Goal: Task Accomplishment & Management: Manage account settings

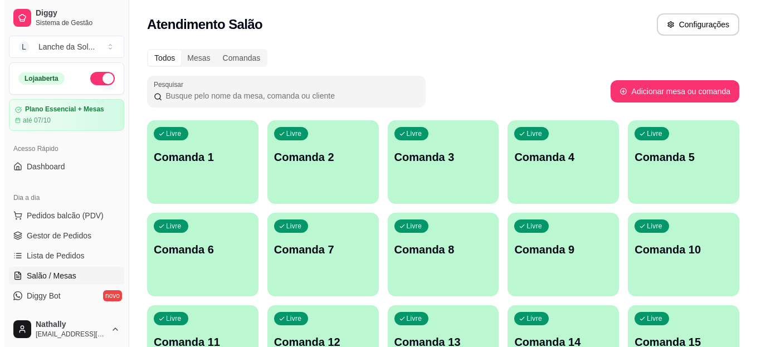
scroll to position [79, 0]
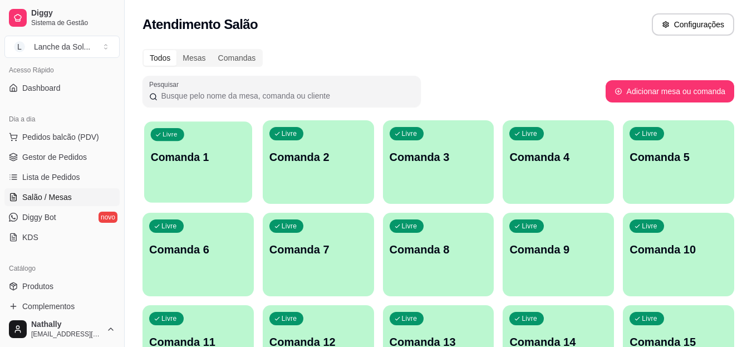
click at [185, 178] on div "Livre Comanda 1" at bounding box center [198, 155] width 108 height 68
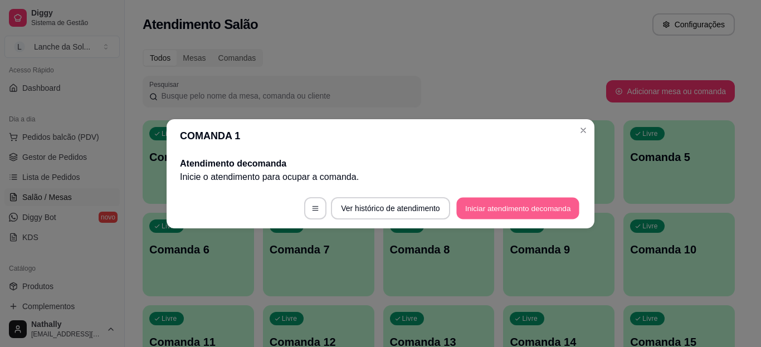
click at [489, 215] on button "Iniciar atendimento de comanda" at bounding box center [517, 208] width 123 height 22
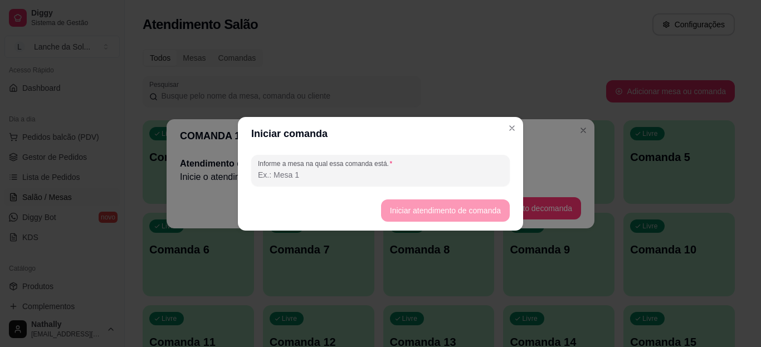
click at [416, 172] on input "Informe a mesa na qual essa comanda está." at bounding box center [380, 174] width 245 height 11
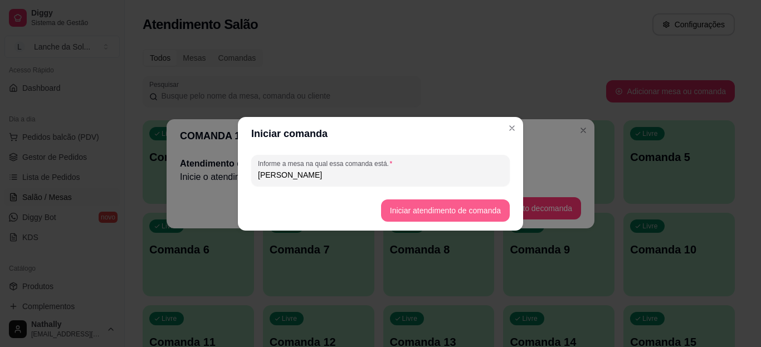
type input "[PERSON_NAME]"
click at [439, 206] on button "Iniciar atendimento de comanda" at bounding box center [445, 210] width 125 height 22
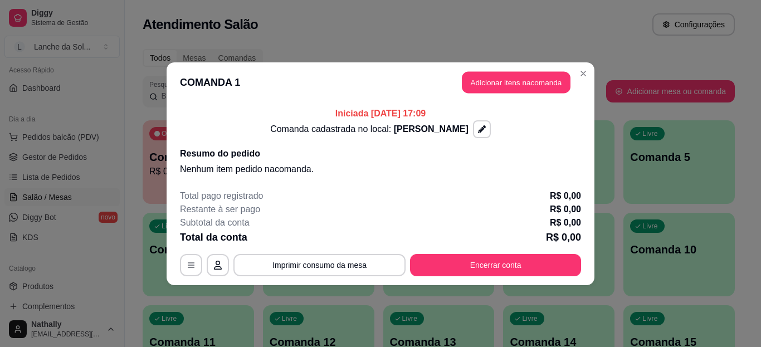
click at [513, 84] on button "Adicionar itens na comanda" at bounding box center [516, 82] width 109 height 22
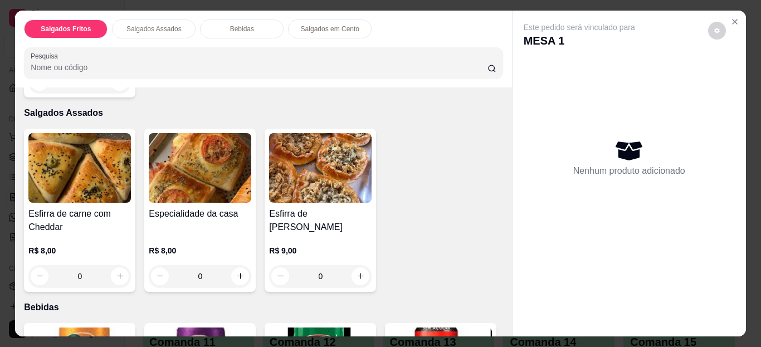
scroll to position [239, 0]
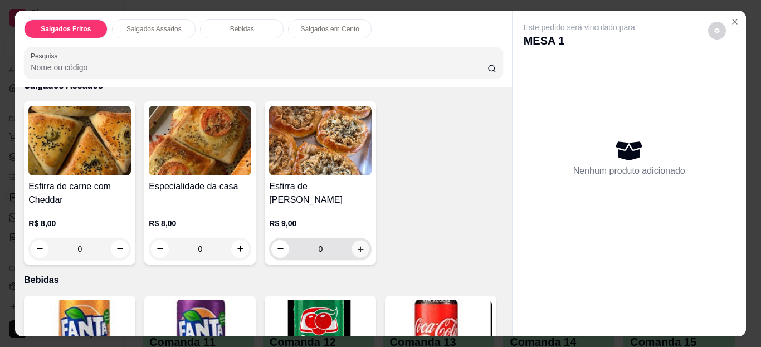
click at [352, 245] on button "increase-product-quantity" at bounding box center [360, 248] width 17 height 17
type input "1"
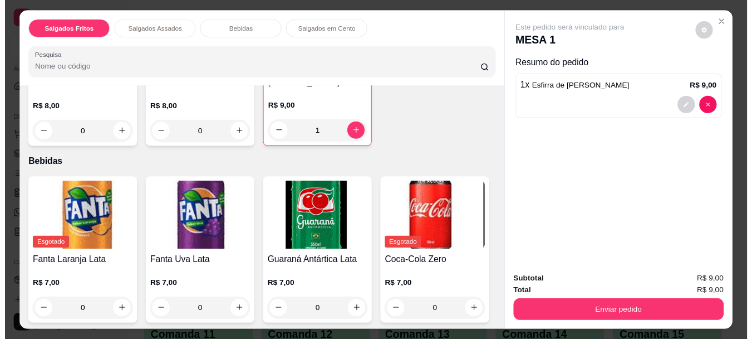
scroll to position [452, 0]
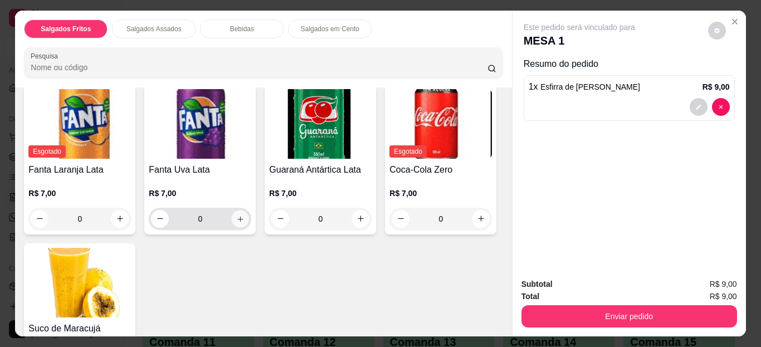
click at [239, 210] on button "increase-product-quantity" at bounding box center [240, 218] width 17 height 17
type input "1"
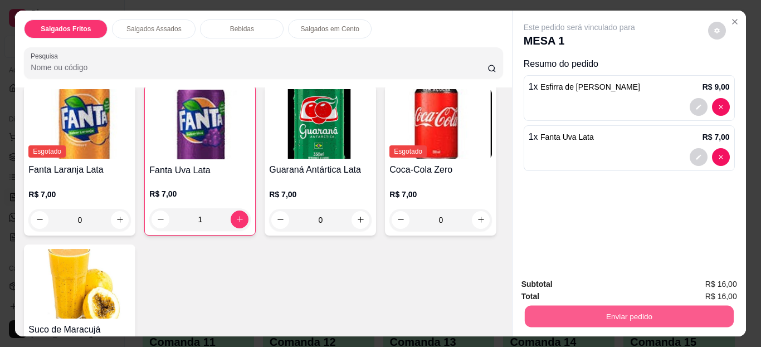
click at [668, 308] on button "Enviar pedido" at bounding box center [628, 317] width 209 height 22
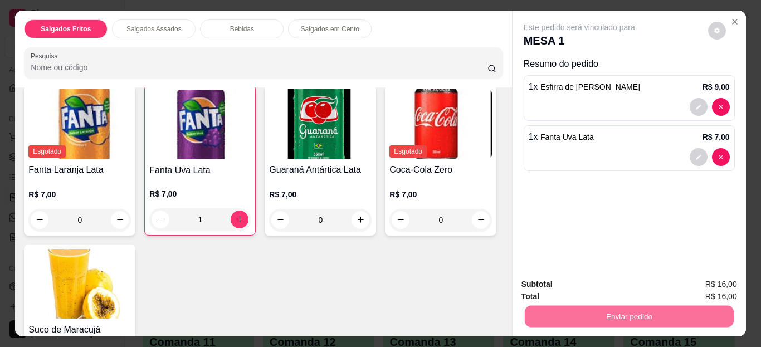
click at [615, 279] on button "Não registrar e enviar pedido" at bounding box center [592, 285] width 112 height 21
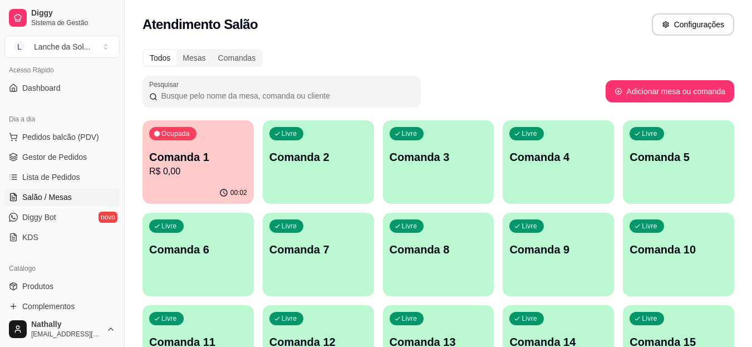
click at [64, 154] on span "Gestor de Pedidos" at bounding box center [54, 156] width 65 height 11
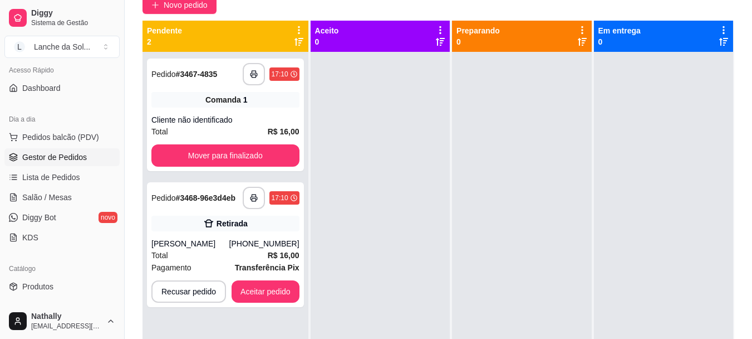
scroll to position [178, 0]
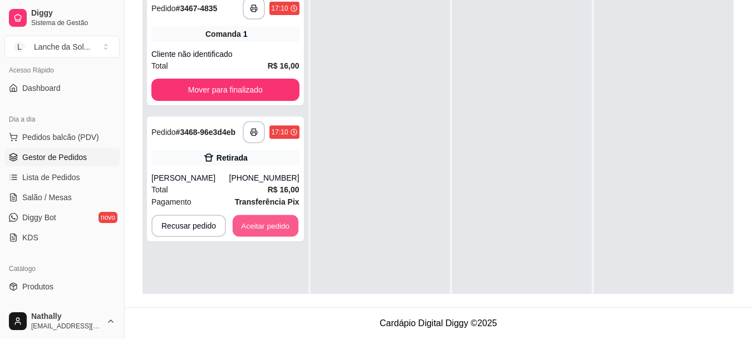
click at [261, 215] on button "Aceitar pedido" at bounding box center [266, 226] width 66 height 22
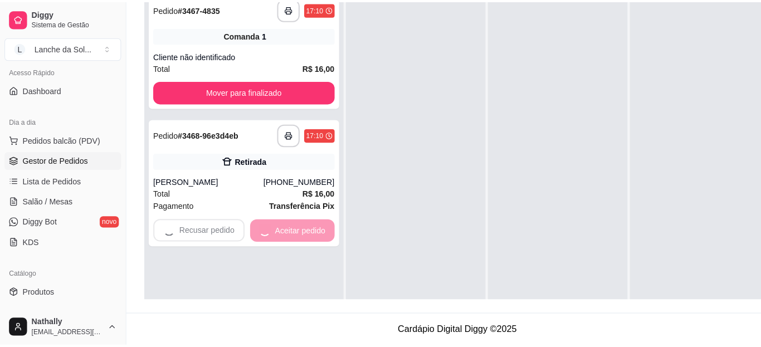
scroll to position [170, 0]
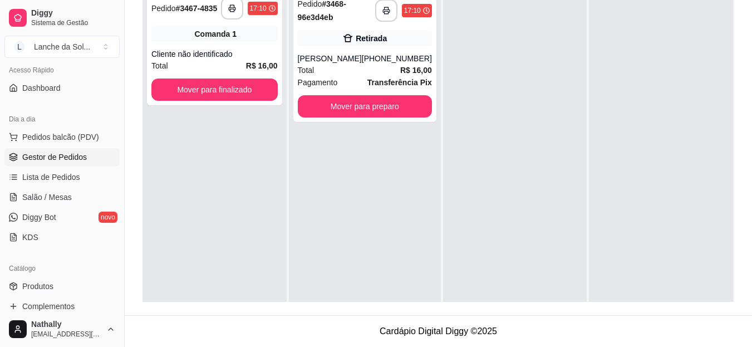
click at [384, 68] on div "Total R$ 16,00" at bounding box center [365, 70] width 134 height 12
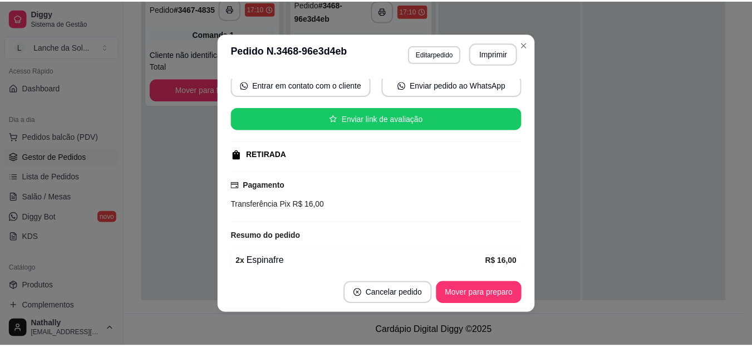
scroll to position [155, 0]
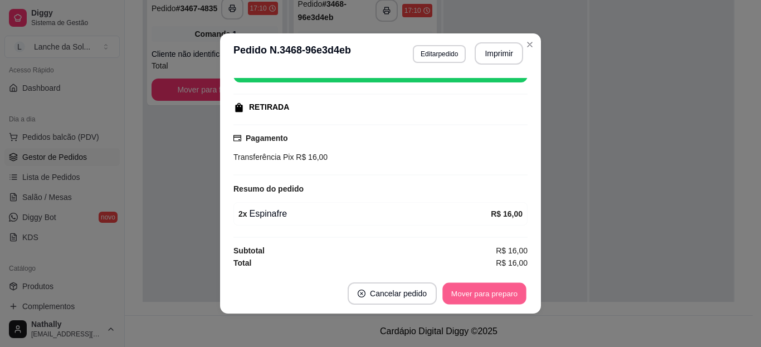
click at [501, 296] on button "Mover para preparo" at bounding box center [484, 294] width 84 height 22
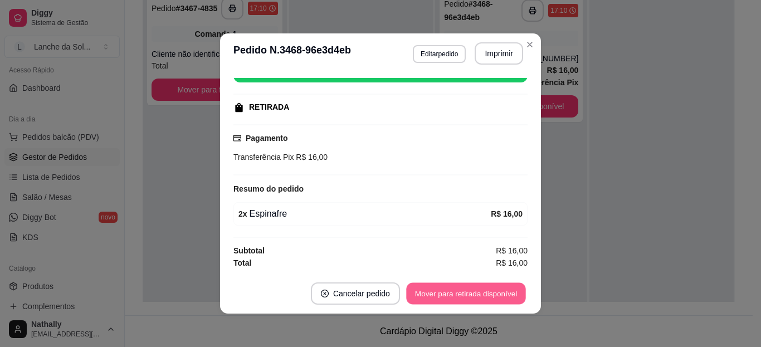
click at [504, 293] on button "Mover para retirada disponível" at bounding box center [465, 294] width 119 height 22
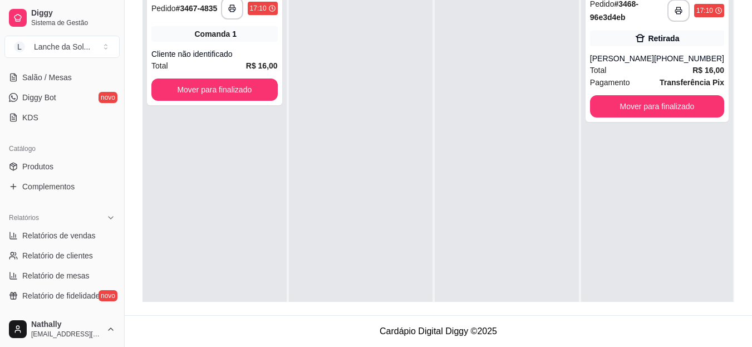
scroll to position [181, 0]
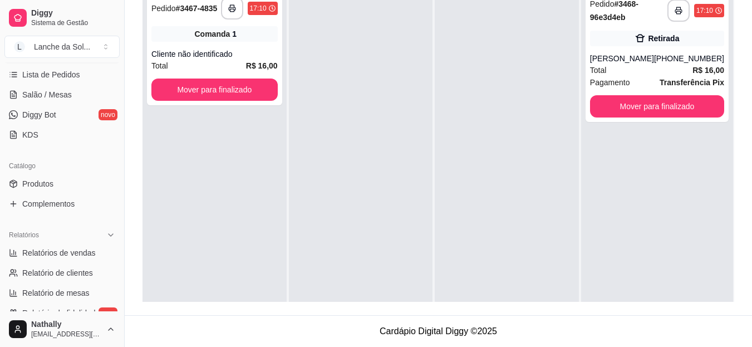
click at [74, 101] on link "Salão / Mesas" at bounding box center [61, 95] width 115 height 18
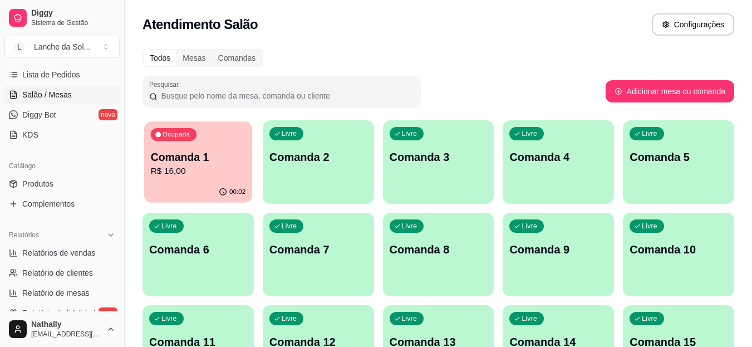
click at [224, 169] on p "R$ 16,00" at bounding box center [198, 171] width 95 height 13
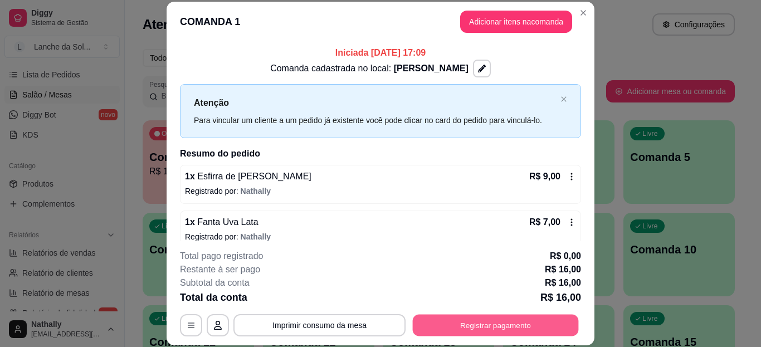
click at [473, 330] on button "Registrar pagamento" at bounding box center [496, 325] width 166 height 22
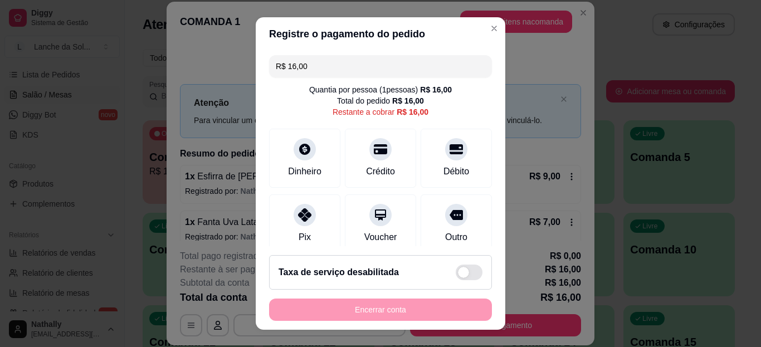
click at [305, 73] on input "R$ 16,00" at bounding box center [380, 66] width 209 height 22
click at [304, 143] on icon at bounding box center [304, 149] width 13 height 13
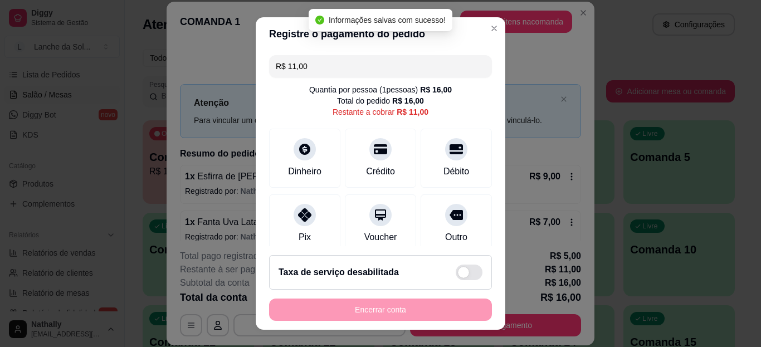
click at [292, 224] on div "Pix" at bounding box center [304, 223] width 71 height 59
type input "R$ 0,00"
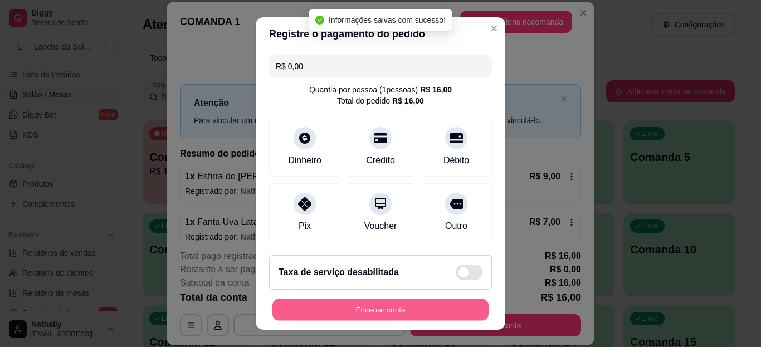
click at [400, 311] on button "Encerrar conta" at bounding box center [380, 309] width 216 height 22
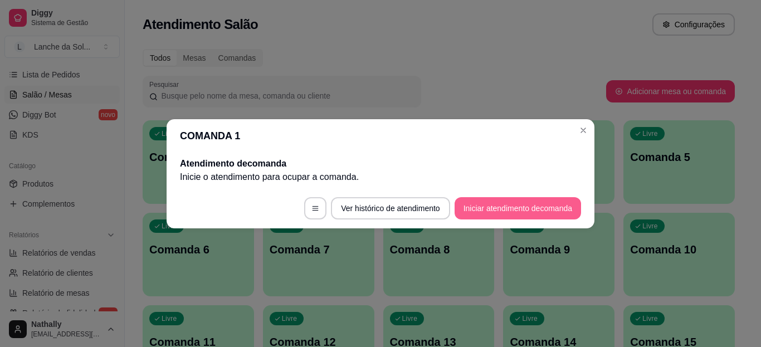
click at [528, 202] on button "Iniciar atendimento de comanda" at bounding box center [517, 208] width 126 height 22
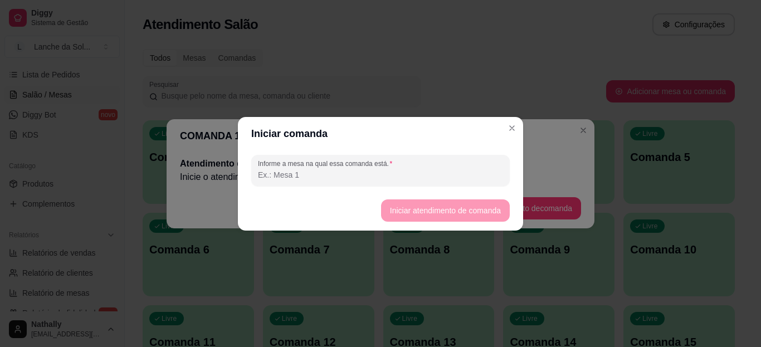
click at [434, 177] on input "Informe a mesa na qual essa comanda está." at bounding box center [380, 174] width 245 height 11
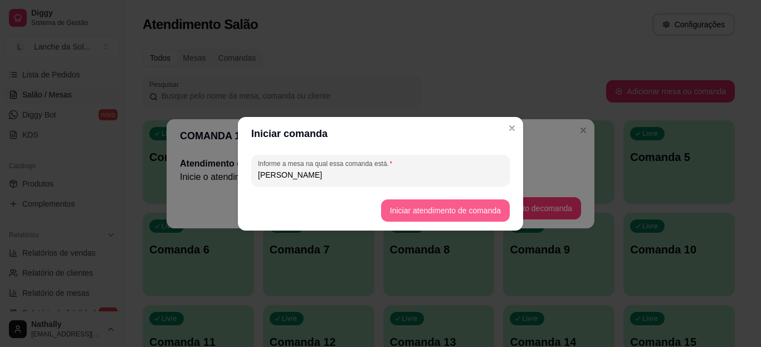
type input "[PERSON_NAME]"
click at [443, 205] on button "Iniciar atendimento de comanda" at bounding box center [445, 210] width 129 height 22
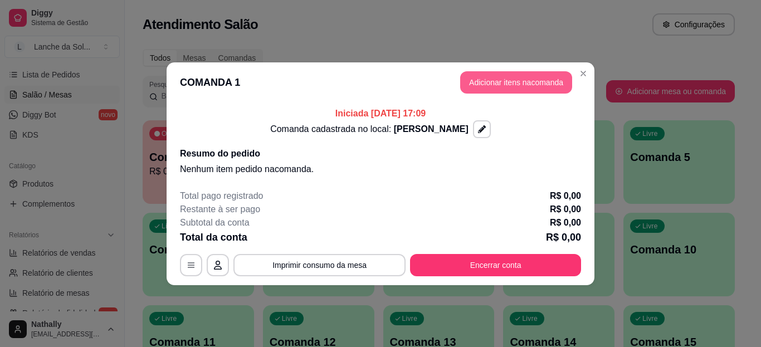
click at [491, 87] on button "Adicionar itens na comanda" at bounding box center [516, 82] width 112 height 22
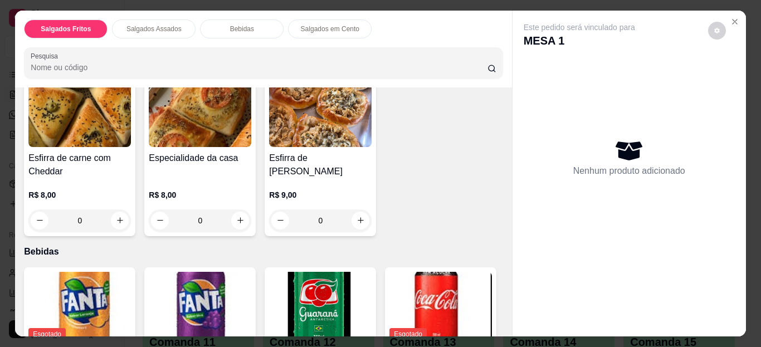
scroll to position [272, 0]
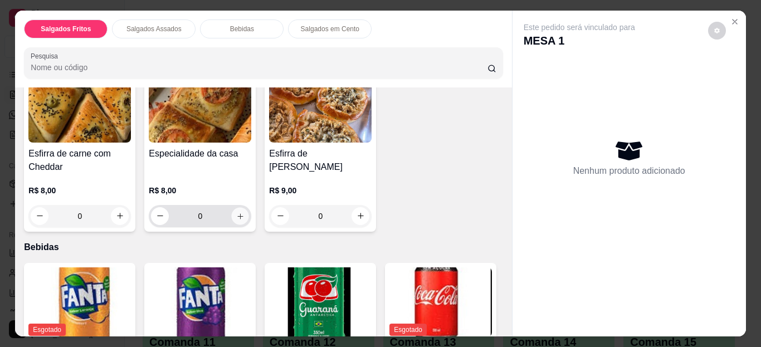
click at [238, 212] on icon "increase-product-quantity" at bounding box center [240, 216] width 8 height 8
type input "1"
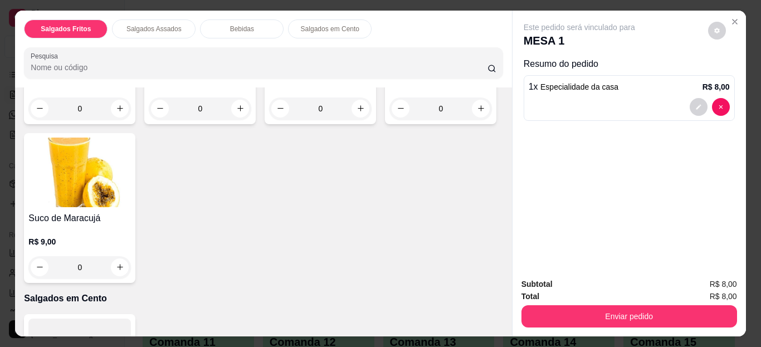
scroll to position [594, 0]
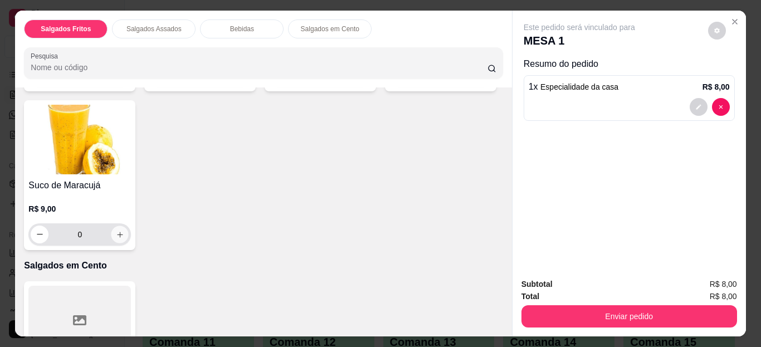
click at [129, 228] on button "increase-product-quantity" at bounding box center [119, 234] width 17 height 17
type input "1"
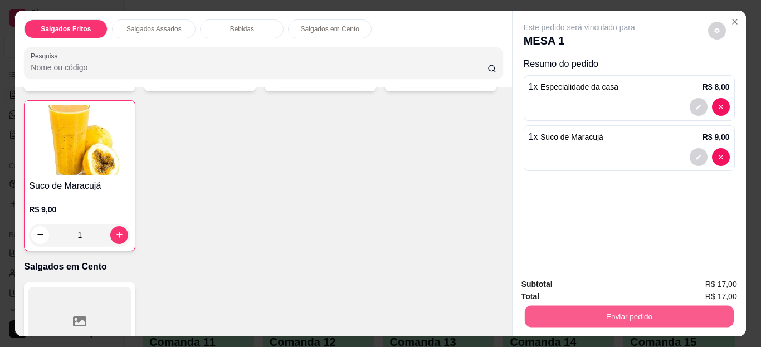
click at [618, 310] on button "Enviar pedido" at bounding box center [628, 317] width 209 height 22
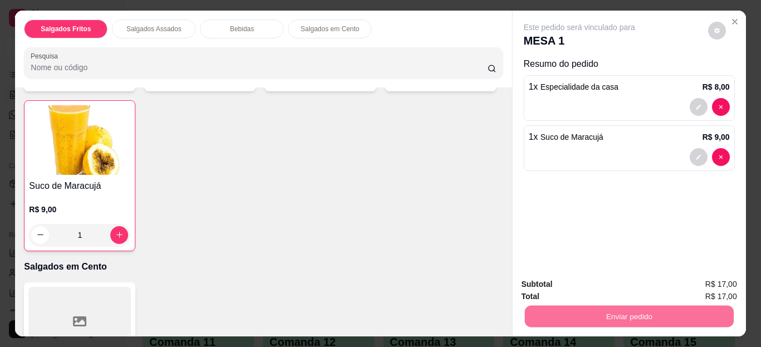
click at [578, 287] on button "Não registrar e enviar pedido" at bounding box center [592, 285] width 112 height 21
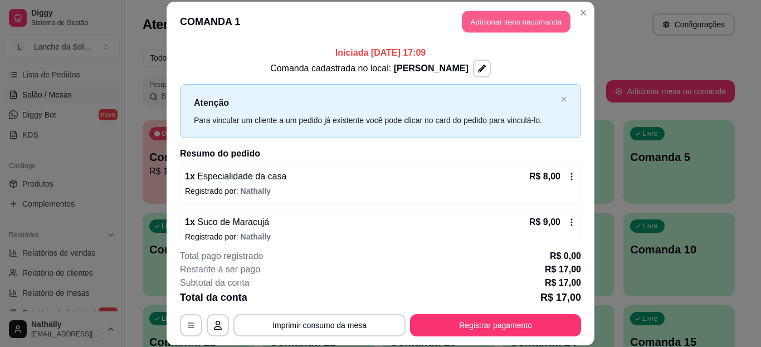
click at [506, 27] on button "Adicionar itens na comanda" at bounding box center [516, 22] width 109 height 22
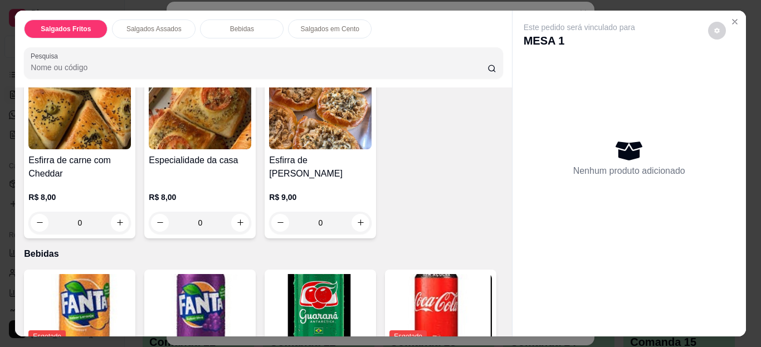
scroll to position [317, 0]
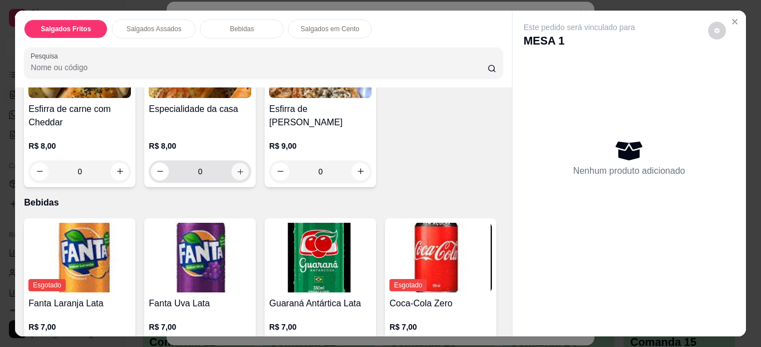
click at [238, 169] on icon "increase-product-quantity" at bounding box center [240, 171] width 8 height 8
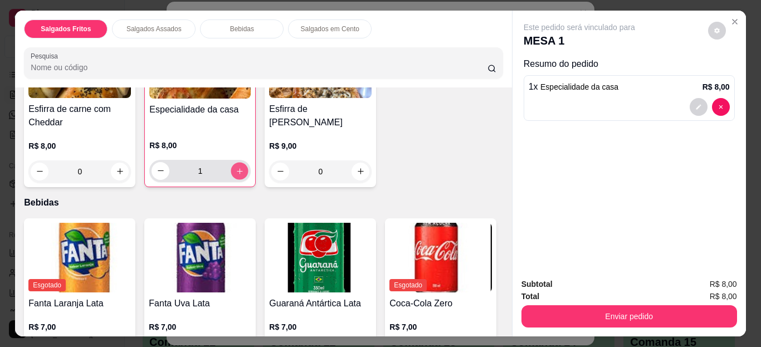
click at [238, 169] on icon "increase-product-quantity" at bounding box center [240, 170] width 8 height 8
click at [144, 166] on div "Especialidade da casa R$ 8,00 2" at bounding box center [199, 105] width 111 height 163
click at [156, 168] on icon "decrease-product-quantity" at bounding box center [160, 170] width 8 height 8
type input "0"
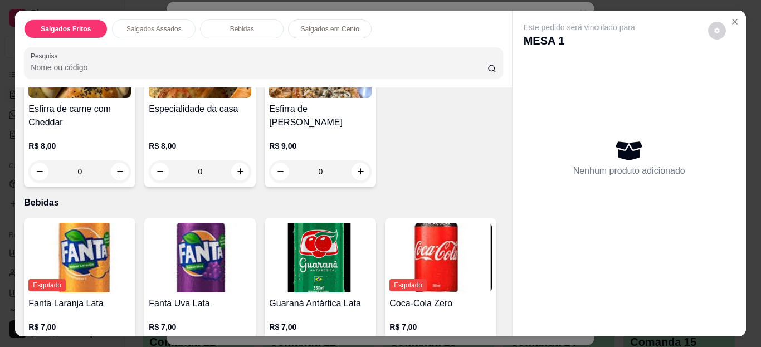
scroll to position [212, 0]
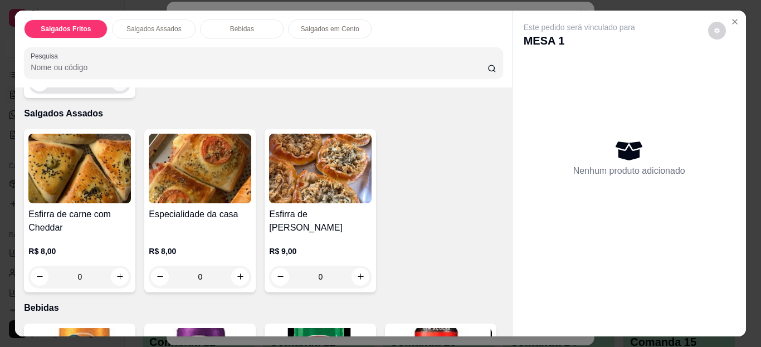
click at [114, 84] on button "increase-product-quantity" at bounding box center [119, 82] width 17 height 17
type input "1"
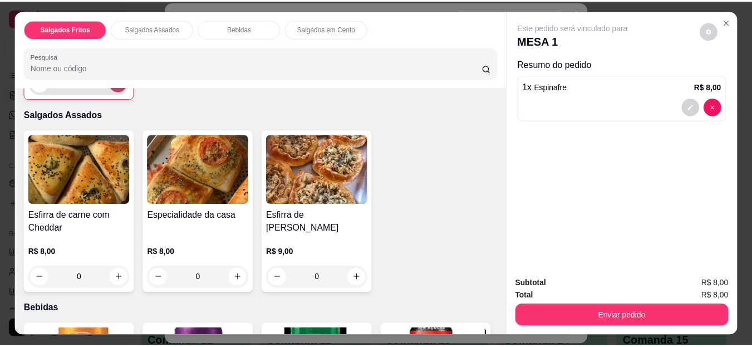
scroll to position [212, 0]
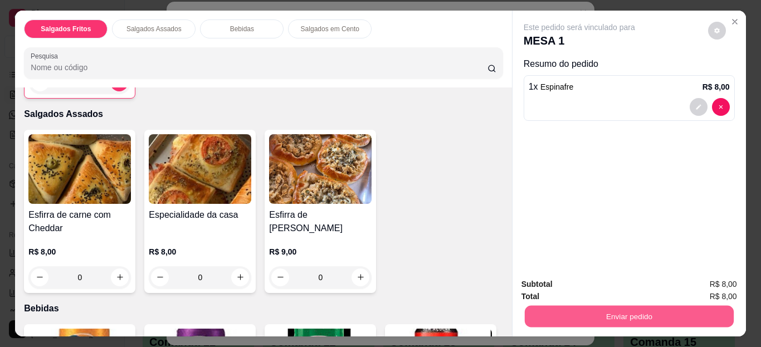
click at [654, 306] on button "Enviar pedido" at bounding box center [628, 317] width 209 height 22
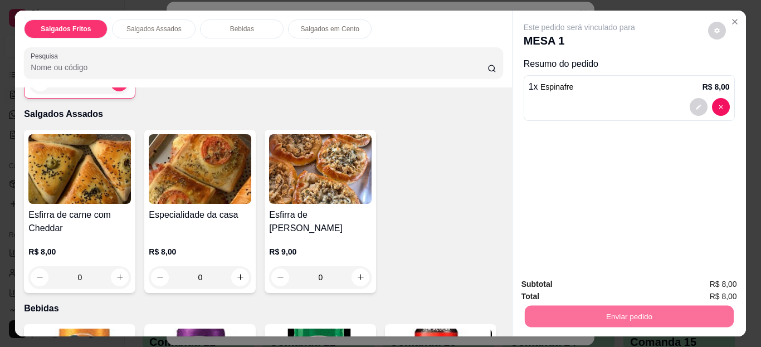
click at [582, 284] on button "Não registrar e enviar pedido" at bounding box center [592, 285] width 112 height 21
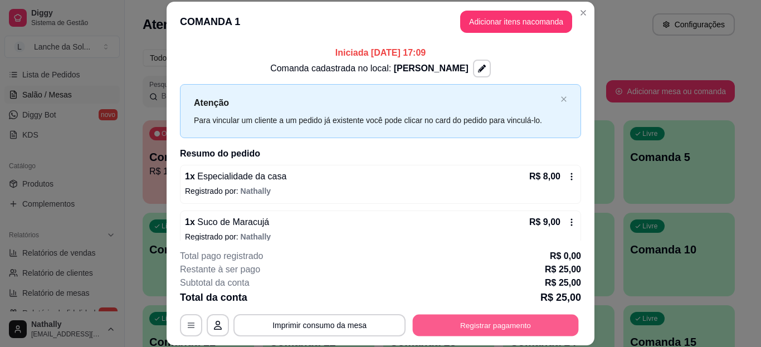
click at [500, 324] on button "Registrar pagamento" at bounding box center [496, 325] width 166 height 22
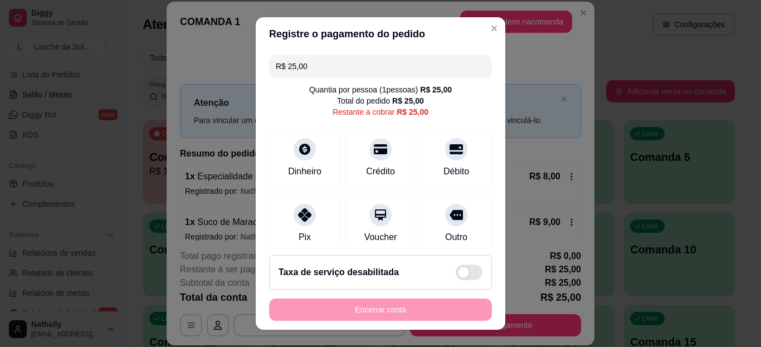
click at [276, 210] on div "Pix" at bounding box center [304, 223] width 71 height 59
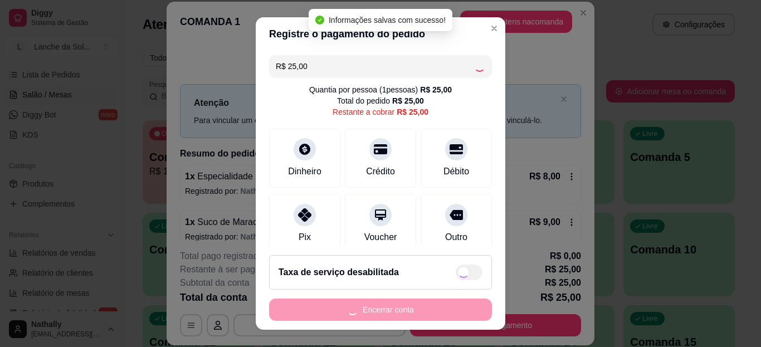
type input "R$ 0,00"
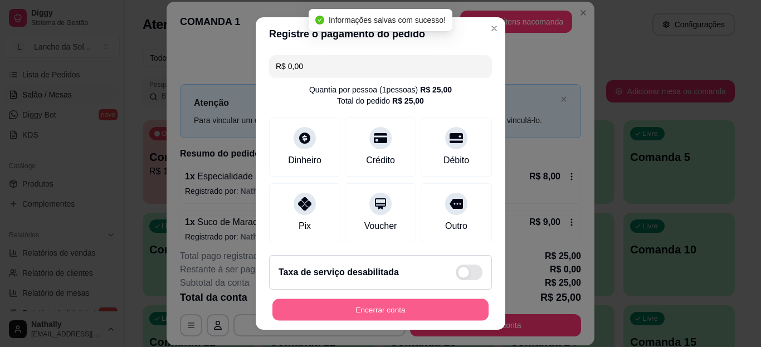
click at [432, 320] on button "Encerrar conta" at bounding box center [380, 309] width 216 height 22
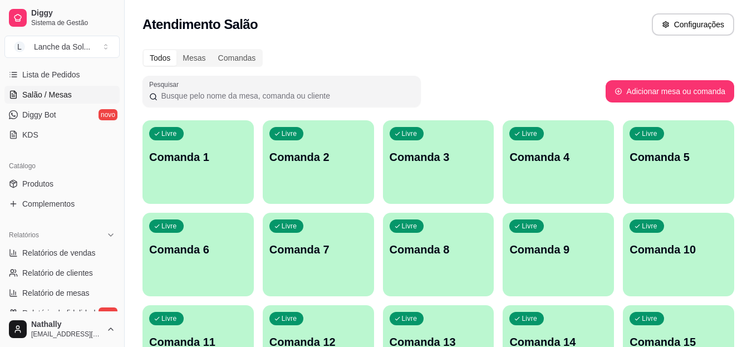
click at [65, 189] on link "Produtos" at bounding box center [61, 184] width 115 height 18
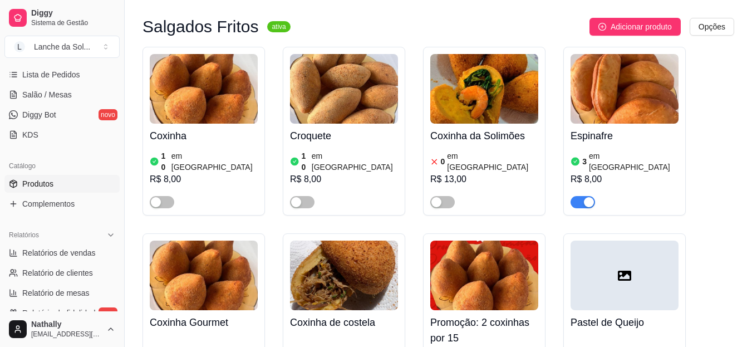
scroll to position [84, 0]
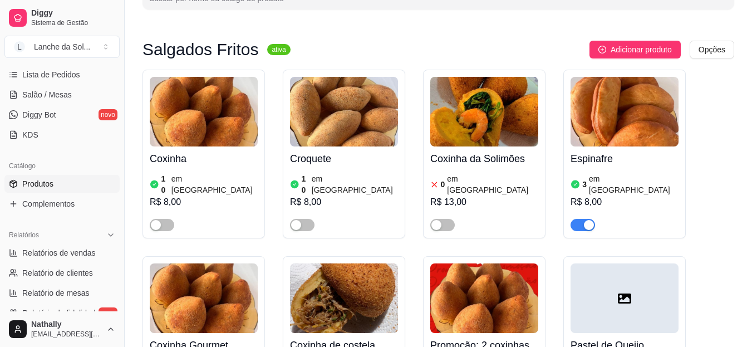
click at [628, 195] on div "R$ 8,00" at bounding box center [625, 201] width 108 height 13
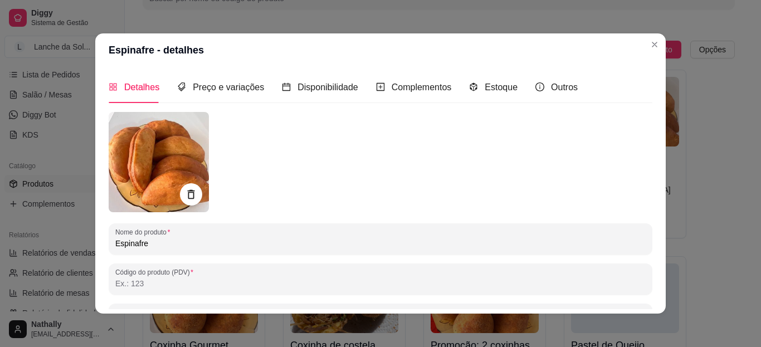
click at [486, 95] on div "Estoque" at bounding box center [493, 87] width 48 height 32
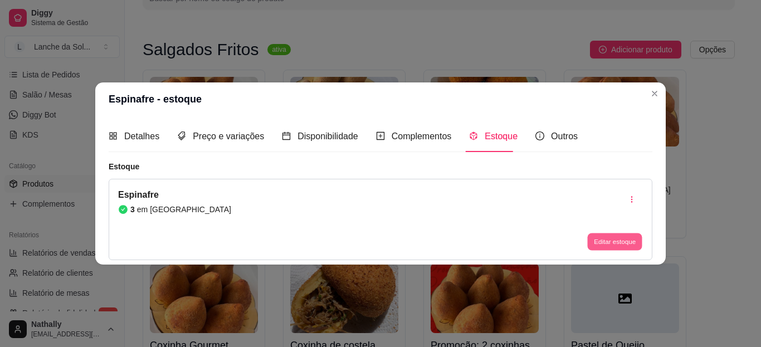
click at [611, 241] on button "Editar estoque" at bounding box center [614, 241] width 55 height 17
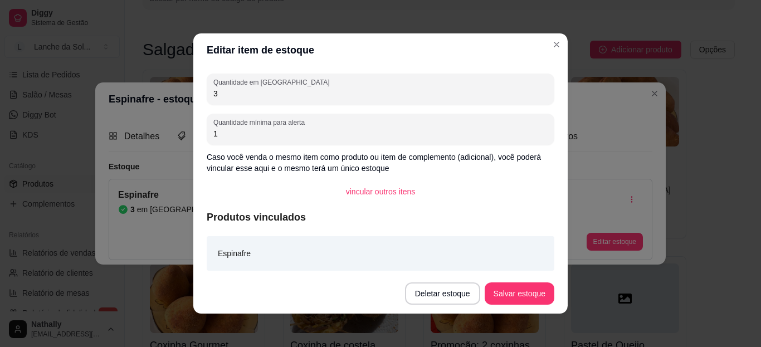
click at [342, 92] on input "3" at bounding box center [380, 93] width 334 height 11
type input "2"
click at [508, 295] on button "Salvar estoque" at bounding box center [519, 294] width 68 height 22
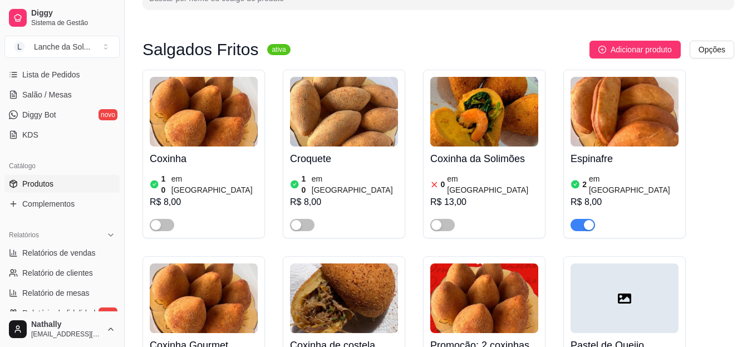
drag, startPoint x: 751, startPoint y: 17, endPoint x: 759, endPoint y: 34, distance: 19.2
click at [752, 34] on html "Diggy Sistema de Gestão L Lanche da Sol ... Loja aberta Plano Essencial + Mesas…" at bounding box center [376, 89] width 752 height 347
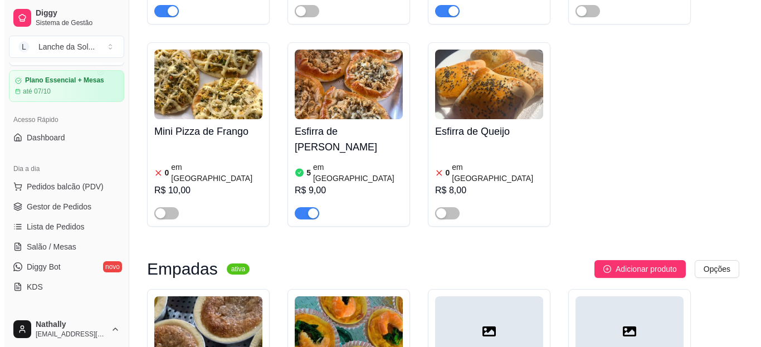
scroll to position [31, 0]
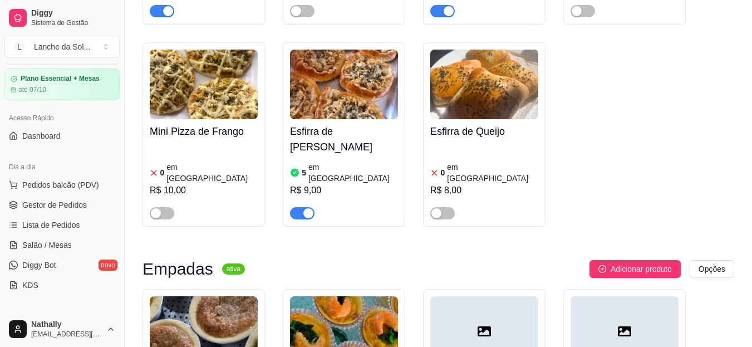
click at [53, 187] on span "Pedidos balcão (PDV)" at bounding box center [60, 184] width 77 height 11
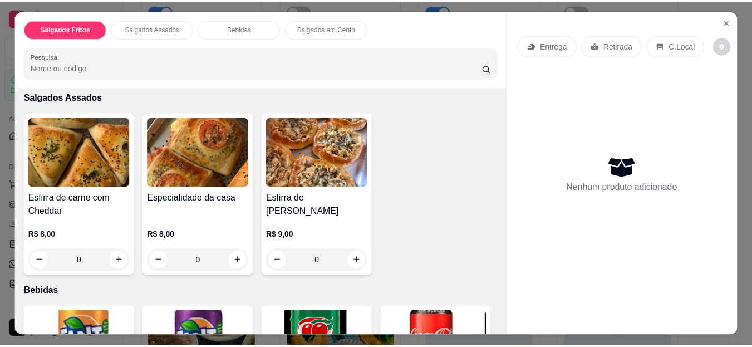
scroll to position [258, 0]
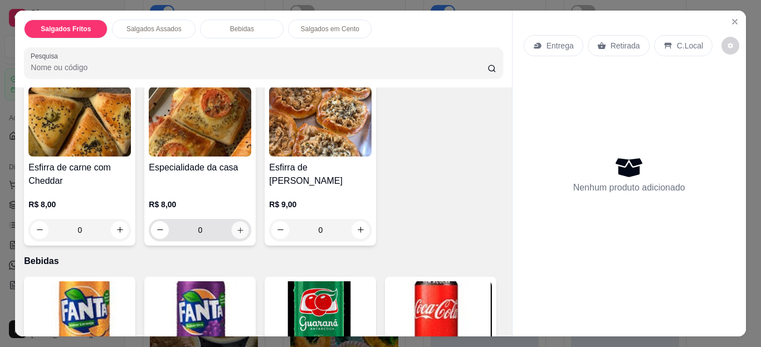
click at [241, 229] on button "increase-product-quantity" at bounding box center [240, 229] width 17 height 17
type input "1"
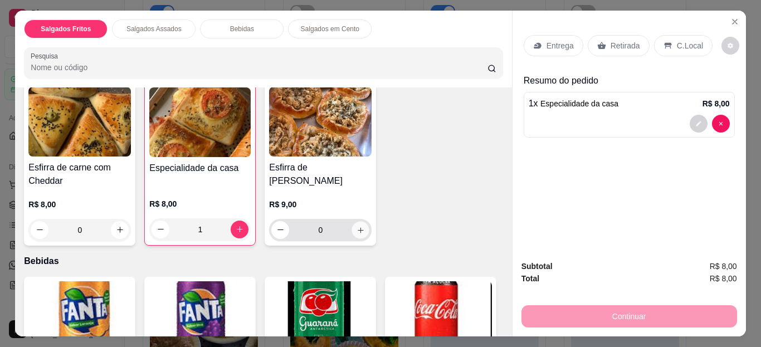
click at [359, 227] on icon "increase-product-quantity" at bounding box center [360, 230] width 6 height 6
type input "1"
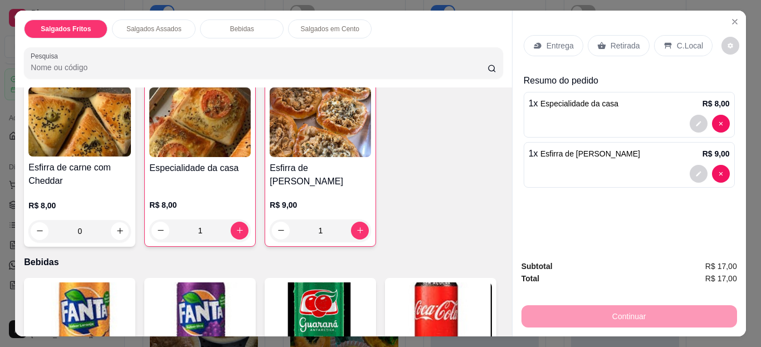
click at [677, 41] on p "C.Local" at bounding box center [690, 45] width 26 height 11
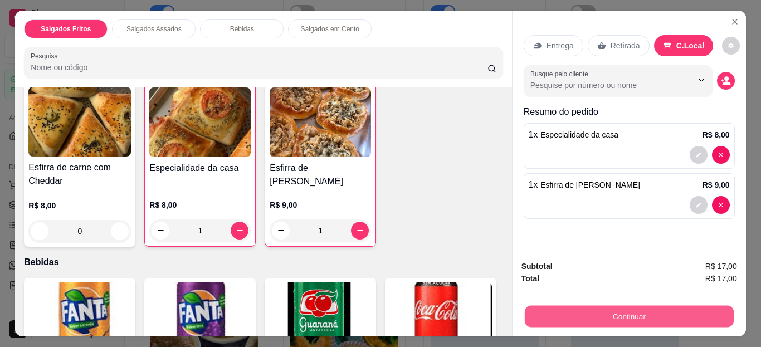
click at [614, 311] on button "Continuar" at bounding box center [628, 317] width 209 height 22
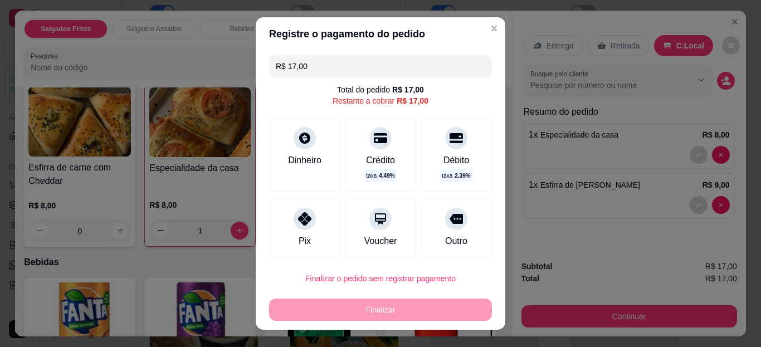
click at [298, 218] on icon at bounding box center [304, 218] width 13 height 13
type input "R$ 0,00"
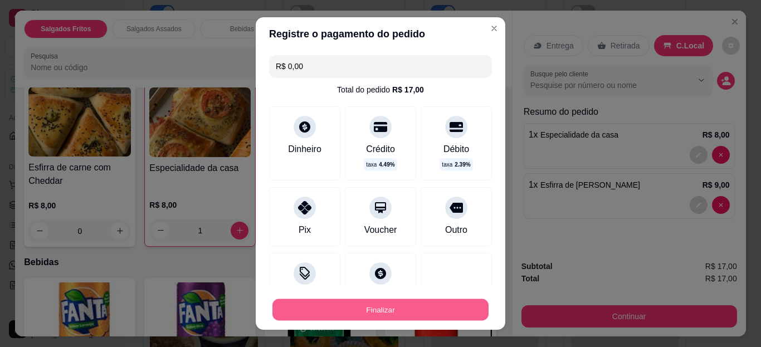
click at [409, 302] on button "Finalizar" at bounding box center [380, 309] width 216 height 22
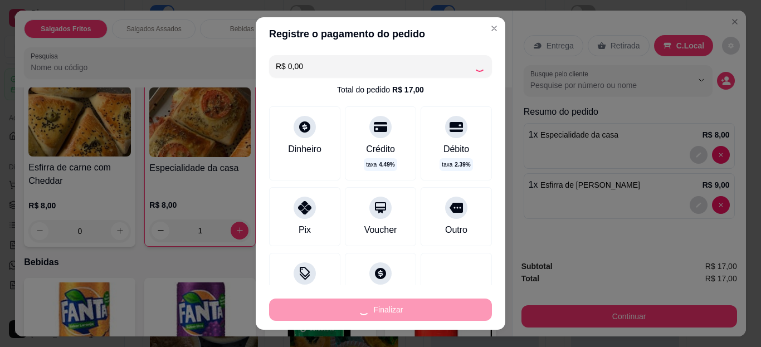
type input "0"
type input "-R$ 17,00"
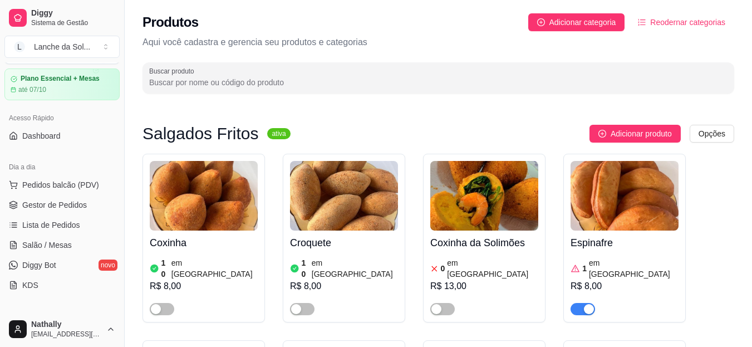
click at [66, 204] on span "Gestor de Pedidos" at bounding box center [54, 204] width 65 height 11
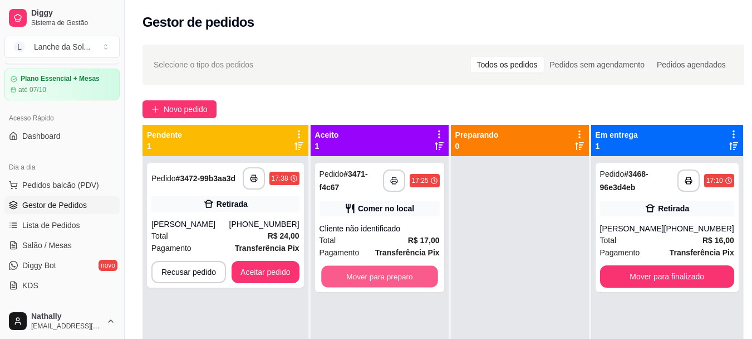
click at [360, 271] on button "Mover para preparo" at bounding box center [379, 277] width 117 height 22
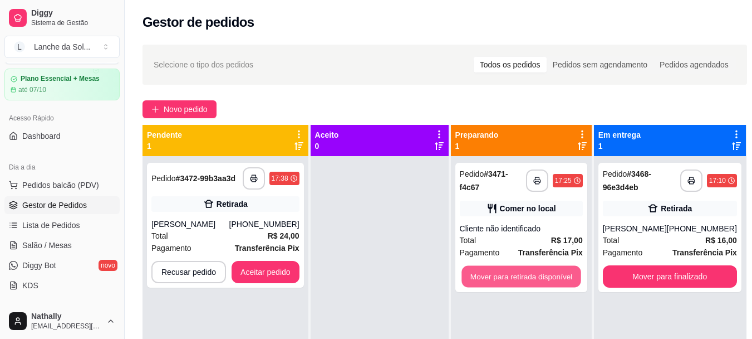
click at [480, 281] on button "Mover para retirada disponível" at bounding box center [521, 277] width 119 height 22
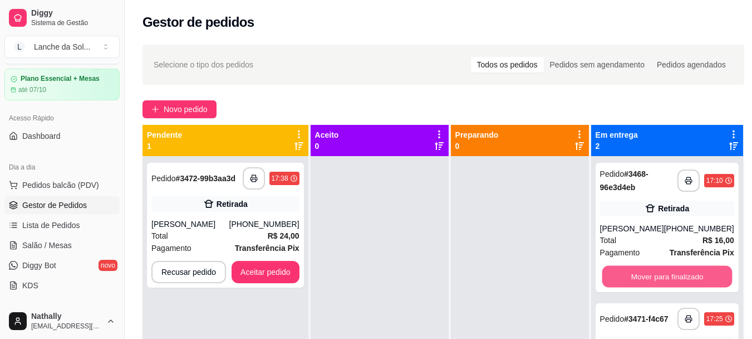
click at [696, 270] on button "Mover para finalizado" at bounding box center [667, 277] width 130 height 22
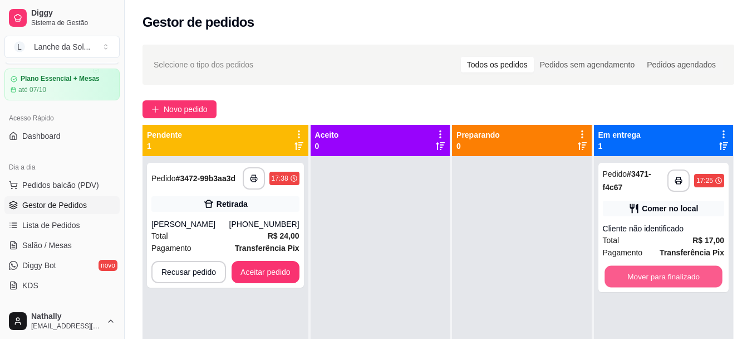
click at [665, 274] on button "Mover para finalizado" at bounding box center [664, 277] width 118 height 22
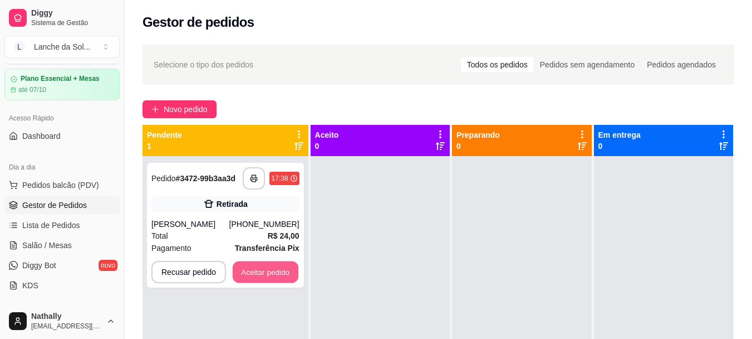
click at [275, 276] on button "Aceitar pedido" at bounding box center [266, 272] width 66 height 22
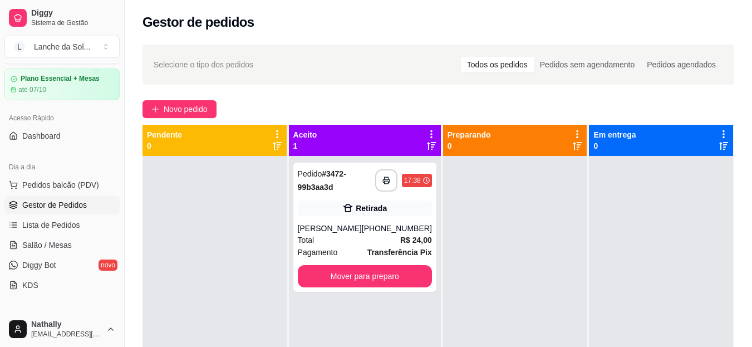
click at [361, 246] on div "Pagamento Transferência Pix" at bounding box center [365, 252] width 134 height 12
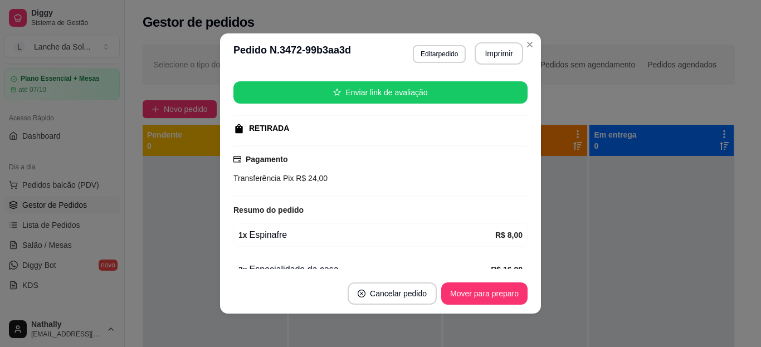
scroll to position [189, 0]
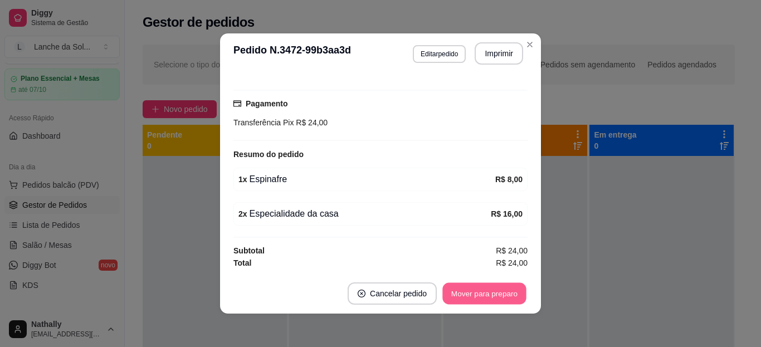
click at [456, 291] on button "Mover para preparo" at bounding box center [484, 294] width 84 height 22
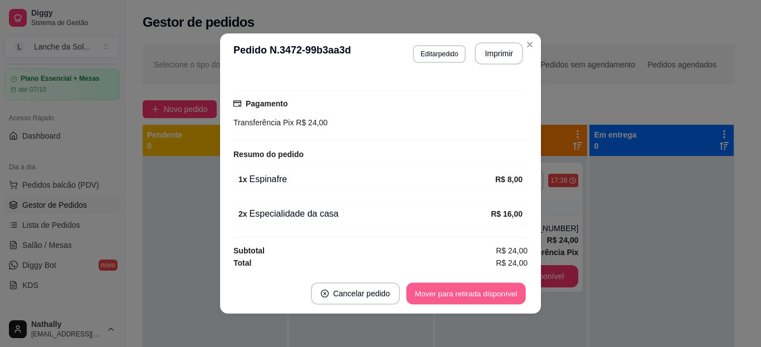
click at [506, 298] on button "Mover para retirada disponível" at bounding box center [465, 294] width 119 height 22
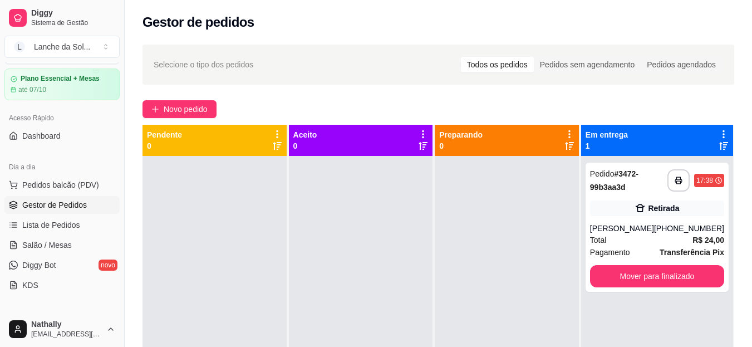
click at [178, 106] on span "Novo pedido" at bounding box center [186, 109] width 44 height 12
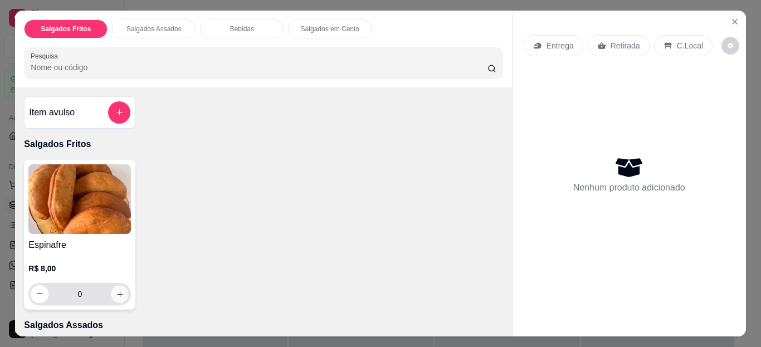
click at [119, 285] on button "increase-product-quantity" at bounding box center [119, 293] width 17 height 17
type input "1"
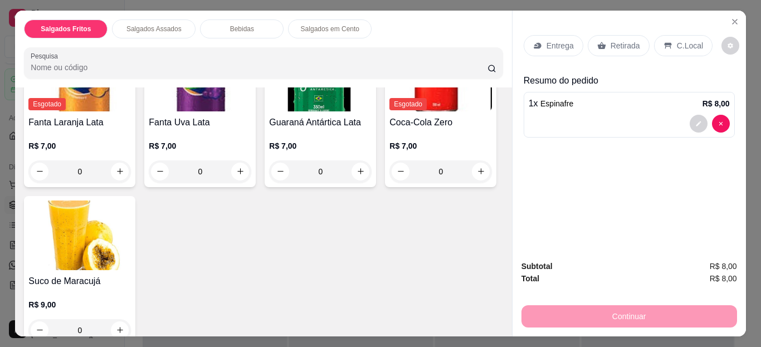
scroll to position [564, 0]
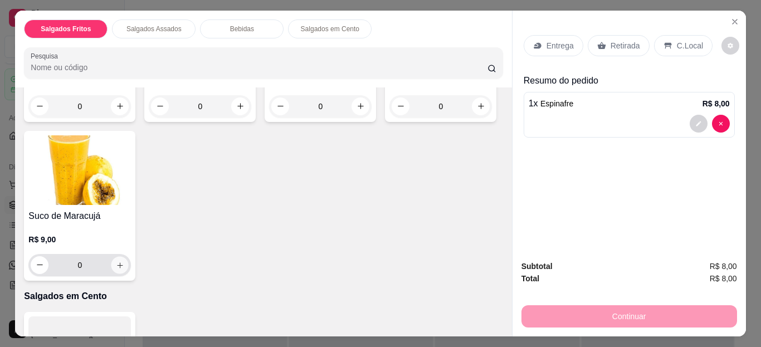
click at [124, 261] on icon "increase-product-quantity" at bounding box center [120, 265] width 8 height 8
type input "1"
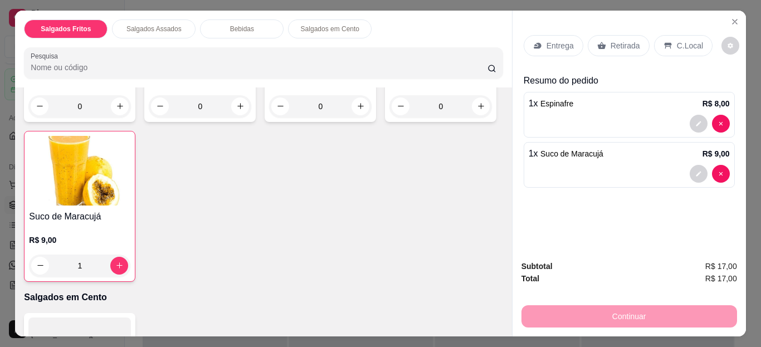
click at [684, 47] on div "C.Local" at bounding box center [683, 45] width 58 height 21
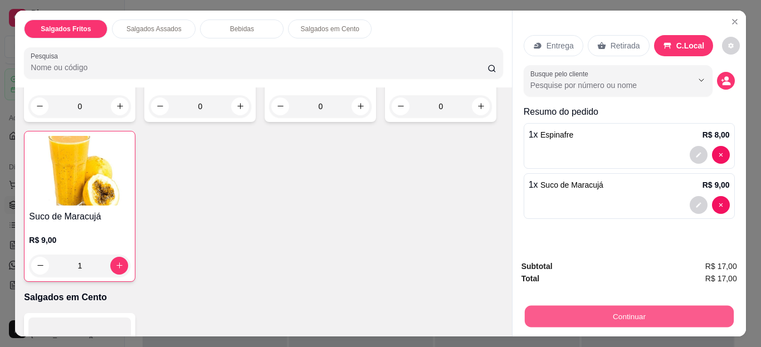
click at [639, 315] on button "Continuar" at bounding box center [628, 317] width 209 height 22
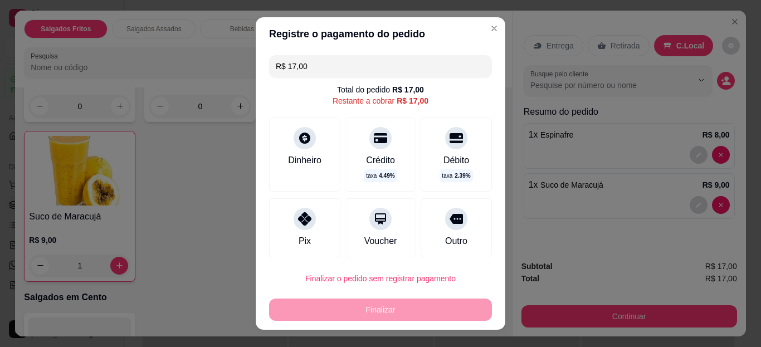
scroll to position [69, 0]
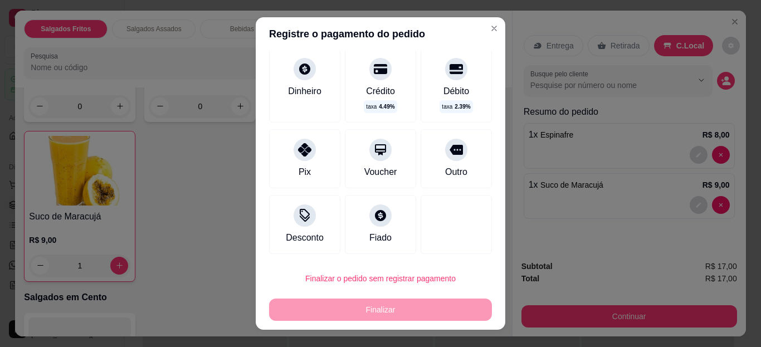
click at [388, 214] on div "Fiado" at bounding box center [380, 224] width 71 height 59
click at [293, 149] on div at bounding box center [304, 150] width 22 height 22
type input "R$ 0,00"
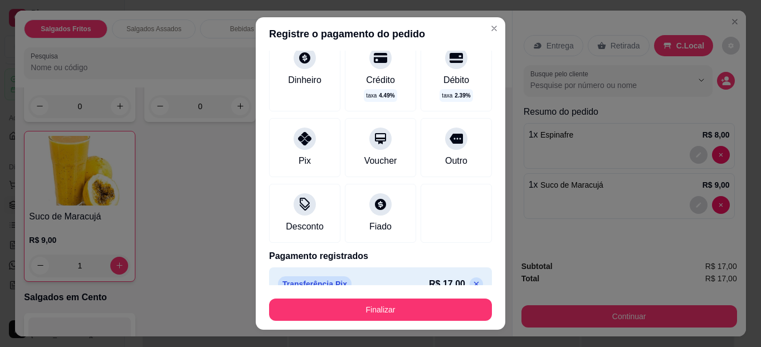
scroll to position [58, 0]
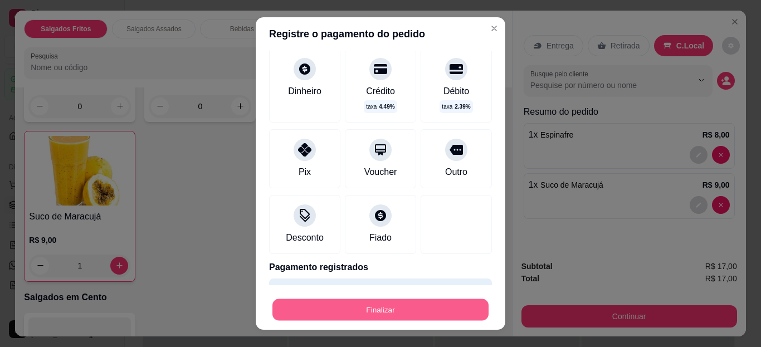
click at [393, 310] on button "Finalizar" at bounding box center [380, 309] width 216 height 22
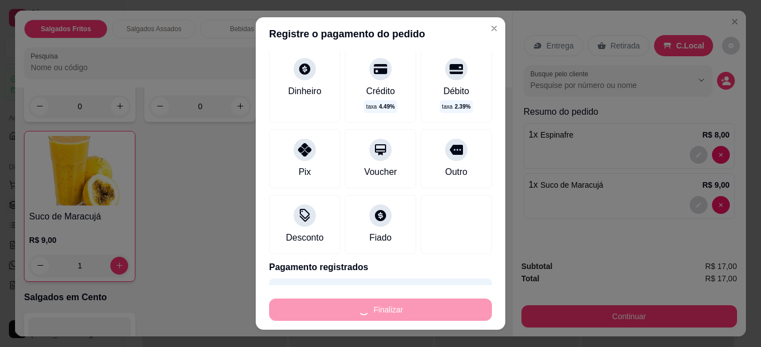
type input "0"
type input "-R$ 17,00"
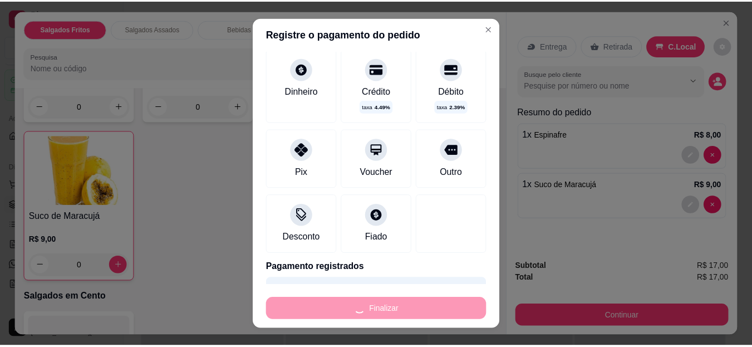
scroll to position [563, 0]
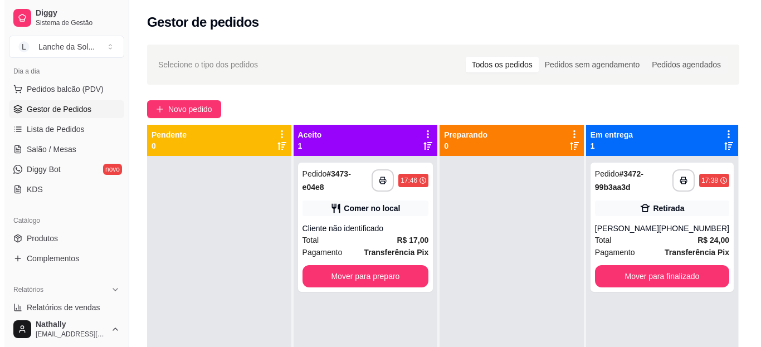
scroll to position [135, 0]
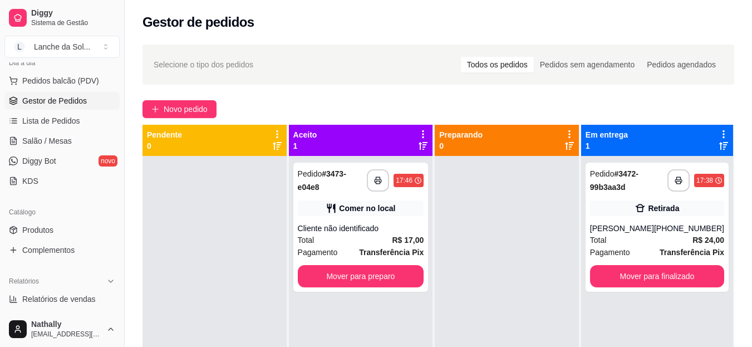
click at [65, 144] on span "Salão / Mesas" at bounding box center [47, 140] width 50 height 11
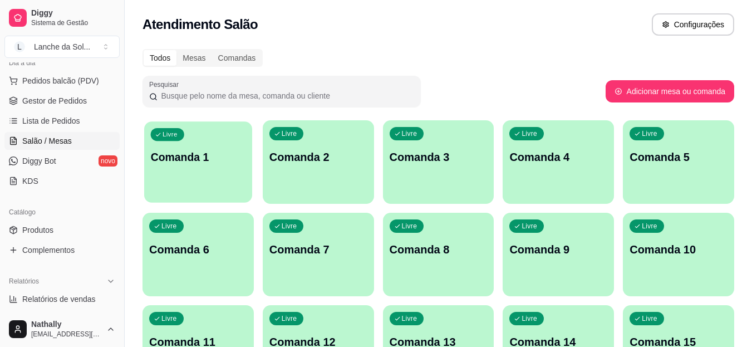
click at [231, 143] on div "Livre Comanda 1" at bounding box center [198, 155] width 108 height 68
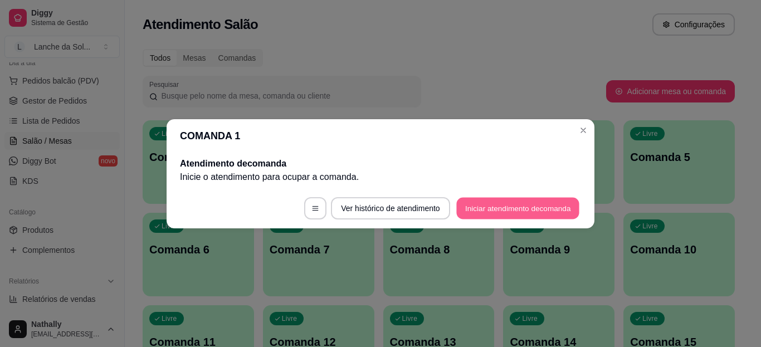
click at [492, 216] on button "Iniciar atendimento de comanda" at bounding box center [517, 208] width 123 height 22
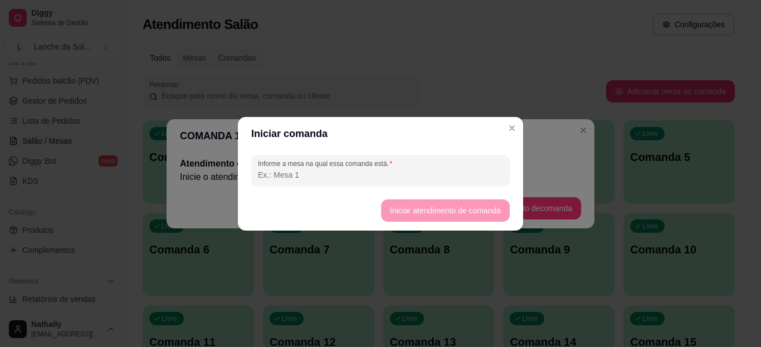
click at [372, 173] on input "Informe a mesa na qual essa comanda está." at bounding box center [380, 174] width 245 height 11
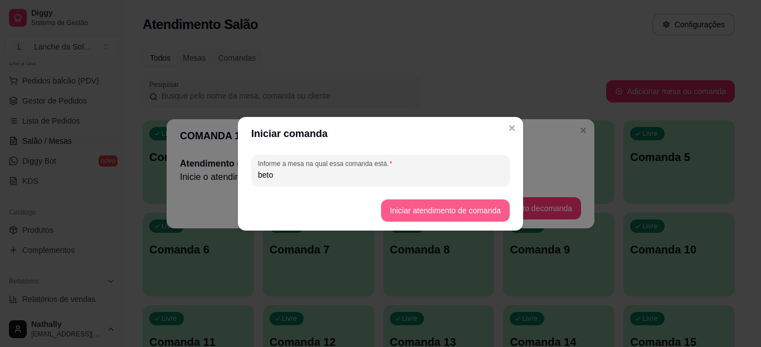
type input "beto"
click at [444, 216] on button "Iniciar atendimento de comanda" at bounding box center [445, 210] width 125 height 22
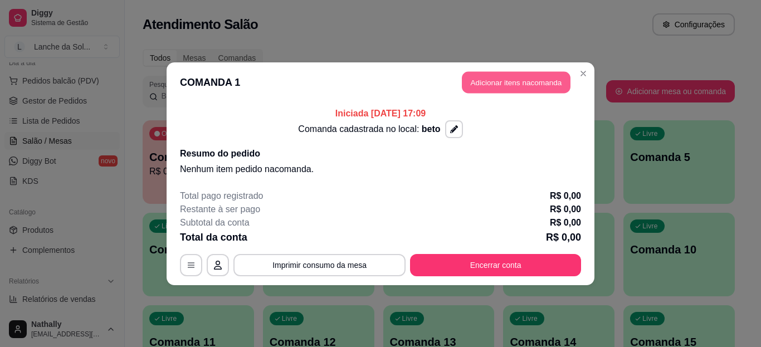
click at [501, 87] on button "Adicionar itens na comanda" at bounding box center [516, 82] width 109 height 22
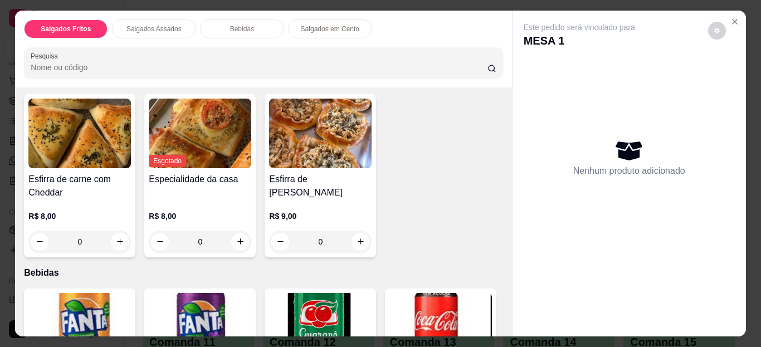
scroll to position [254, 0]
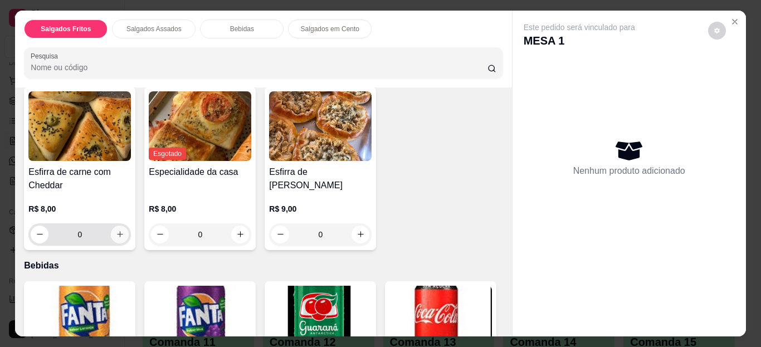
click at [116, 230] on icon "increase-product-quantity" at bounding box center [120, 234] width 8 height 8
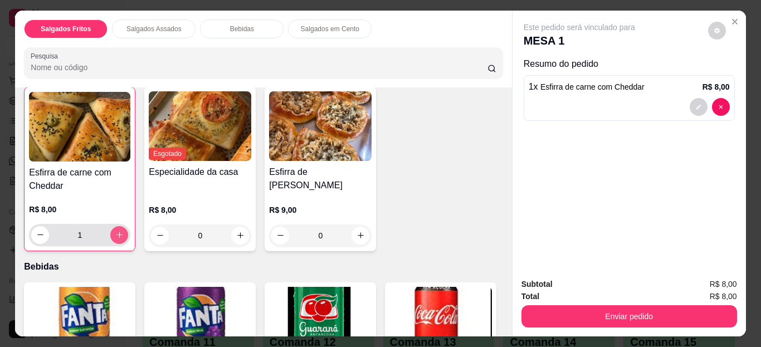
type input "1"
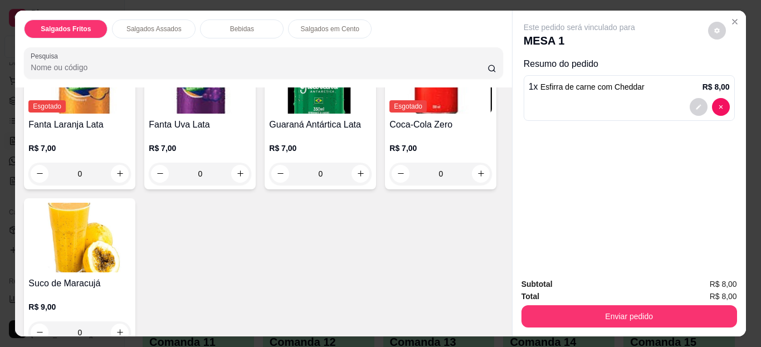
scroll to position [527, 0]
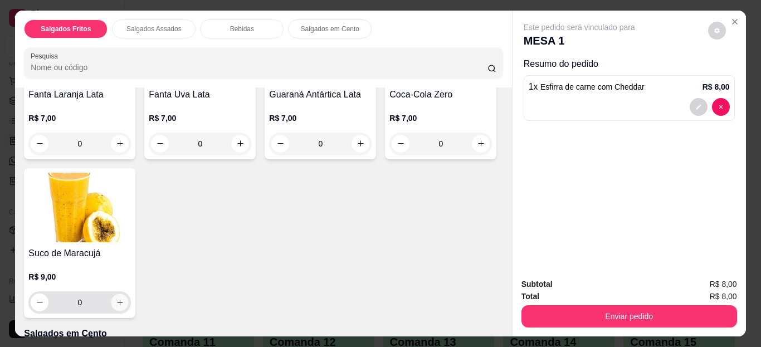
click at [129, 293] on button "increase-product-quantity" at bounding box center [119, 301] width 17 height 17
type input "1"
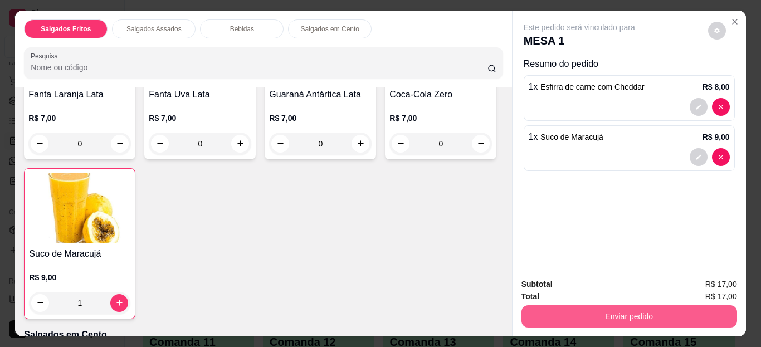
click at [641, 305] on button "Enviar pedido" at bounding box center [628, 316] width 215 height 22
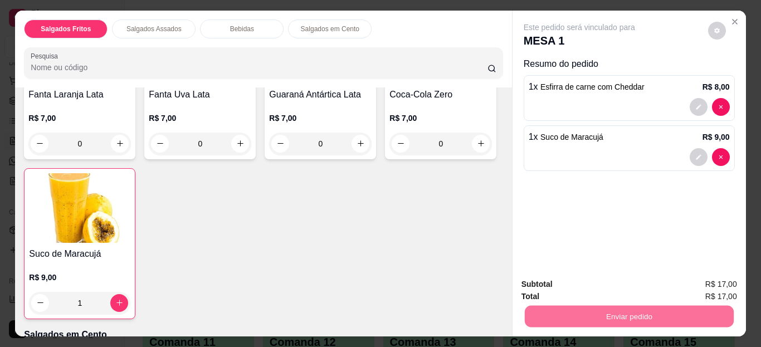
click at [585, 284] on button "Não registrar e enviar pedido" at bounding box center [592, 285] width 112 height 21
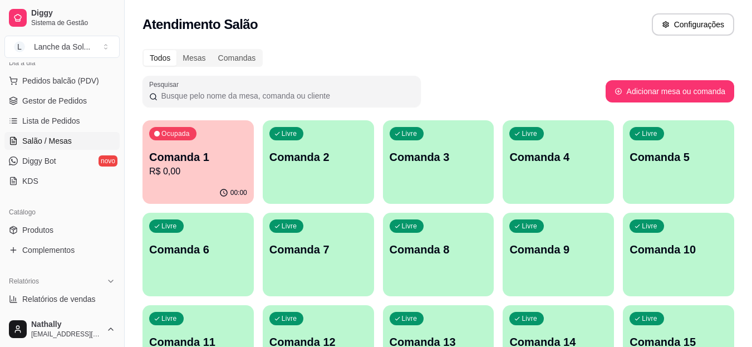
click at [326, 136] on div "Livre Comanda 2" at bounding box center [318, 155] width 111 height 70
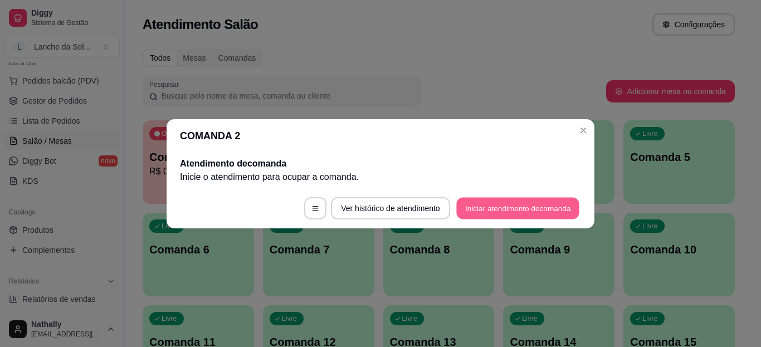
click at [516, 207] on button "Iniciar atendimento de comanda" at bounding box center [517, 208] width 123 height 22
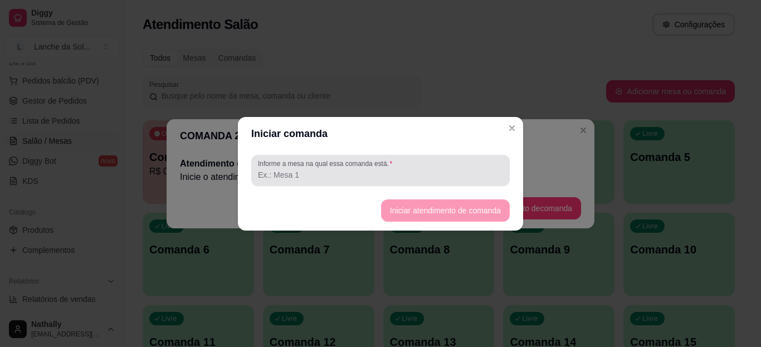
click at [450, 168] on div at bounding box center [380, 170] width 245 height 22
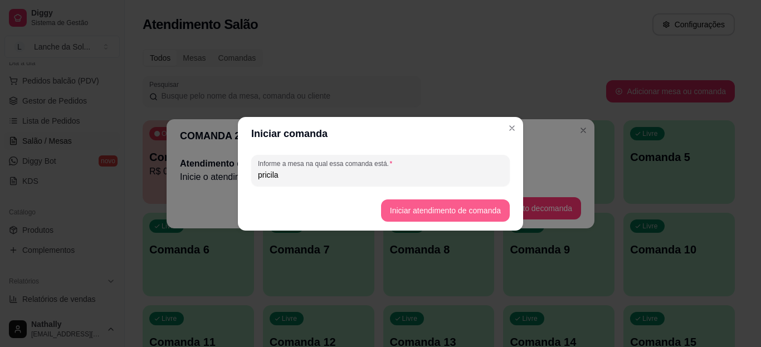
type input "pricila"
click at [453, 203] on button "Iniciar atendimento de comanda" at bounding box center [445, 210] width 129 height 22
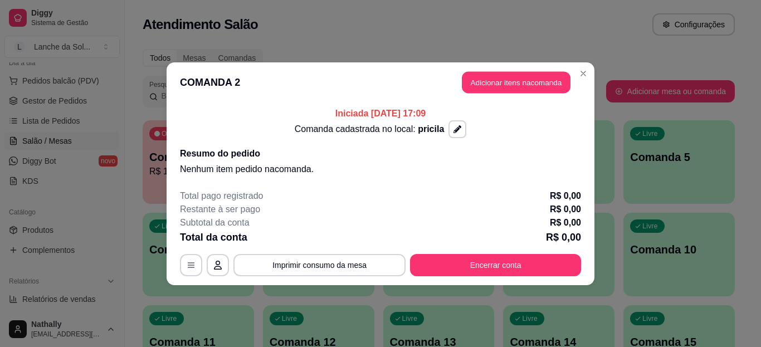
click at [504, 83] on button "Adicionar itens na comanda" at bounding box center [516, 82] width 109 height 22
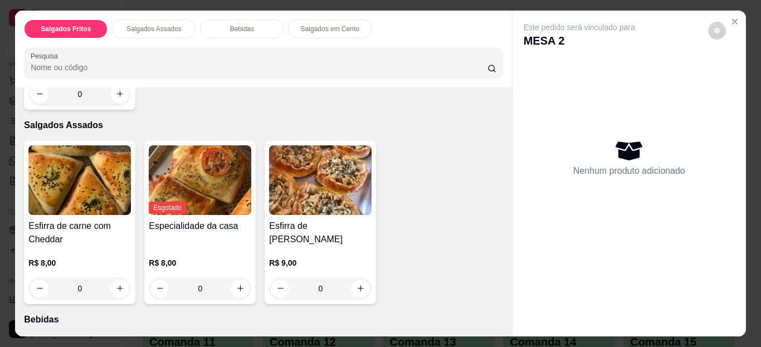
scroll to position [214, 0]
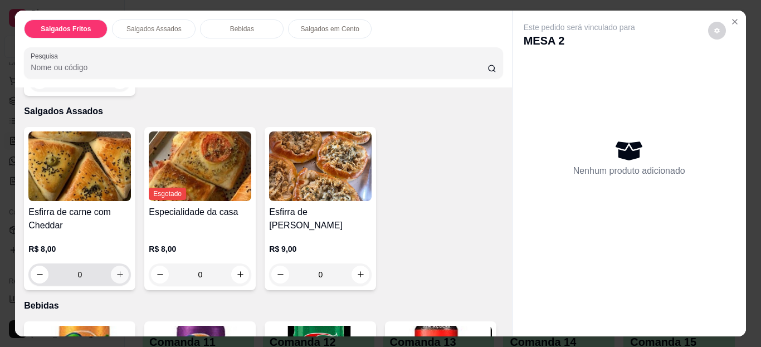
click at [111, 270] on button "increase-product-quantity" at bounding box center [120, 275] width 18 height 18
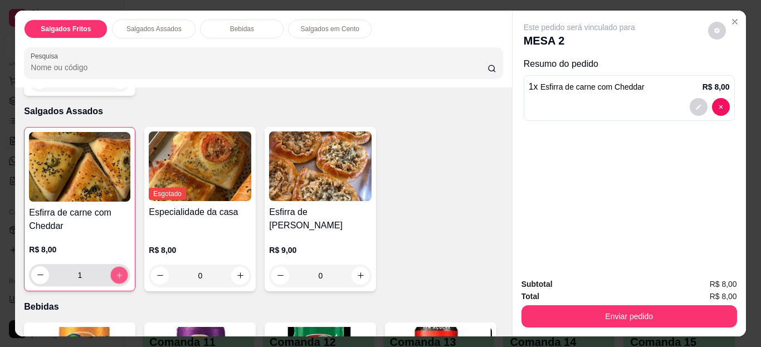
click at [111, 270] on button "increase-product-quantity" at bounding box center [119, 274] width 17 height 17
type input "2"
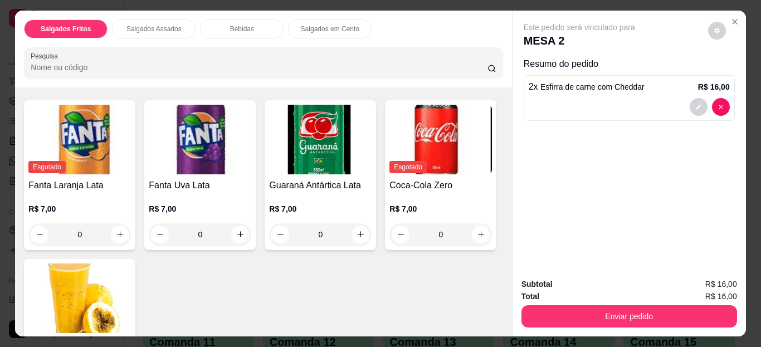
scroll to position [569, 0]
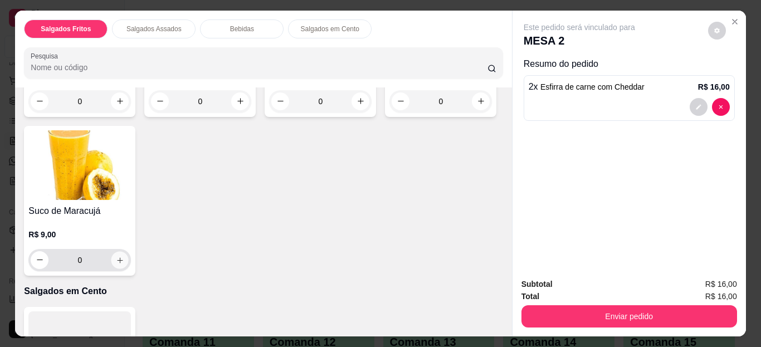
click at [124, 256] on icon "increase-product-quantity" at bounding box center [120, 260] width 8 height 8
type input "1"
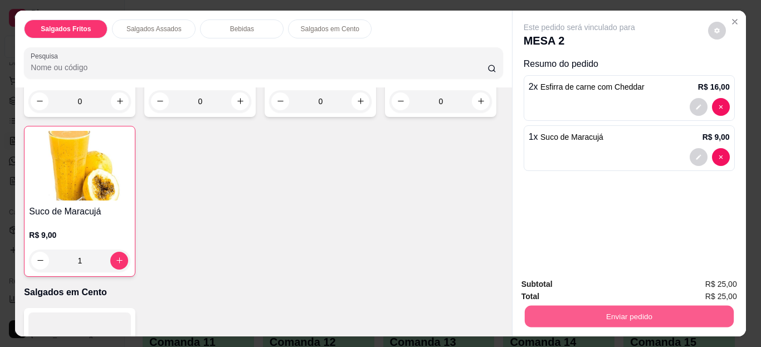
click at [628, 314] on button "Enviar pedido" at bounding box center [628, 317] width 209 height 22
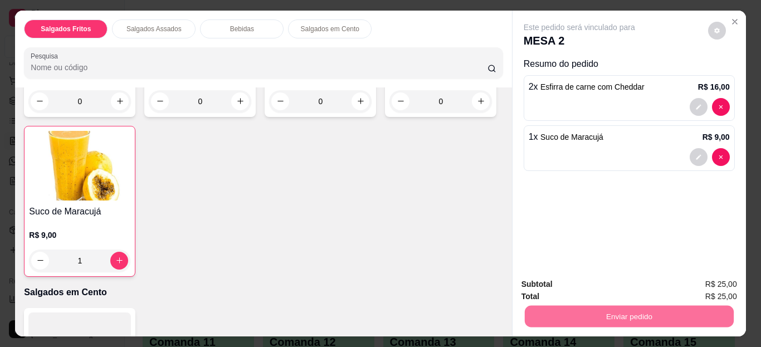
click at [582, 278] on button "Não registrar e enviar pedido" at bounding box center [592, 285] width 112 height 21
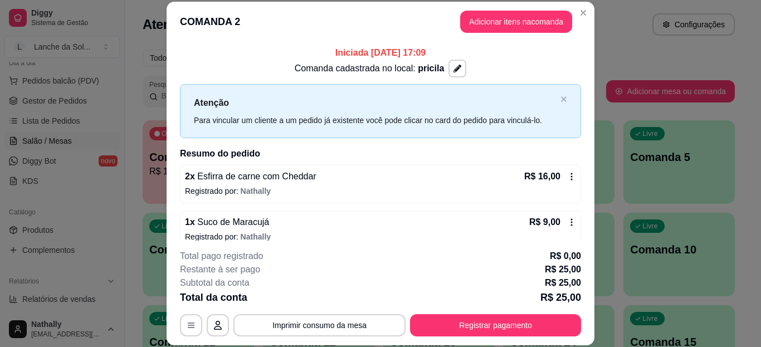
scroll to position [13, 0]
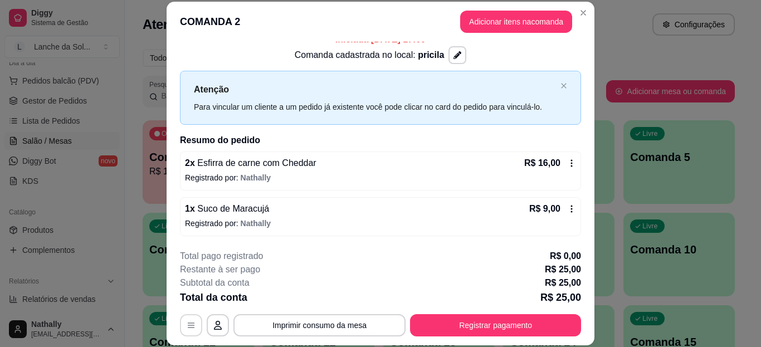
click at [191, 323] on icon "button" at bounding box center [191, 325] width 9 height 9
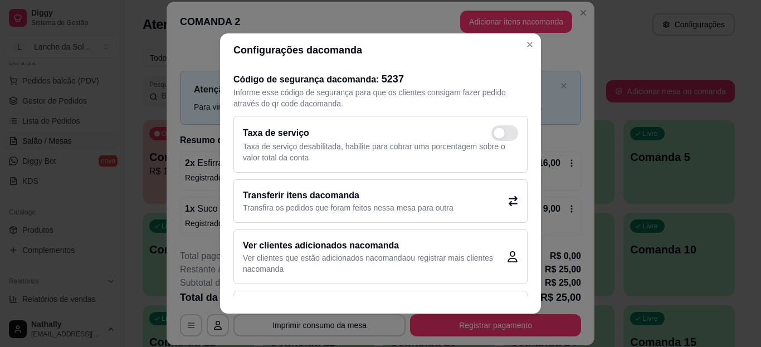
click at [454, 200] on div "Transferir itens da comanda Transfira os pedidos que foram feitos nessa mesa pa…" at bounding box center [380, 200] width 294 height 43
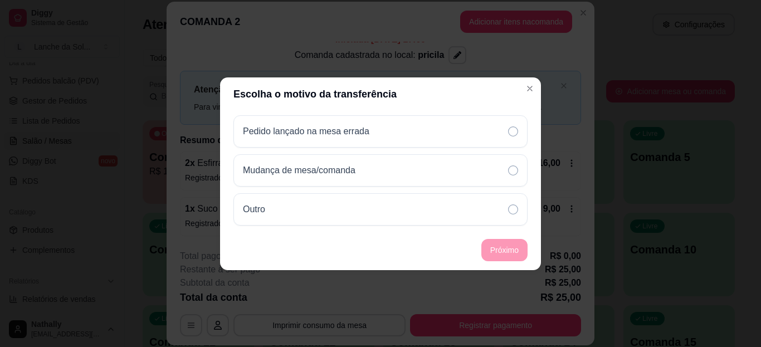
click at [491, 209] on div "Outro" at bounding box center [380, 209] width 294 height 32
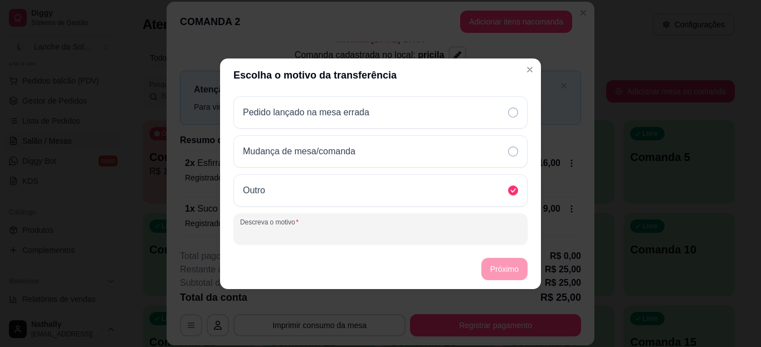
click at [451, 228] on input "Descreva o motivo" at bounding box center [380, 233] width 281 height 11
click at [467, 140] on div "Mudança de mesa/comanda" at bounding box center [380, 151] width 294 height 32
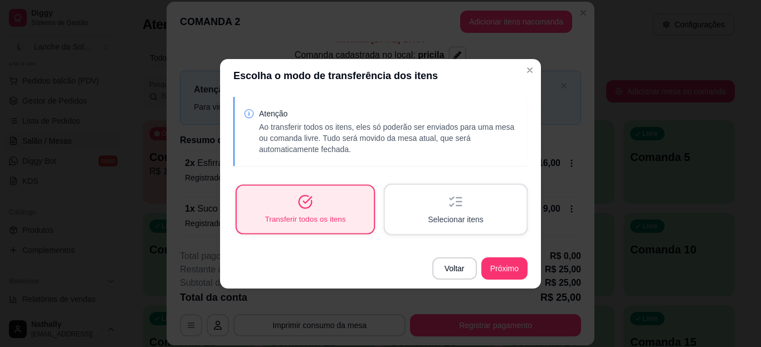
click at [352, 207] on div "Transferir todos os itens" at bounding box center [305, 208] width 137 height 47
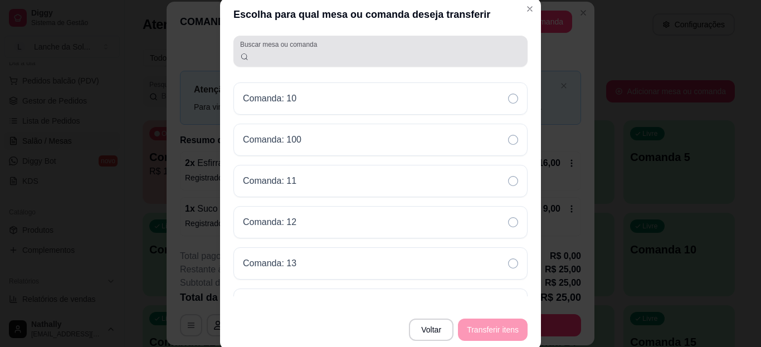
click at [484, 48] on div at bounding box center [380, 51] width 281 height 22
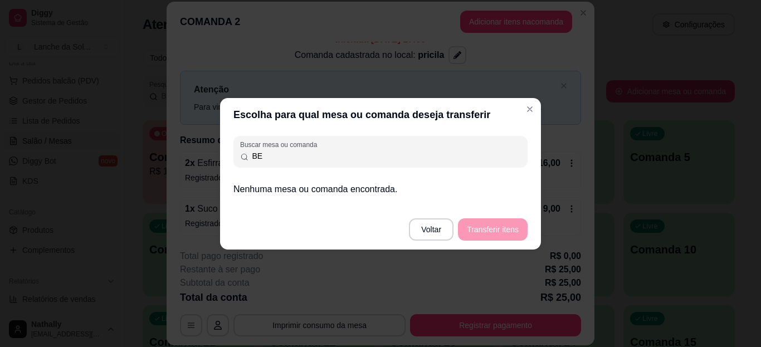
type input "B"
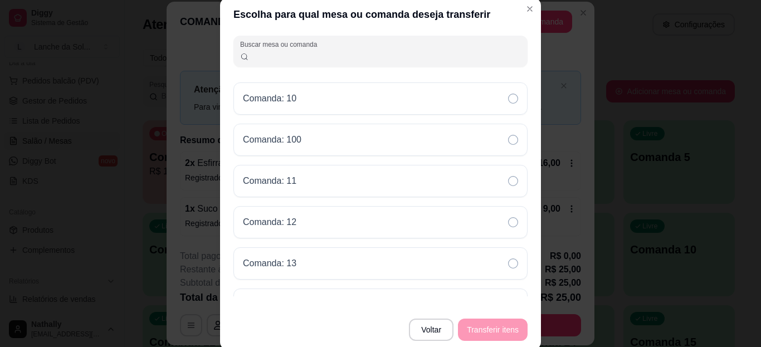
click at [498, 108] on div "Comanda: 10" at bounding box center [380, 98] width 294 height 32
click at [486, 325] on button "Transferir itens" at bounding box center [492, 330] width 67 height 22
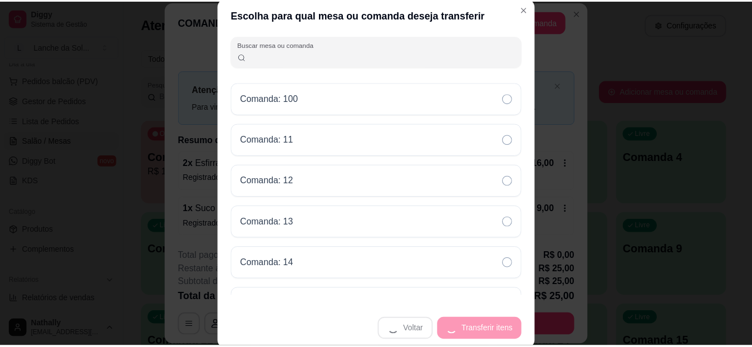
scroll to position [0, 0]
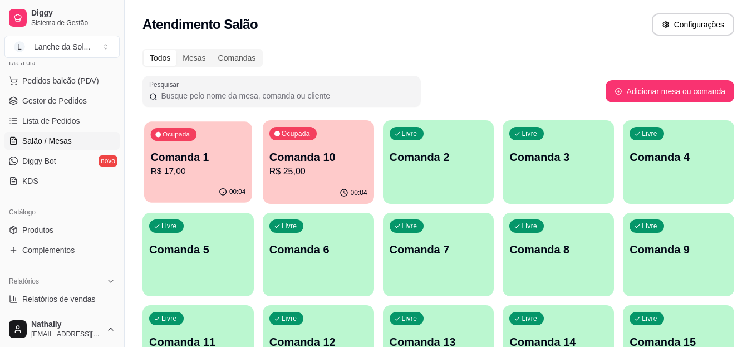
click at [195, 175] on p "R$ 17,00" at bounding box center [198, 171] width 95 height 13
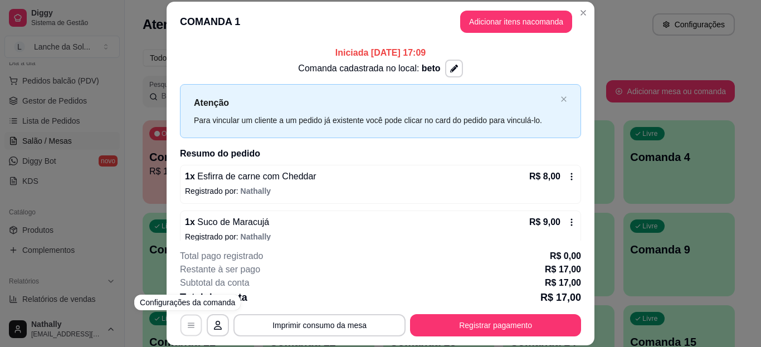
click at [189, 324] on icon "button" at bounding box center [191, 325] width 9 height 9
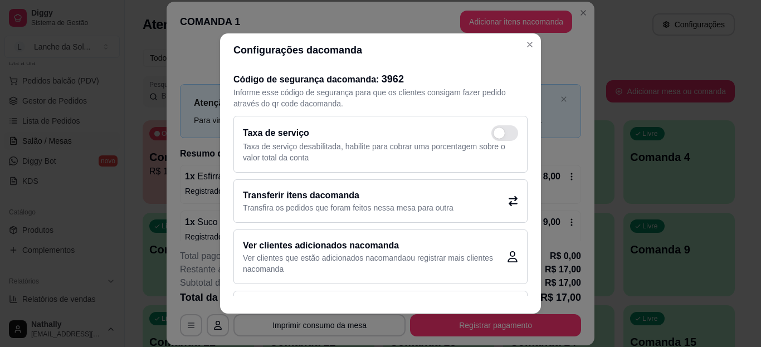
click at [335, 201] on h2 "Transferir itens da comanda" at bounding box center [348, 195] width 210 height 13
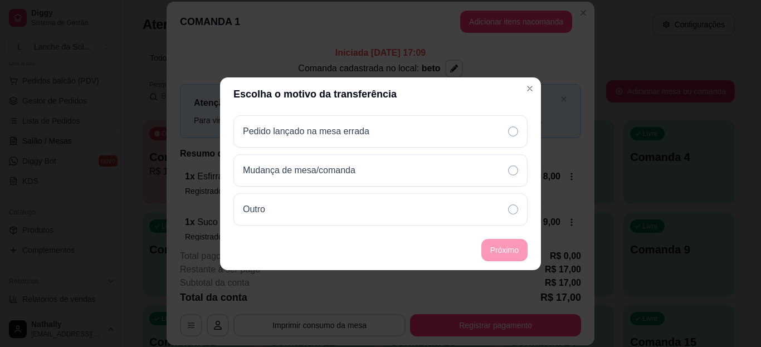
click at [415, 165] on div "Mudança de mesa/comanda" at bounding box center [380, 170] width 294 height 32
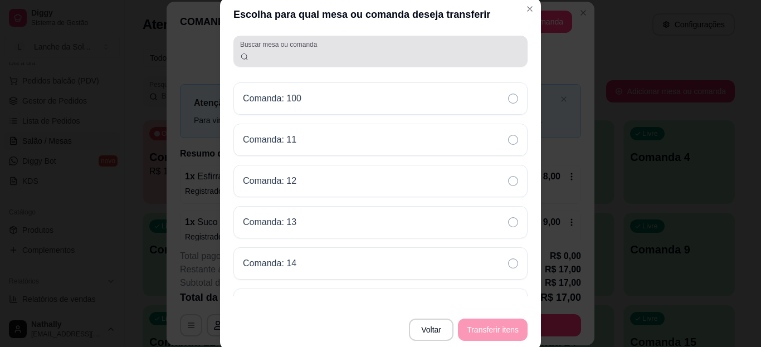
click at [424, 63] on div "Buscar mesa ou comanda" at bounding box center [380, 51] width 294 height 31
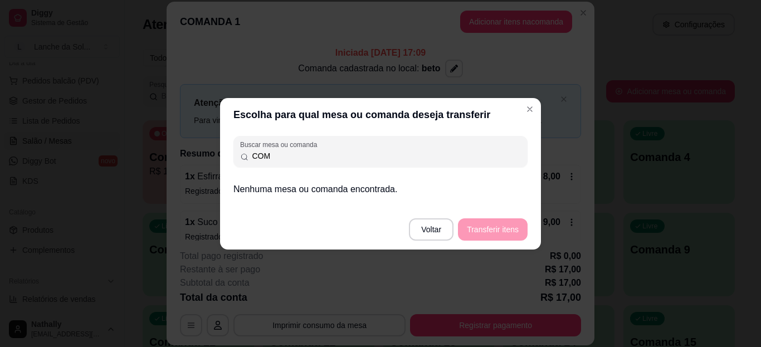
type input "COM"
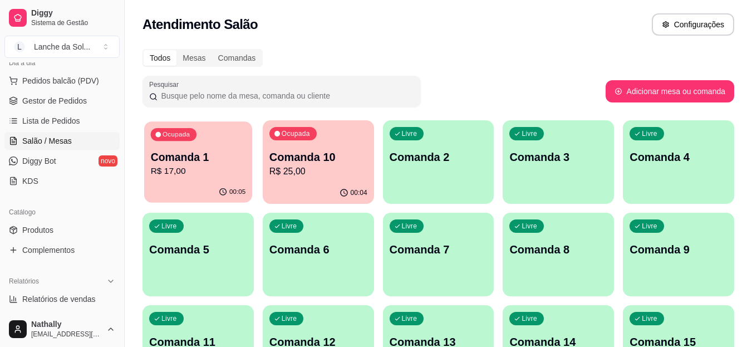
click at [226, 172] on p "R$ 17,00" at bounding box center [198, 171] width 95 height 13
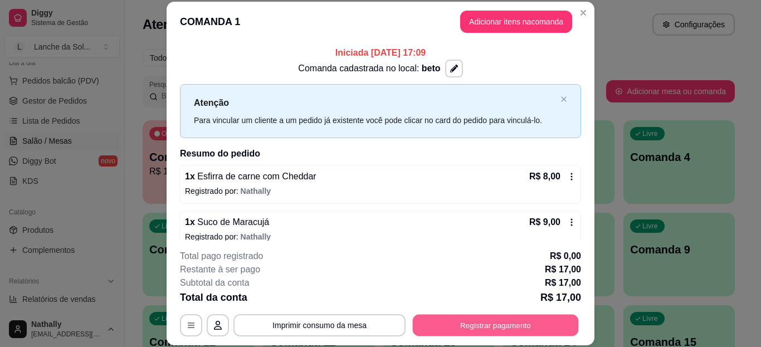
click at [460, 324] on button "Registrar pagamento" at bounding box center [496, 325] width 166 height 22
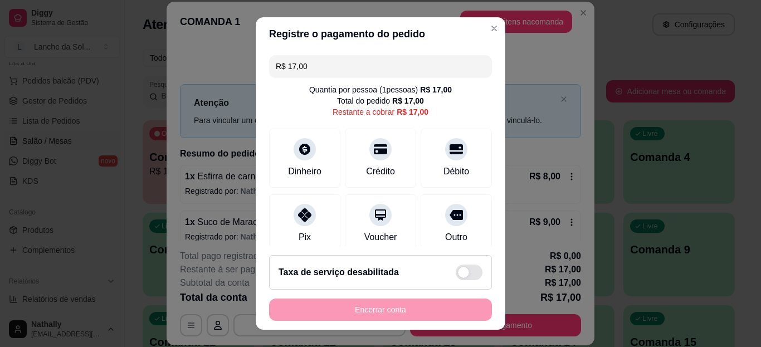
click at [298, 218] on icon at bounding box center [304, 214] width 13 height 13
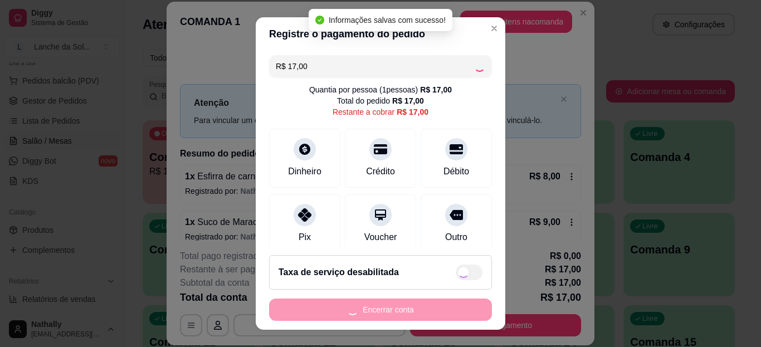
type input "R$ 0,00"
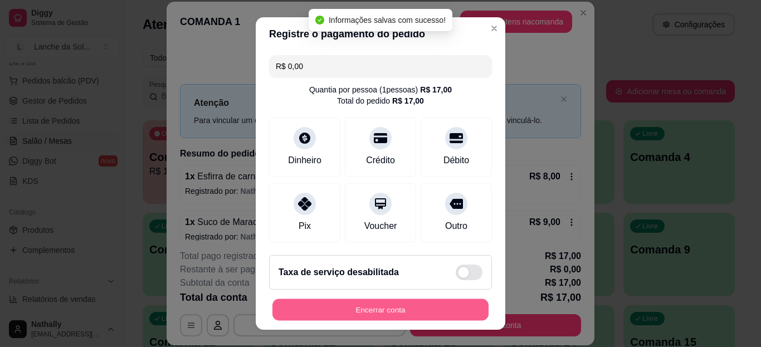
click at [424, 310] on button "Encerrar conta" at bounding box center [380, 309] width 216 height 22
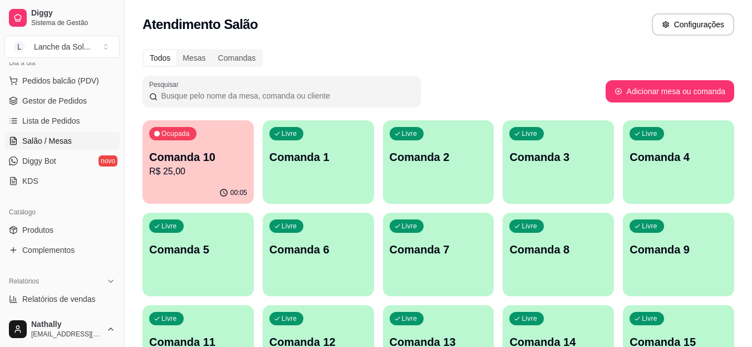
click at [169, 165] on p "R$ 25,00" at bounding box center [198, 171] width 98 height 13
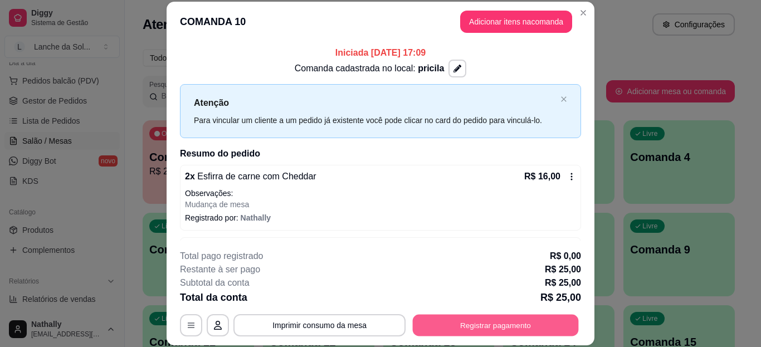
click at [497, 326] on button "Registrar pagamento" at bounding box center [496, 325] width 166 height 22
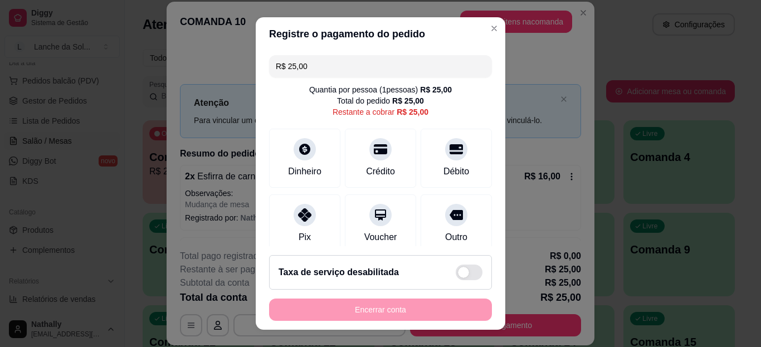
click at [306, 225] on div "Pix" at bounding box center [304, 223] width 71 height 59
type input "R$ 0,00"
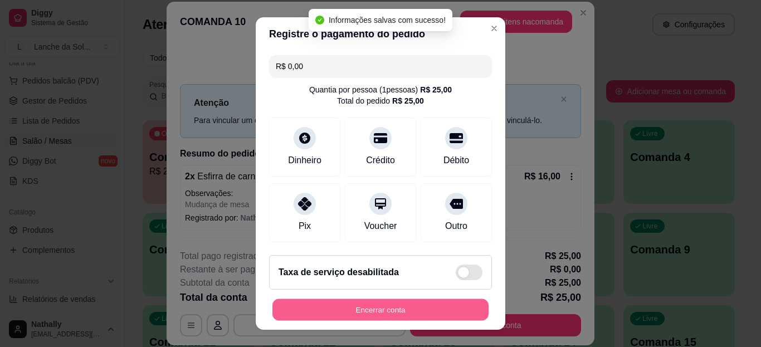
click at [452, 310] on button "Encerrar conta" at bounding box center [380, 309] width 216 height 22
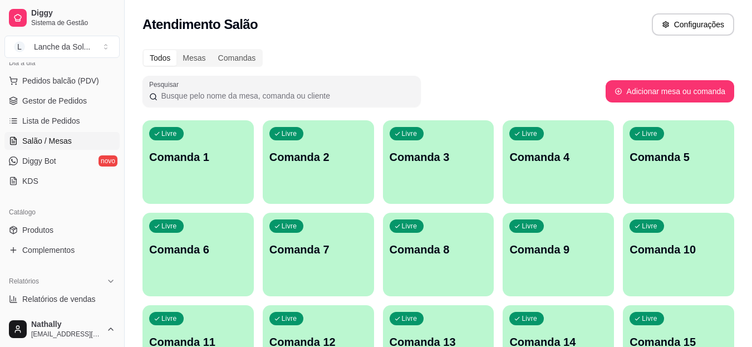
click at [58, 109] on link "Gestor de Pedidos" at bounding box center [61, 101] width 115 height 18
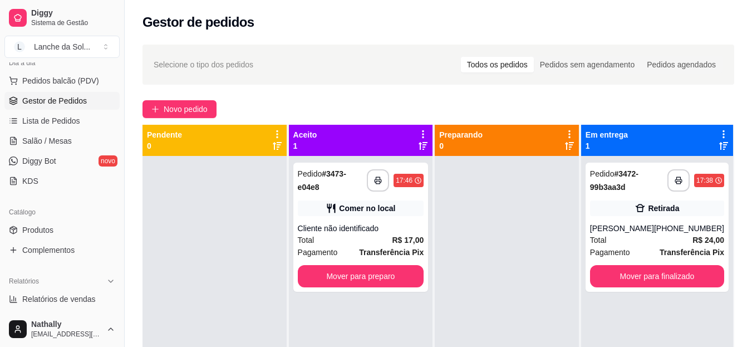
click at [35, 233] on span "Produtos" at bounding box center [37, 229] width 31 height 11
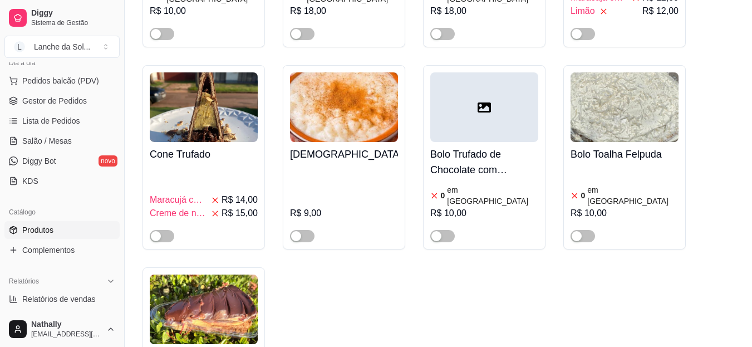
scroll to position [2731, 0]
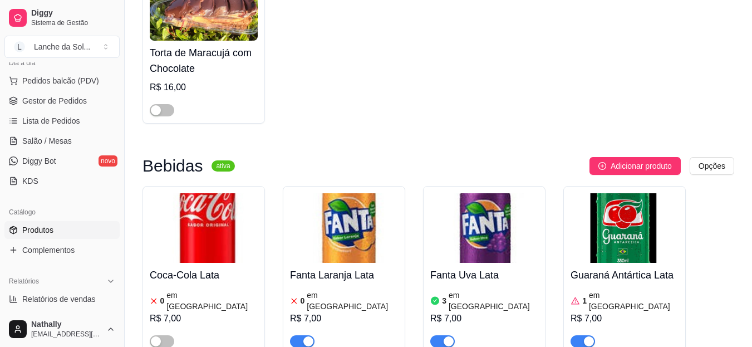
click at [70, 136] on link "Salão / Mesas" at bounding box center [61, 141] width 115 height 18
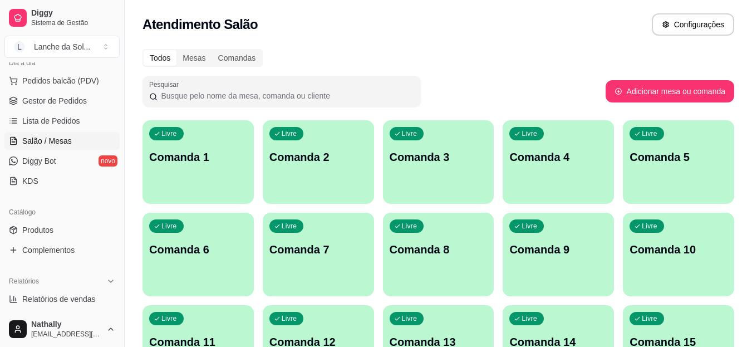
click at [199, 164] on p "Comanda 1" at bounding box center [198, 157] width 98 height 16
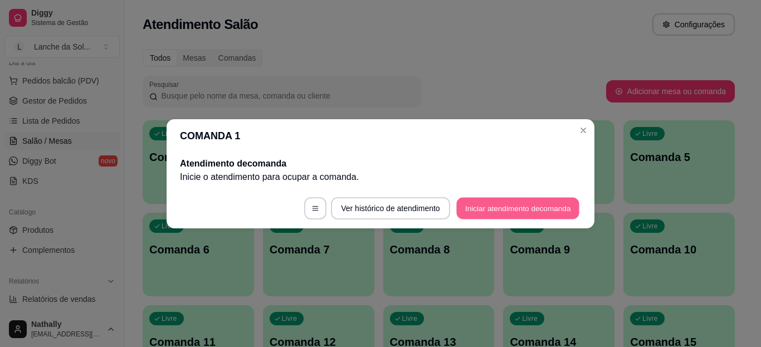
click at [465, 200] on button "Iniciar atendimento de comanda" at bounding box center [517, 208] width 123 height 22
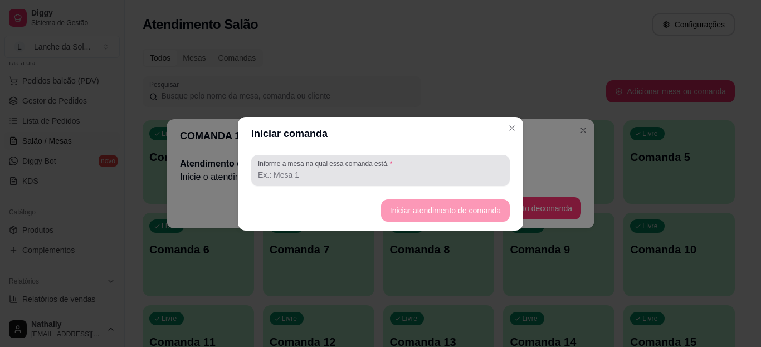
click at [440, 180] on div at bounding box center [380, 170] width 245 height 22
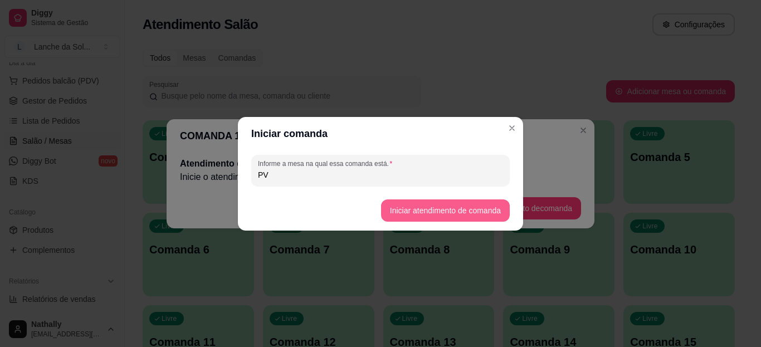
type input "PV"
click at [395, 207] on button "Iniciar atendimento de comanda" at bounding box center [445, 210] width 125 height 22
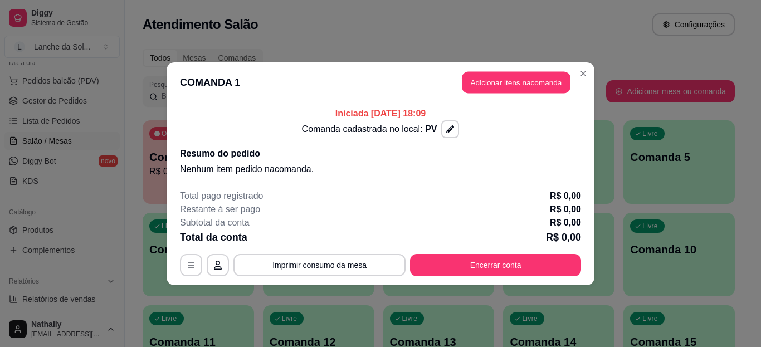
click at [469, 86] on button "Adicionar itens na comanda" at bounding box center [516, 82] width 109 height 22
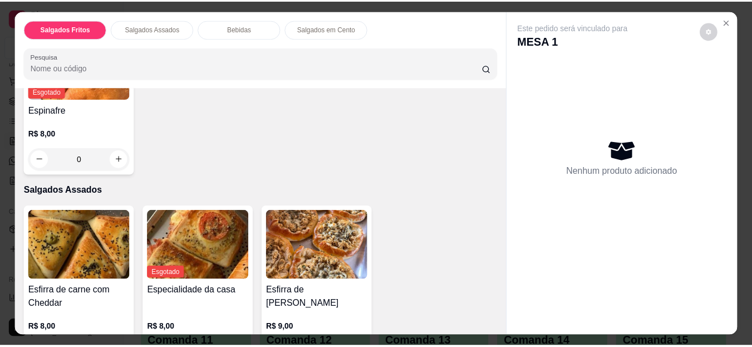
scroll to position [200, 0]
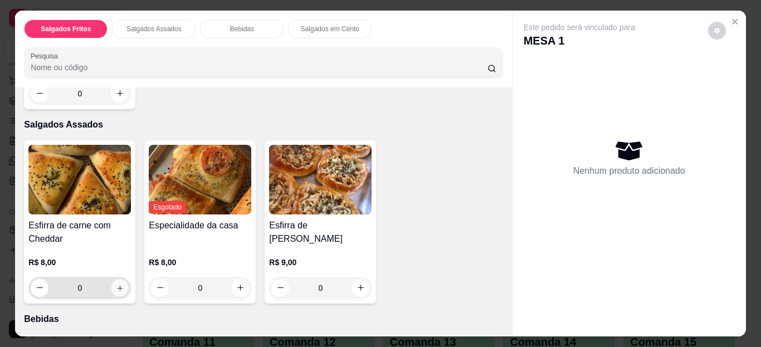
click at [116, 283] on icon "increase-product-quantity" at bounding box center [120, 287] width 8 height 8
type input "1"
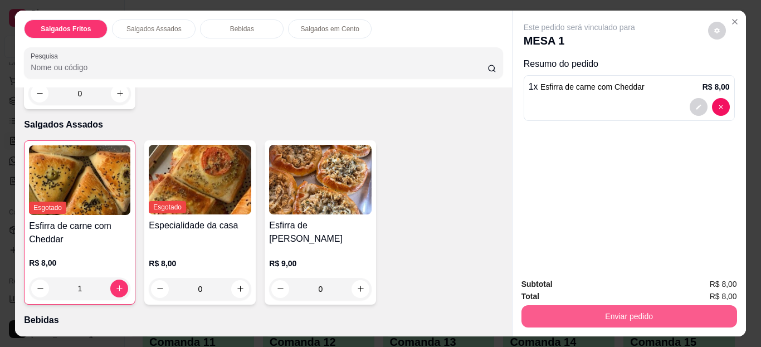
click at [545, 311] on button "Enviar pedido" at bounding box center [628, 316] width 215 height 22
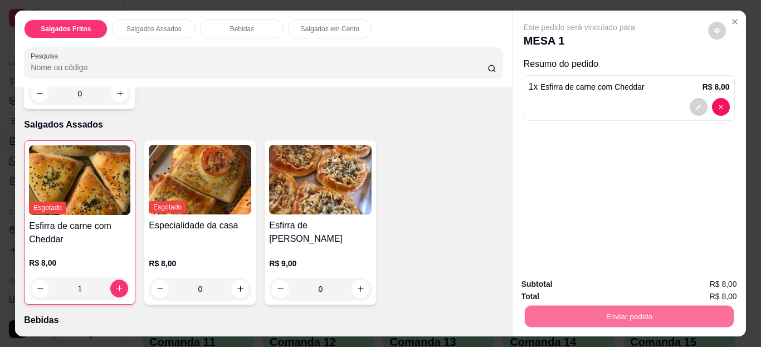
click at [581, 281] on button "Não registrar e enviar pedido" at bounding box center [592, 285] width 116 height 21
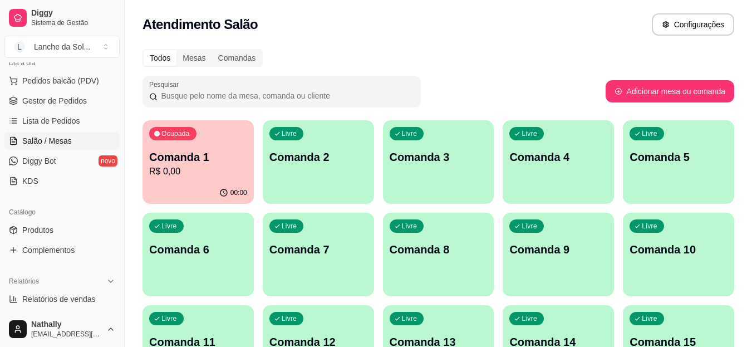
click at [82, 228] on link "Produtos" at bounding box center [61, 230] width 115 height 18
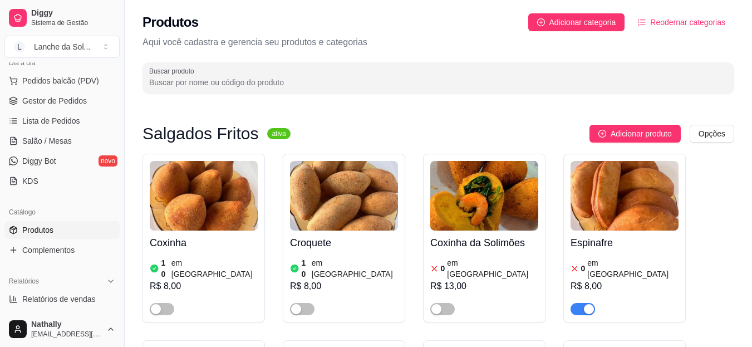
click at [590, 304] on div "button" at bounding box center [589, 309] width 10 height 10
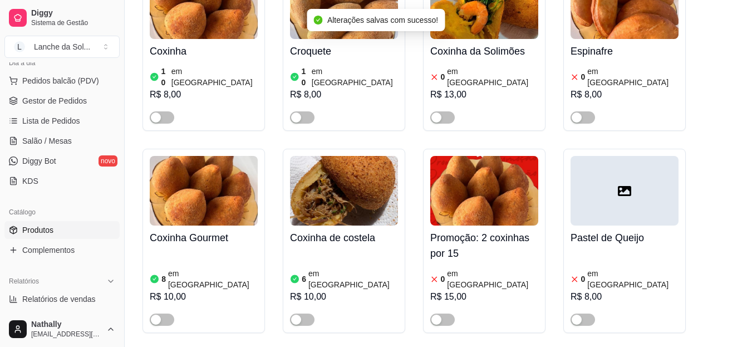
scroll to position [208, 0]
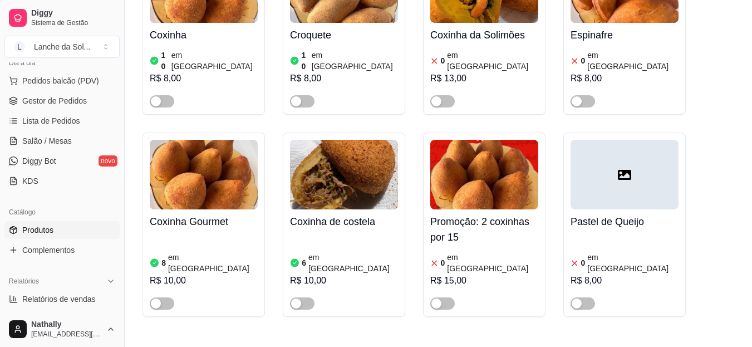
click at [166, 95] on span "button" at bounding box center [162, 101] width 25 height 12
click at [300, 96] on div "button" at bounding box center [296, 101] width 10 height 10
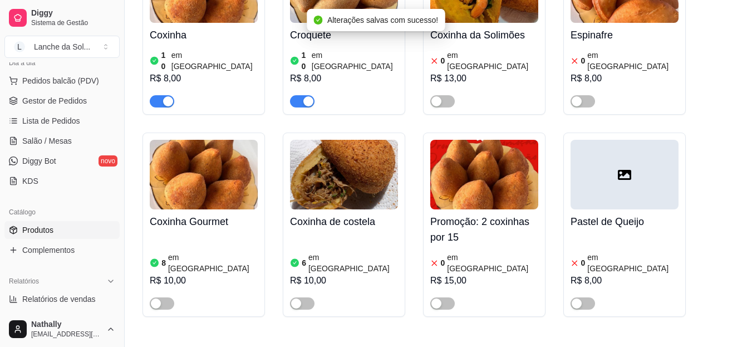
click at [193, 196] on img at bounding box center [204, 175] width 108 height 70
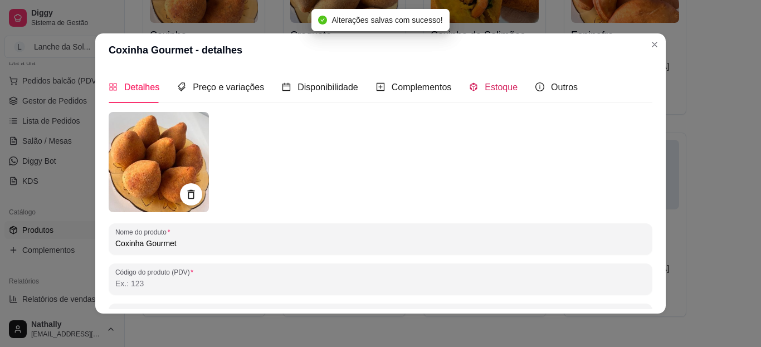
click at [491, 87] on span "Estoque" at bounding box center [500, 86] width 33 height 9
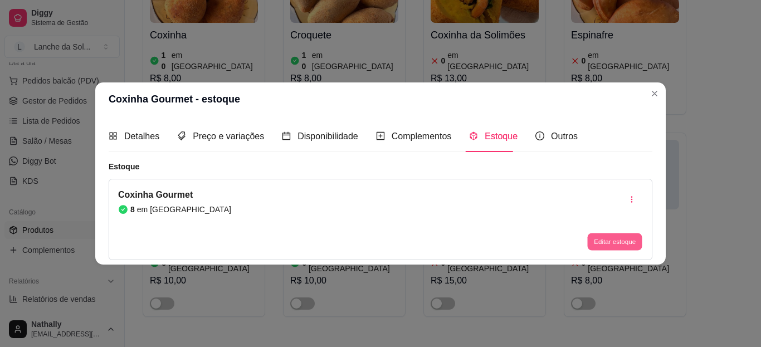
click at [610, 237] on button "Editar estoque" at bounding box center [614, 241] width 55 height 17
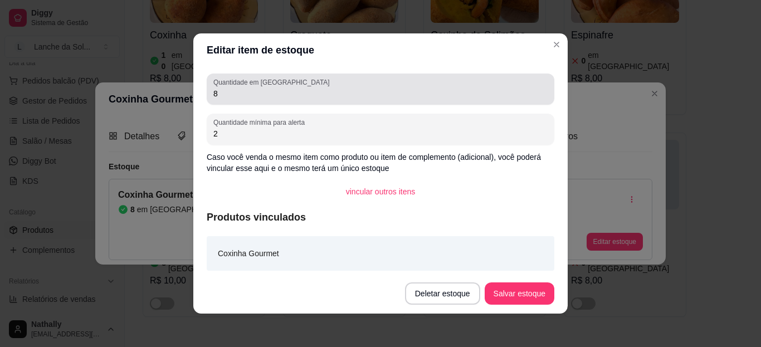
click at [488, 104] on div "Quantidade em estoque 8" at bounding box center [380, 89] width 347 height 31
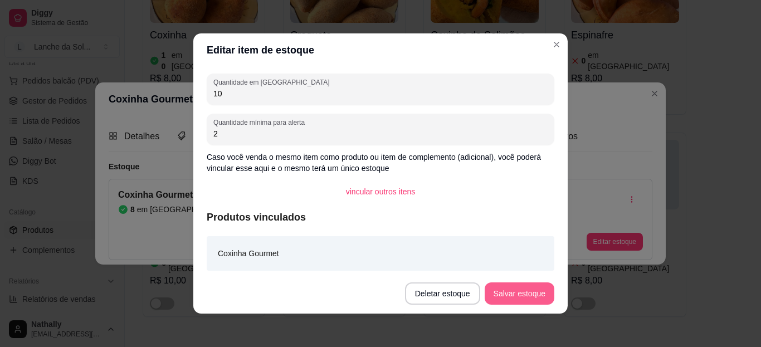
type input "10"
click at [497, 302] on button "Salvar estoque" at bounding box center [519, 294] width 68 height 22
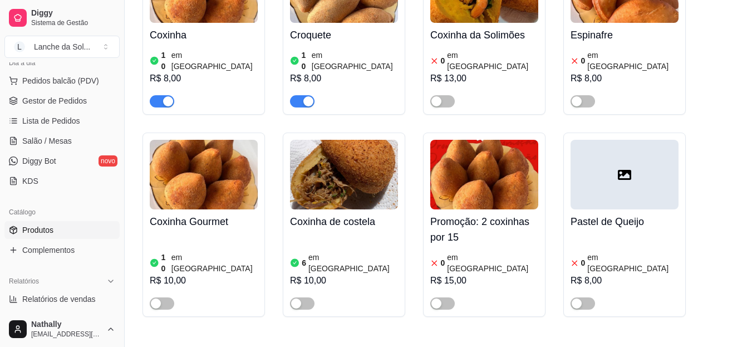
click at [163, 297] on button "button" at bounding box center [162, 303] width 25 height 12
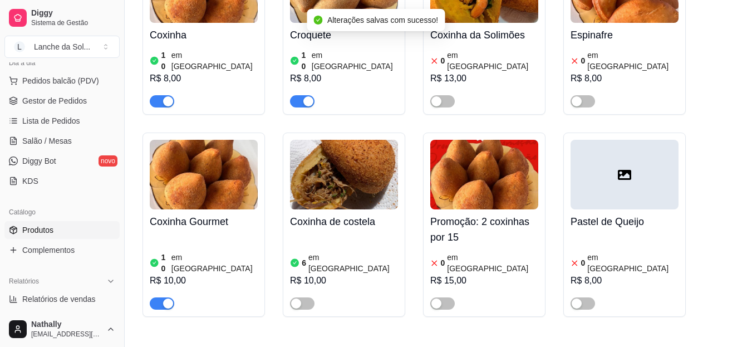
click at [303, 297] on button "button" at bounding box center [302, 303] width 25 height 12
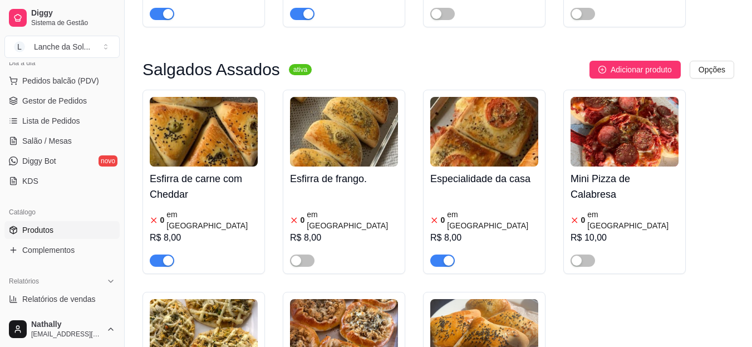
scroll to position [520, 0]
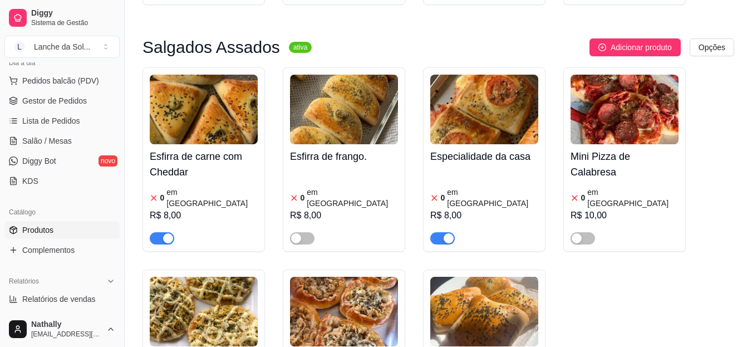
click at [440, 232] on span "button" at bounding box center [442, 238] width 25 height 12
click at [164, 233] on div "button" at bounding box center [168, 238] width 10 height 10
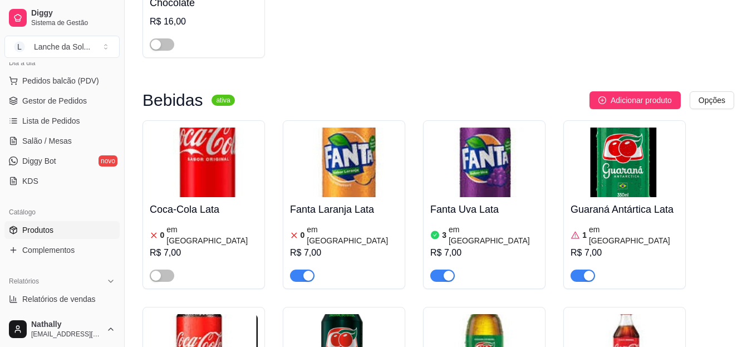
scroll to position [2799, 0]
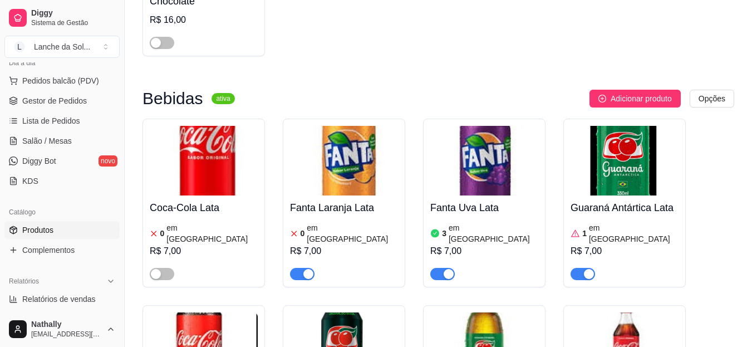
click at [309, 269] on div "button" at bounding box center [308, 274] width 10 height 10
click at [82, 141] on link "Salão / Mesas" at bounding box center [61, 141] width 115 height 18
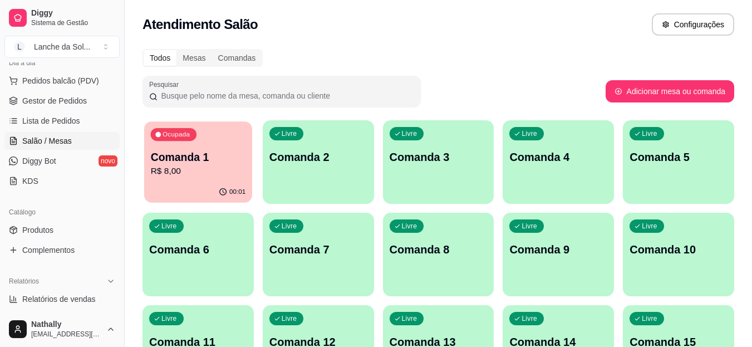
click at [210, 165] on p "R$ 8,00" at bounding box center [198, 171] width 95 height 13
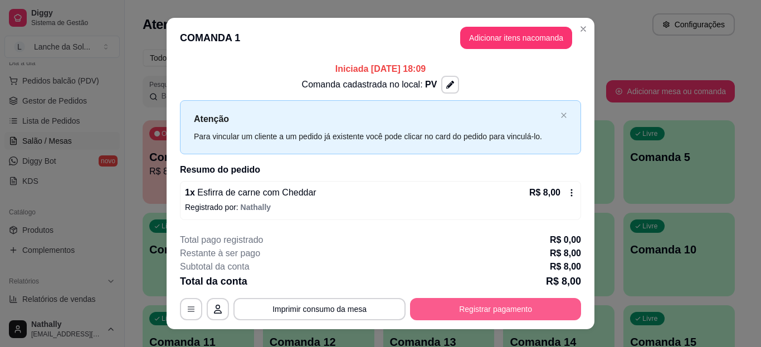
click at [458, 311] on button "Registrar pagamento" at bounding box center [495, 309] width 171 height 22
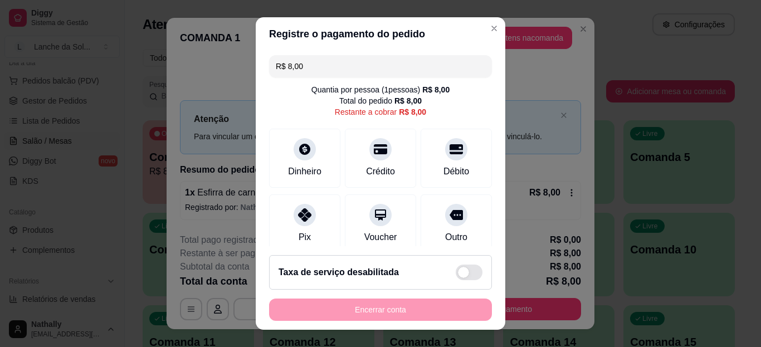
click at [302, 224] on div "Pix" at bounding box center [304, 223] width 71 height 59
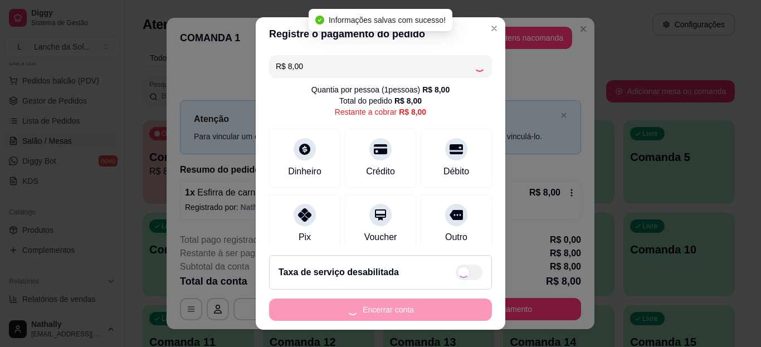
type input "R$ 0,00"
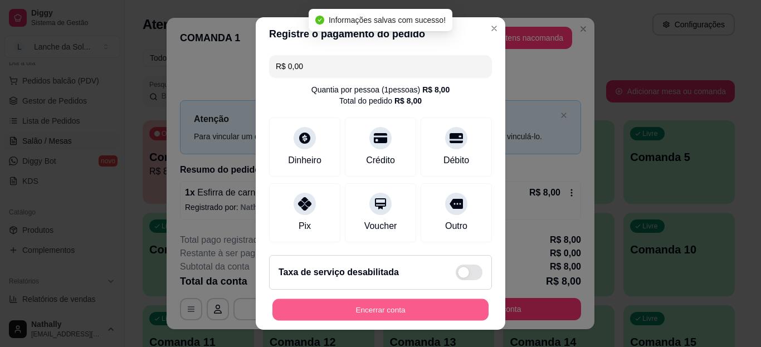
click at [323, 303] on button "Encerrar conta" at bounding box center [380, 309] width 216 height 22
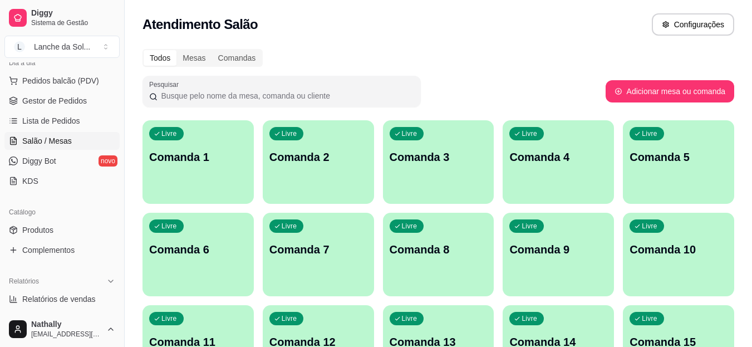
click at [68, 92] on link "Gestor de Pedidos" at bounding box center [61, 101] width 115 height 18
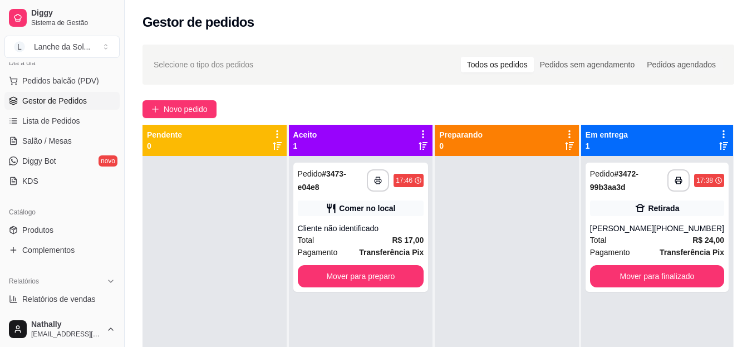
click at [77, 43] on div "Lanche da Sol ..." at bounding box center [62, 46] width 56 height 11
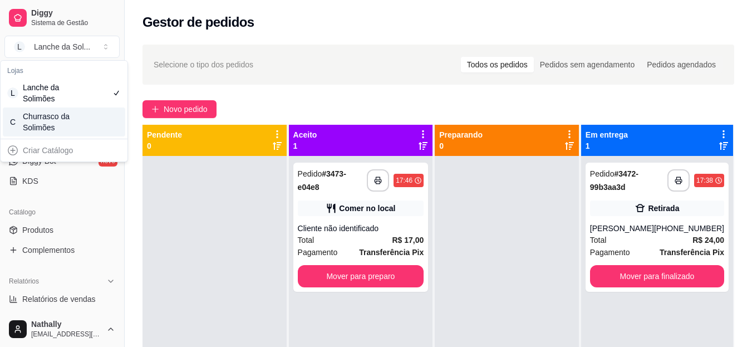
click at [94, 119] on div "C Churrasco da Solimões" at bounding box center [64, 121] width 123 height 29
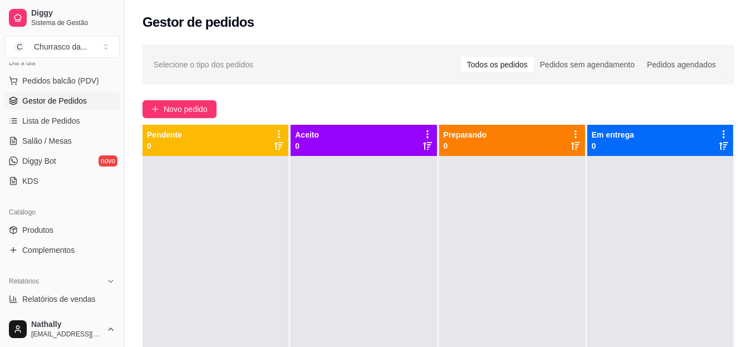
click at [72, 222] on link "Produtos" at bounding box center [61, 230] width 115 height 18
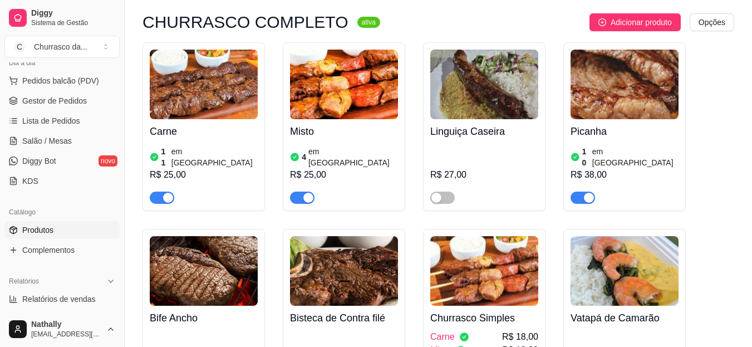
scroll to position [134, 0]
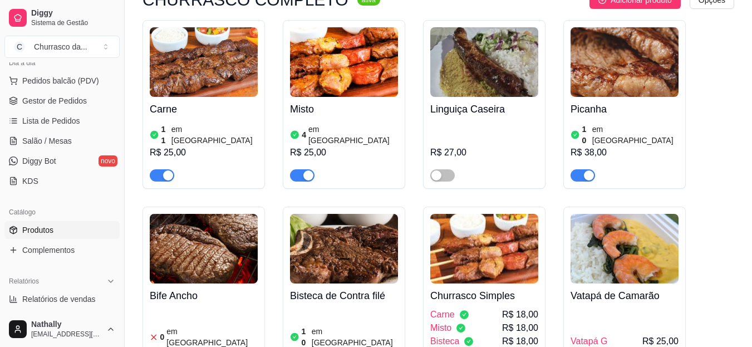
click at [188, 116] on h4 "Carne" at bounding box center [204, 109] width 108 height 16
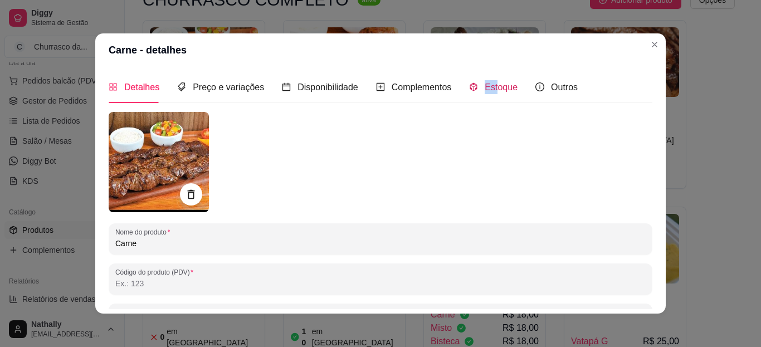
drag, startPoint x: 487, startPoint y: 90, endPoint x: 475, endPoint y: 87, distance: 12.6
click at [475, 87] on div "Estoque" at bounding box center [493, 87] width 48 height 14
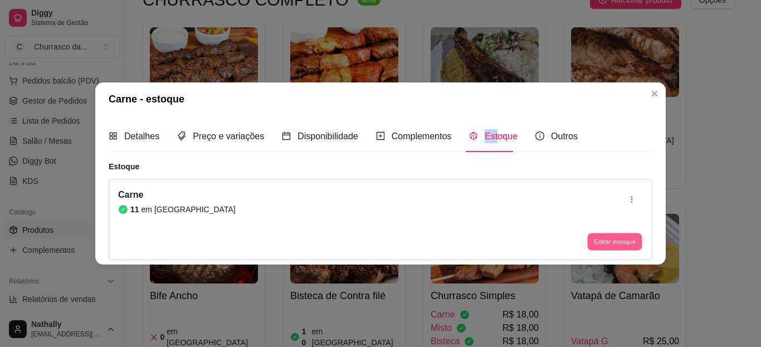
click at [600, 236] on button "Editar estoque" at bounding box center [614, 241] width 55 height 17
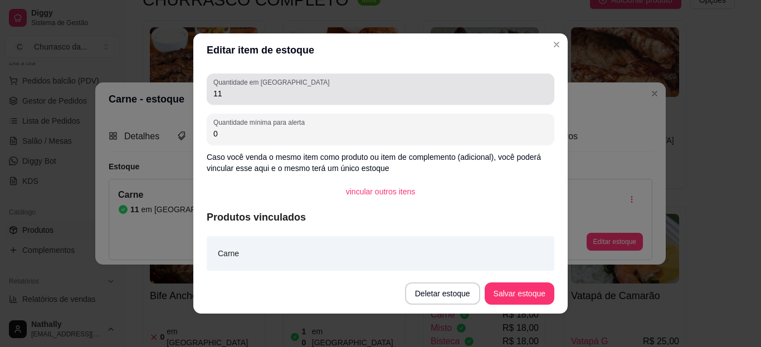
click at [480, 100] on div "Quantidade em estoque 11" at bounding box center [380, 89] width 347 height 31
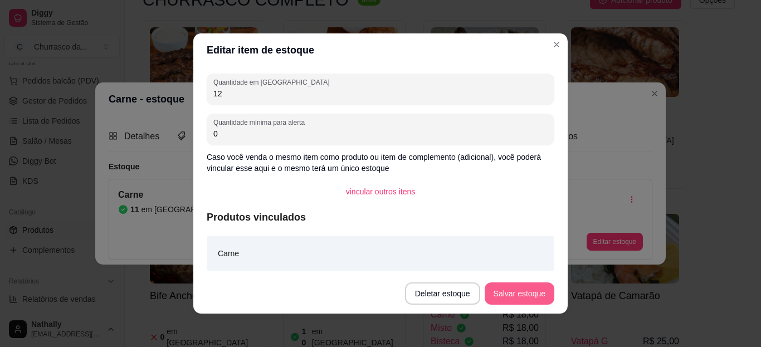
type input "12"
click at [498, 288] on button "Salvar estoque" at bounding box center [519, 294] width 68 height 22
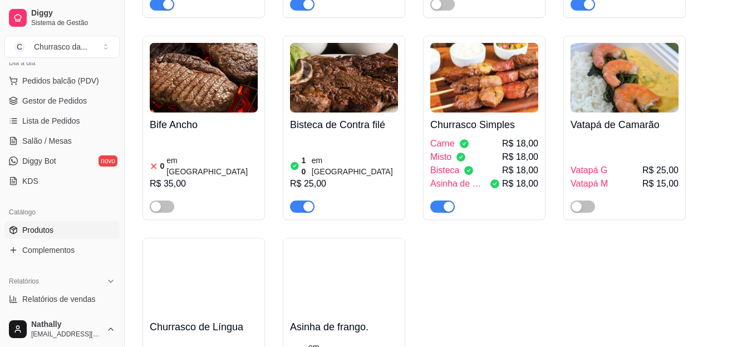
scroll to position [408, 0]
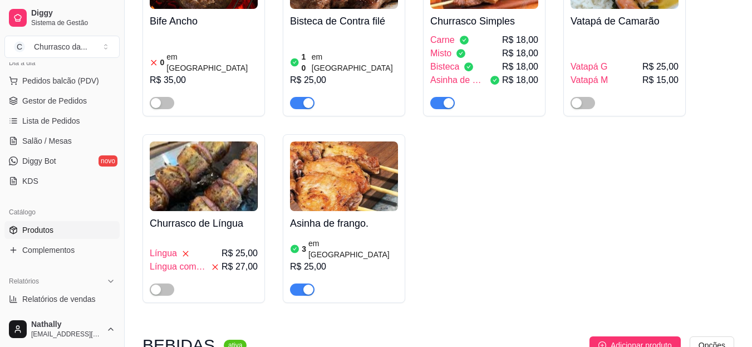
click at [341, 211] on div "Asinha de frango. 3 em estoque R$ 25,00" at bounding box center [344, 253] width 108 height 85
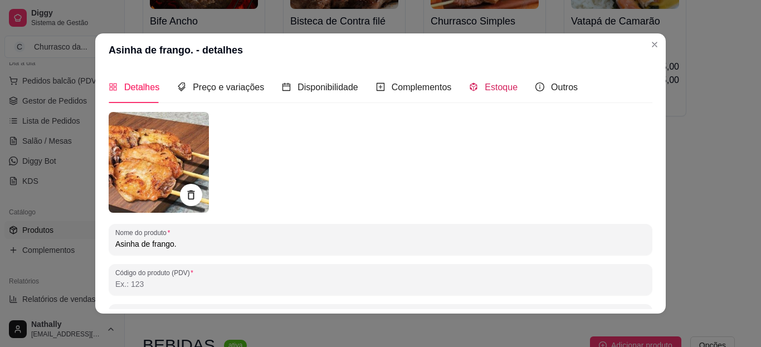
click at [484, 91] on span "Estoque" at bounding box center [500, 86] width 33 height 9
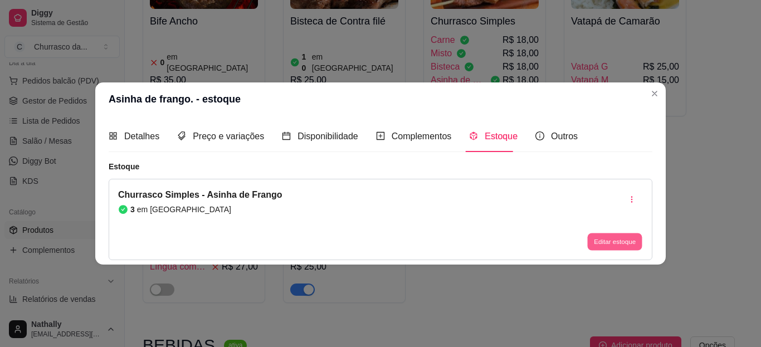
click at [606, 240] on button "Editar estoque" at bounding box center [614, 241] width 55 height 17
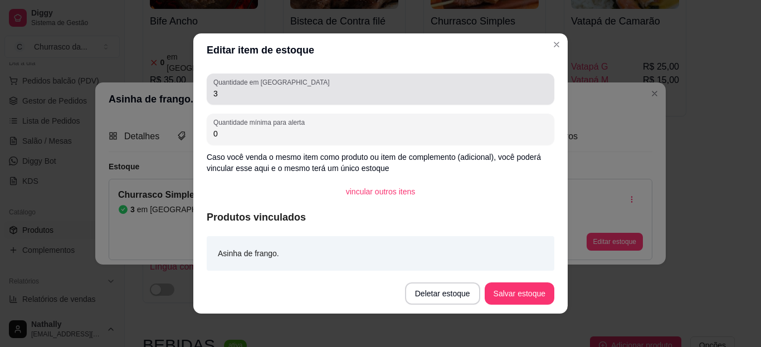
click at [498, 100] on div "3" at bounding box center [380, 89] width 334 height 22
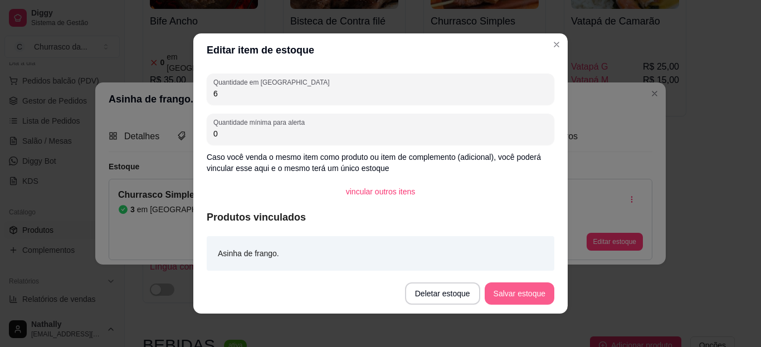
type input "6"
click at [501, 290] on button "Salvar estoque" at bounding box center [519, 294] width 68 height 22
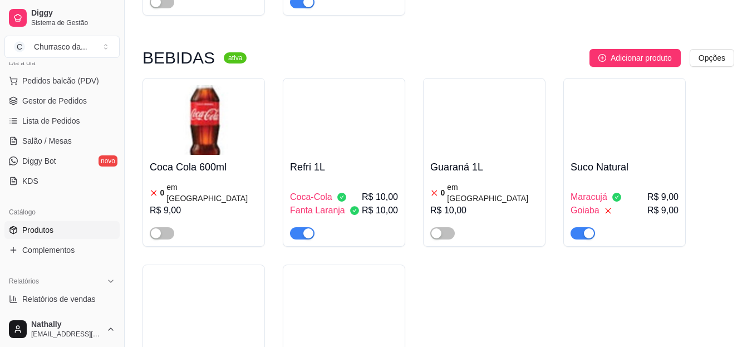
scroll to position [705, 0]
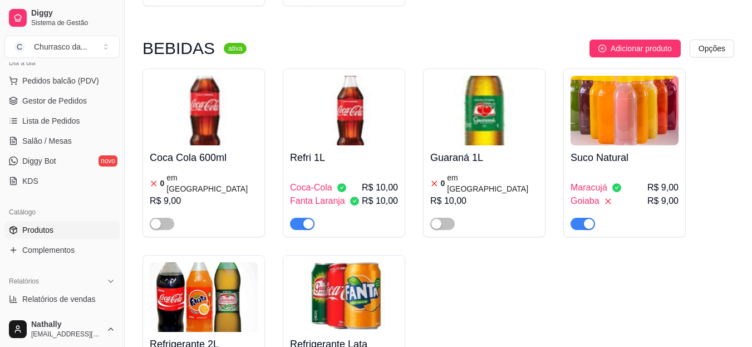
click at [300, 218] on span "button" at bounding box center [302, 224] width 25 height 12
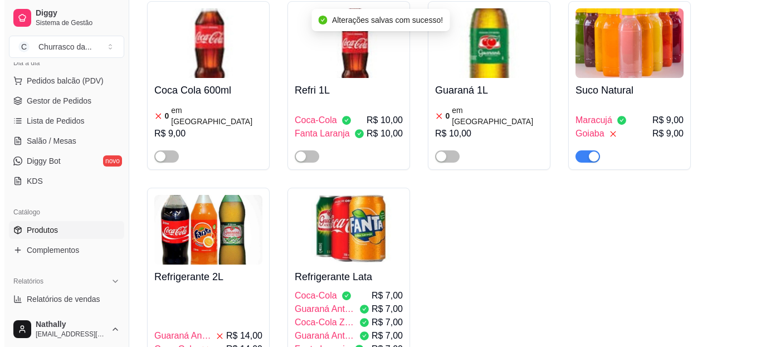
scroll to position [794, 0]
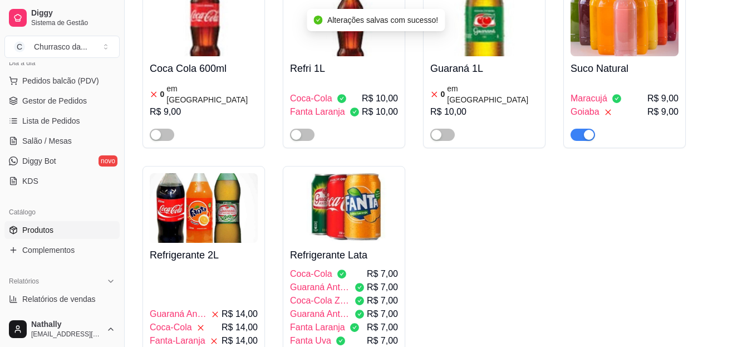
click at [370, 294] on span "R$ 7,00" at bounding box center [382, 300] width 31 height 13
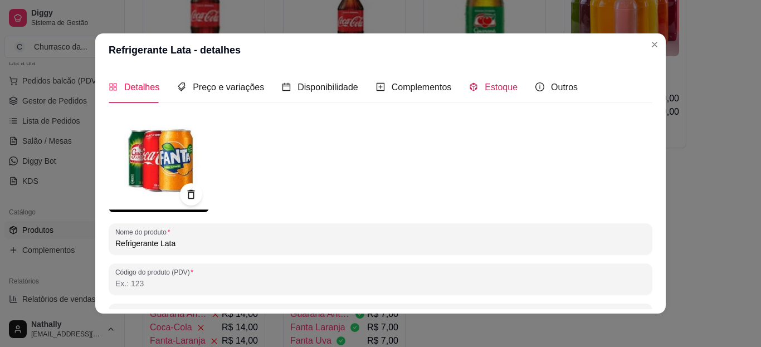
click at [501, 93] on div "Estoque" at bounding box center [493, 87] width 48 height 14
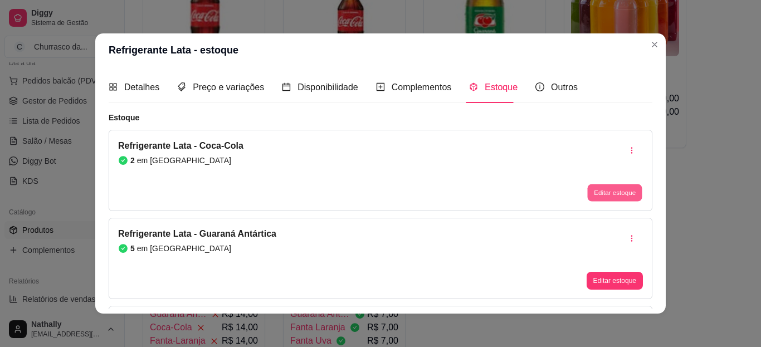
click at [600, 190] on button "Editar estoque" at bounding box center [614, 192] width 55 height 17
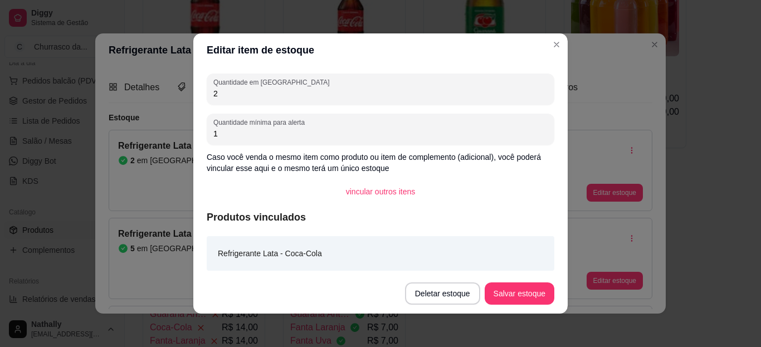
click at [506, 92] on input "2" at bounding box center [380, 93] width 334 height 11
type input "0"
click at [495, 295] on button "Salvar estoque" at bounding box center [519, 294] width 68 height 22
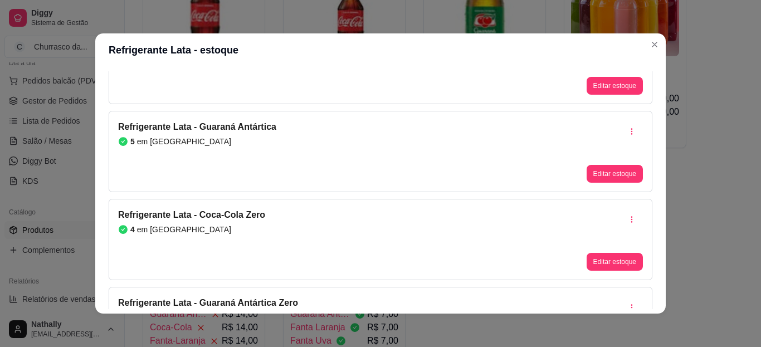
scroll to position [111, 0]
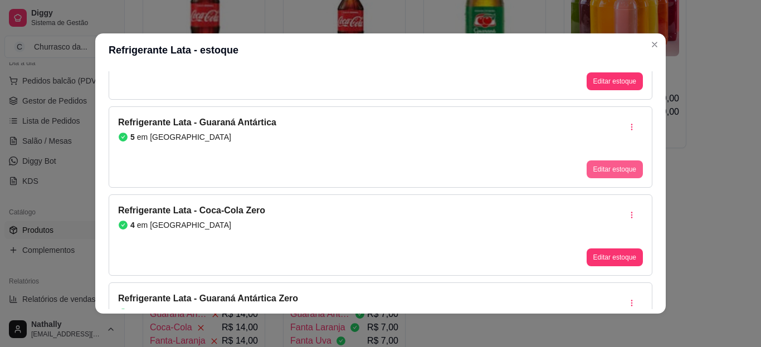
click at [607, 172] on button "Editar estoque" at bounding box center [614, 169] width 56 height 18
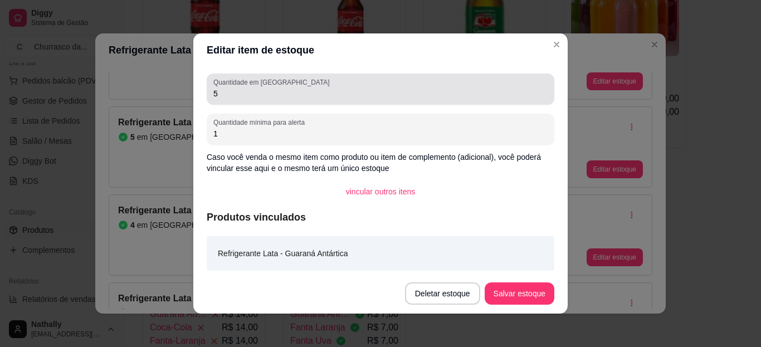
click at [518, 80] on div "5" at bounding box center [380, 89] width 334 height 22
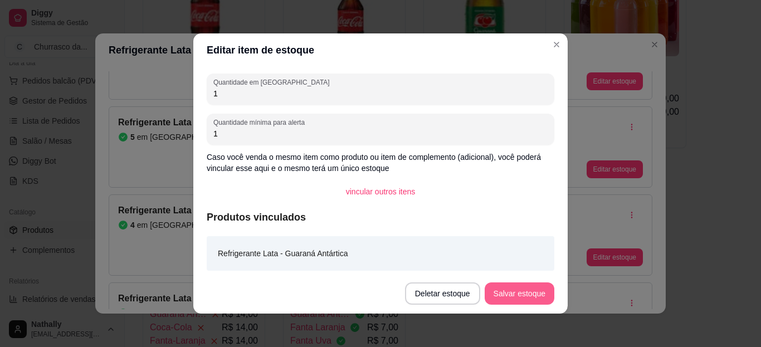
type input "1"
click at [514, 291] on button "Salvar estoque" at bounding box center [519, 294] width 68 height 22
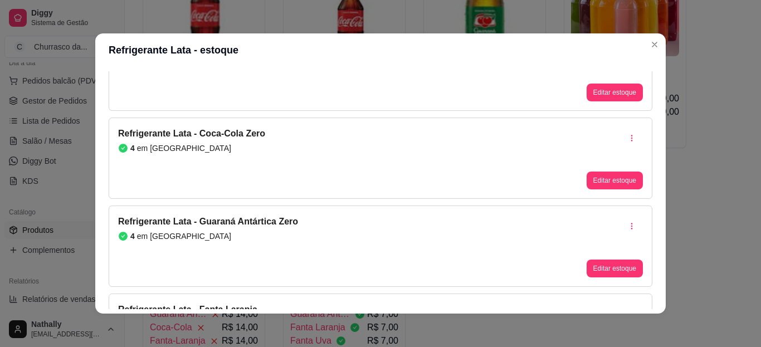
scroll to position [200, 0]
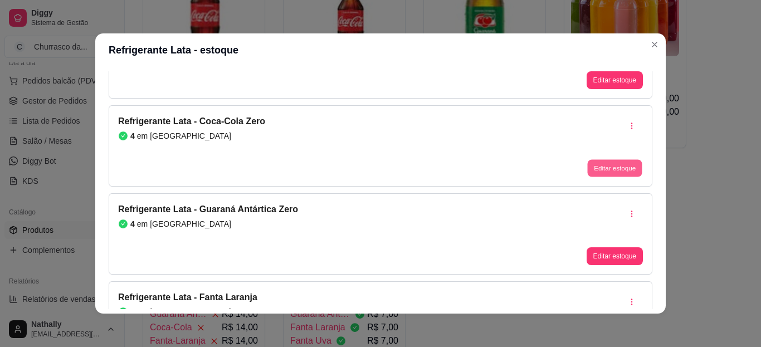
click at [599, 168] on button "Editar estoque" at bounding box center [614, 168] width 55 height 17
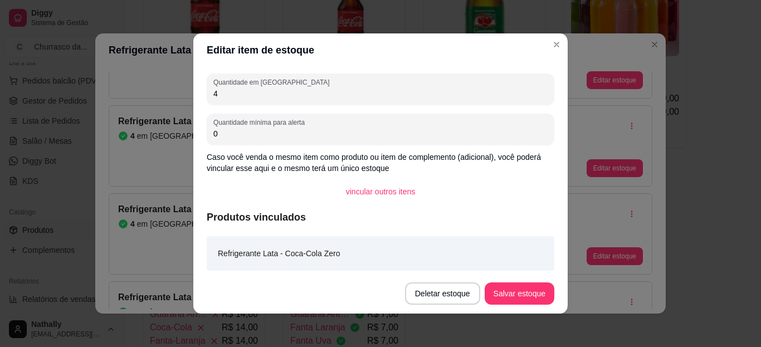
click at [533, 97] on input "4" at bounding box center [380, 93] width 334 height 11
type input "0"
click at [501, 287] on button "Salvar estoque" at bounding box center [519, 294] width 68 height 22
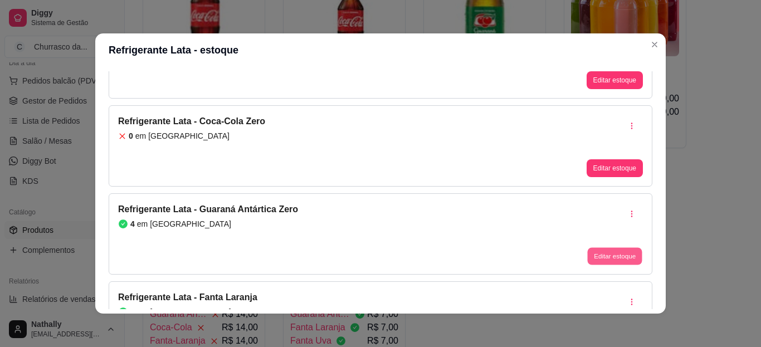
click at [595, 252] on button "Editar estoque" at bounding box center [614, 256] width 55 height 17
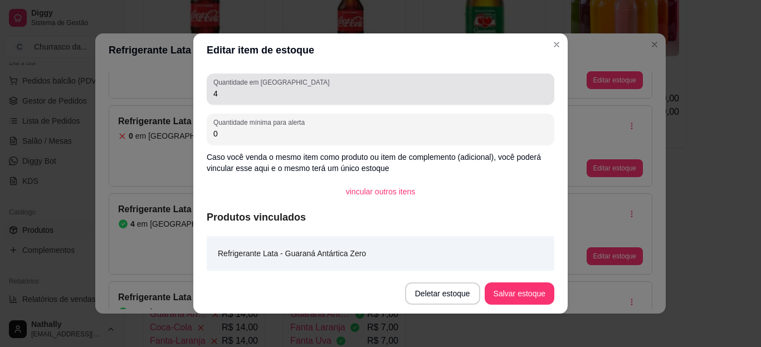
click at [508, 87] on div "4" at bounding box center [380, 89] width 334 height 22
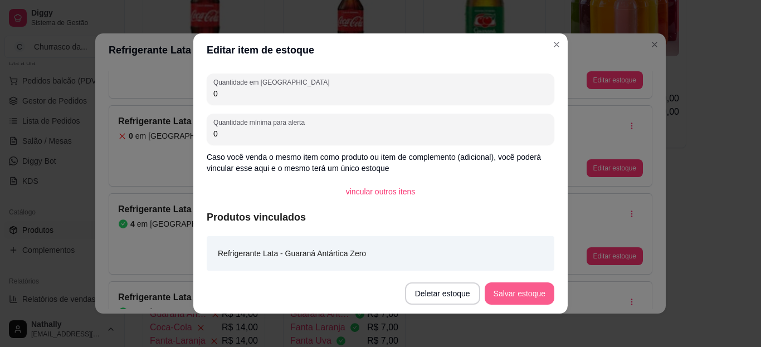
type input "0"
click at [496, 290] on button "Salvar estoque" at bounding box center [519, 294] width 68 height 22
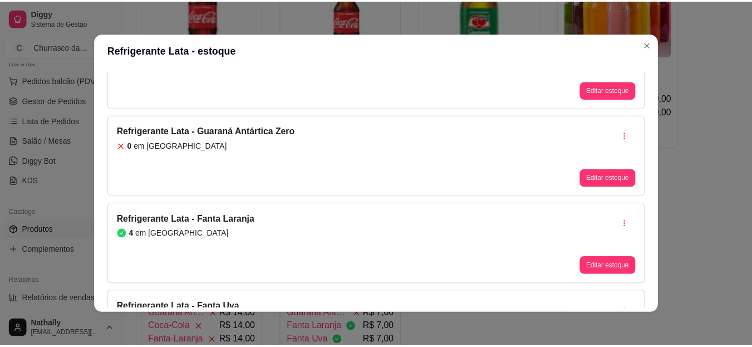
scroll to position [342, 0]
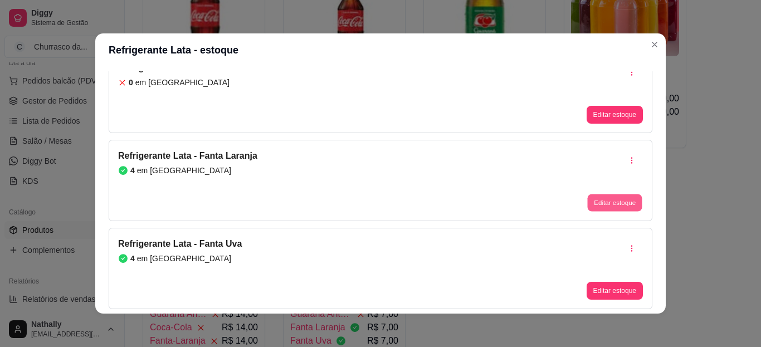
click at [597, 202] on button "Editar estoque" at bounding box center [614, 202] width 55 height 17
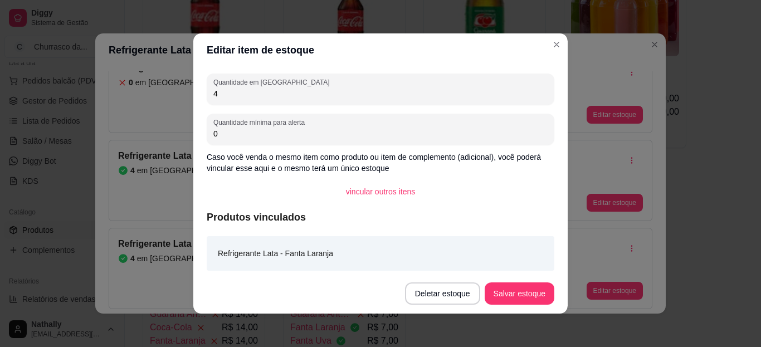
click at [523, 95] on input "4" at bounding box center [380, 93] width 334 height 11
type input "0"
click at [494, 290] on button "Salvar estoque" at bounding box center [519, 294] width 68 height 22
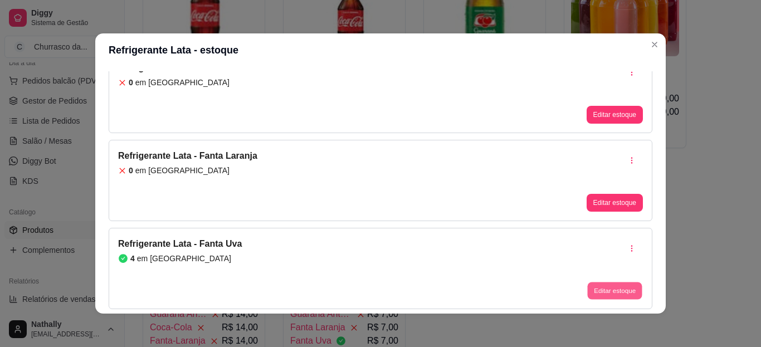
click at [618, 288] on button "Editar estoque" at bounding box center [614, 290] width 55 height 17
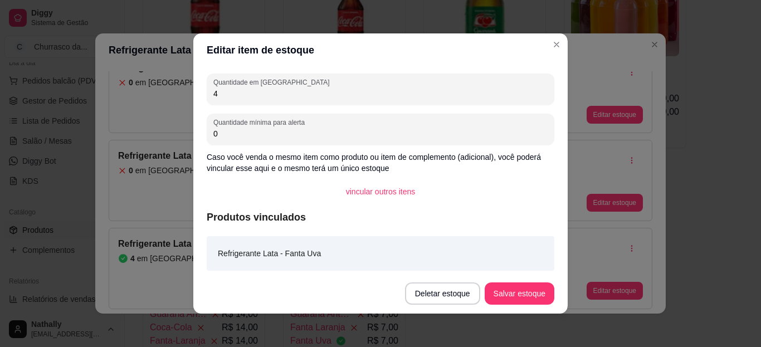
click at [527, 90] on input "4" at bounding box center [380, 93] width 334 height 11
type input "3"
click at [488, 296] on button "Salvar estoque" at bounding box center [519, 294] width 68 height 22
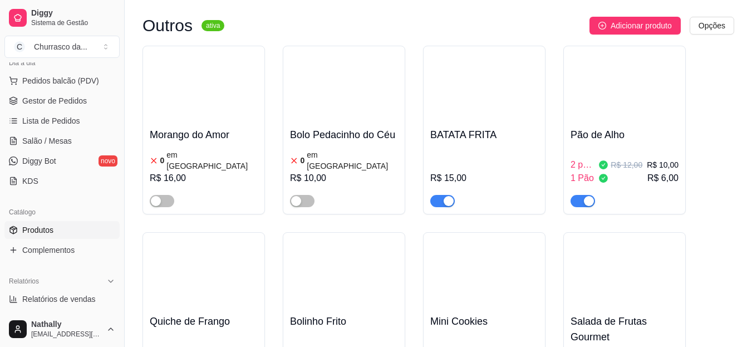
scroll to position [1210, 0]
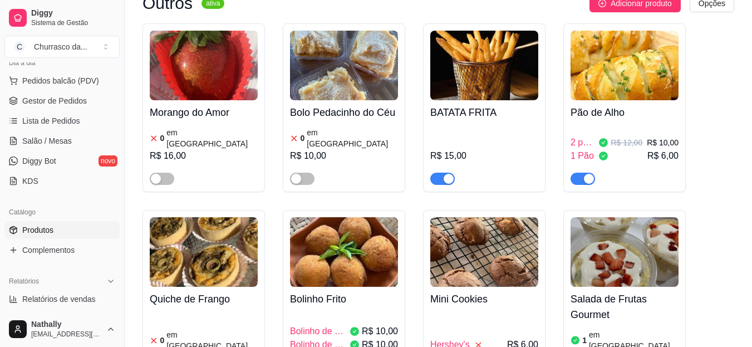
click at [590, 173] on span "button" at bounding box center [583, 179] width 25 height 12
click at [600, 329] on article "em [GEOGRAPHIC_DATA]" at bounding box center [634, 340] width 90 height 22
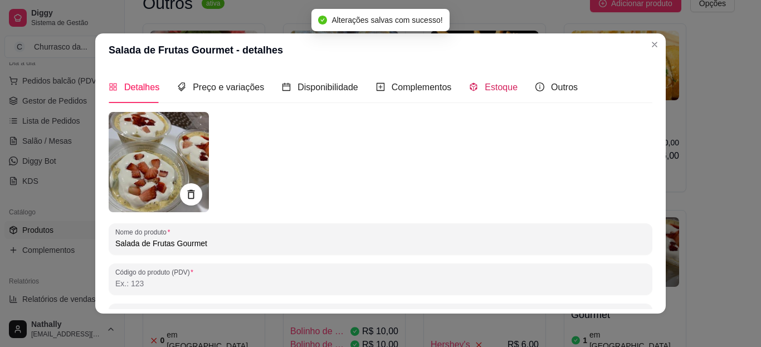
click at [473, 90] on div "Estoque" at bounding box center [493, 87] width 48 height 14
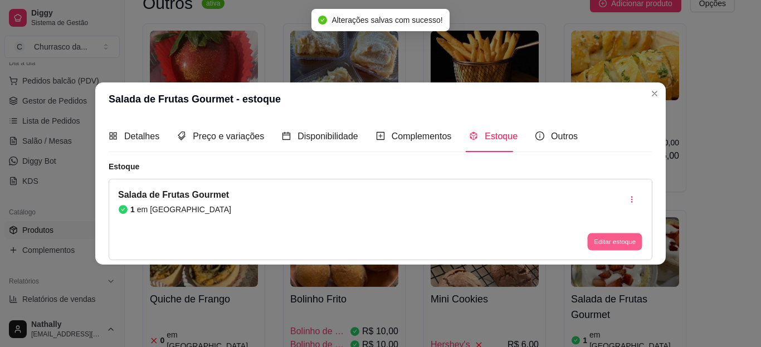
click at [604, 244] on button "Editar estoque" at bounding box center [614, 241] width 55 height 17
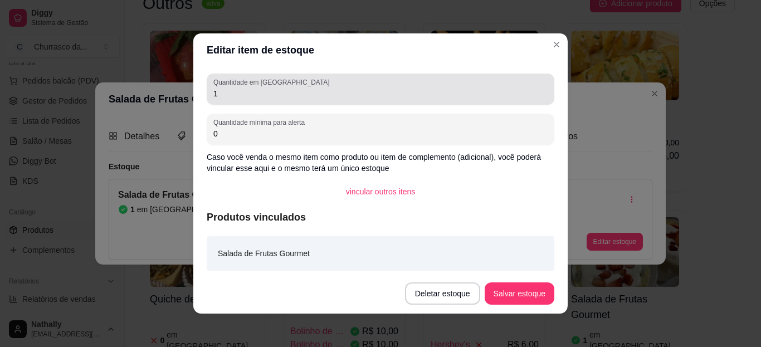
click at [512, 82] on div "1" at bounding box center [380, 89] width 334 height 22
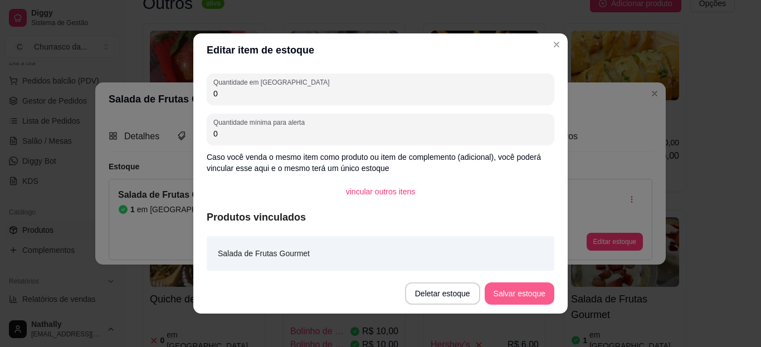
type input "0"
click at [493, 290] on button "Salvar estoque" at bounding box center [519, 294] width 68 height 22
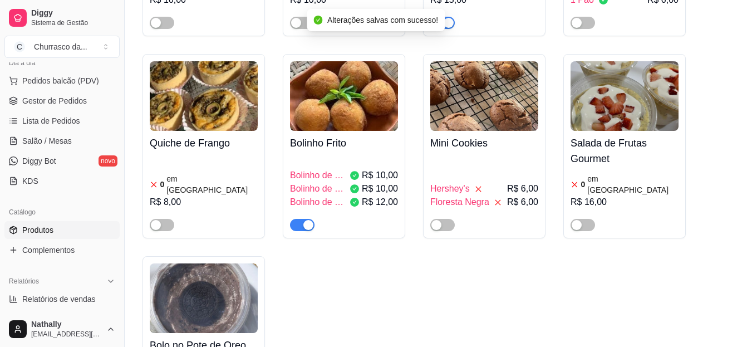
scroll to position [1438, 0]
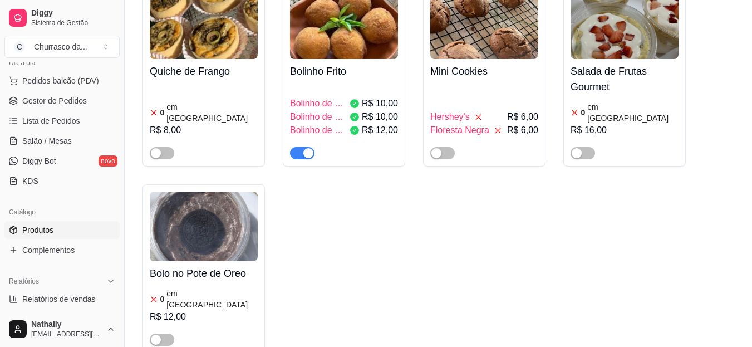
click at [732, 93] on div "Morango do Amor 0 em estoque R$ 16,00 Bolo Pedacinho do Céu 0 em estoque R$ 10,…" at bounding box center [439, 74] width 592 height 557
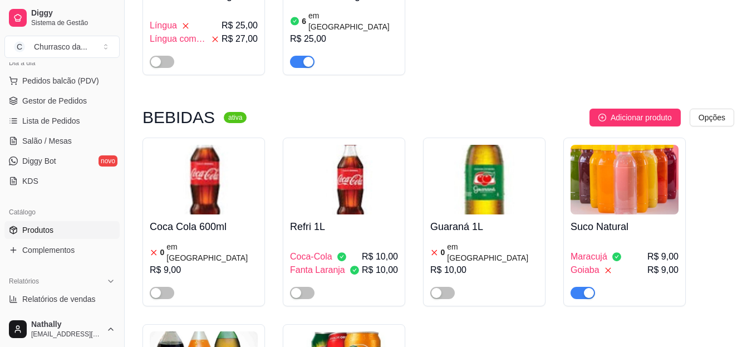
scroll to position [606, 0]
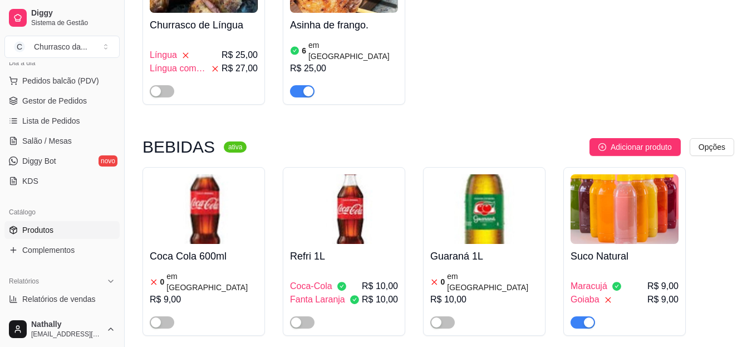
click at [325, 184] on img at bounding box center [344, 209] width 108 height 70
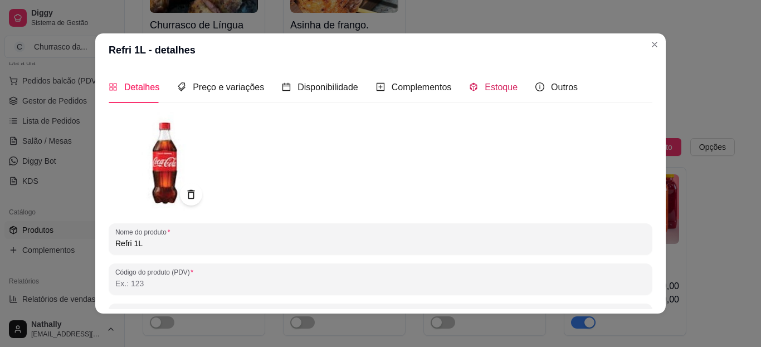
click at [494, 85] on span "Estoque" at bounding box center [500, 86] width 33 height 9
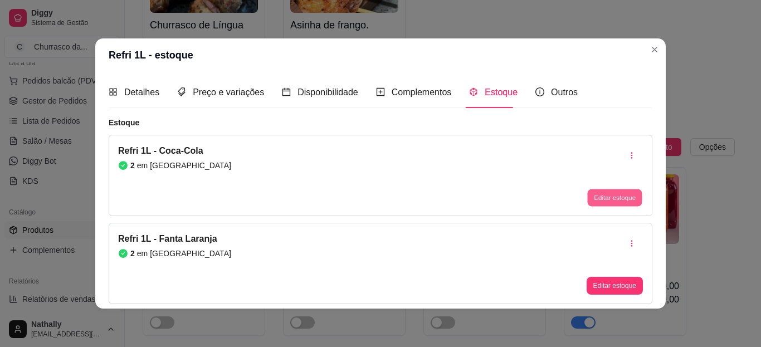
click at [594, 189] on button "Editar estoque" at bounding box center [614, 197] width 55 height 17
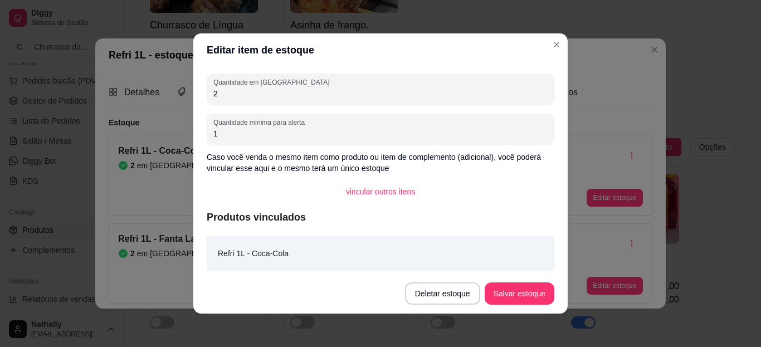
click at [496, 95] on input "2" at bounding box center [380, 93] width 334 height 11
type input "0"
click at [496, 295] on button "Salvar estoque" at bounding box center [519, 294] width 68 height 22
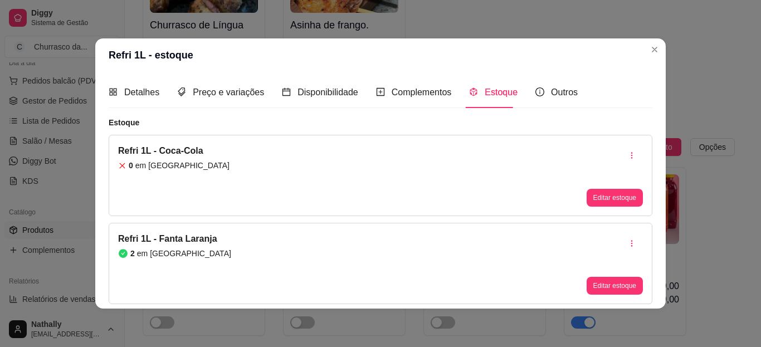
click at [601, 295] on div "Refri 1L - Fanta Laranja 2 em estoque Editar estoque" at bounding box center [380, 263] width 543 height 81
click at [599, 282] on button "Editar estoque" at bounding box center [614, 285] width 55 height 17
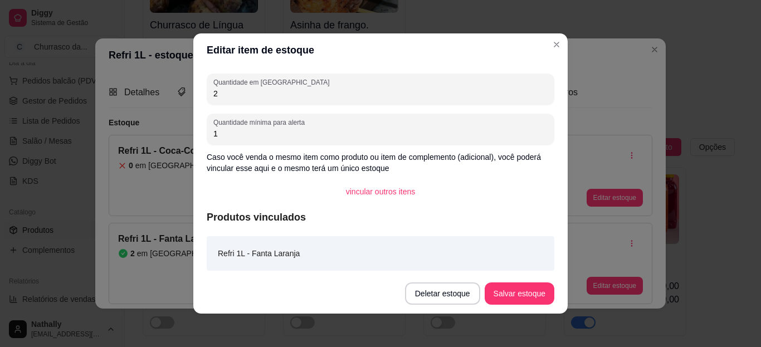
click at [517, 95] on input "2" at bounding box center [380, 93] width 334 height 11
type input "0"
click at [499, 293] on button "Salvar estoque" at bounding box center [519, 294] width 68 height 22
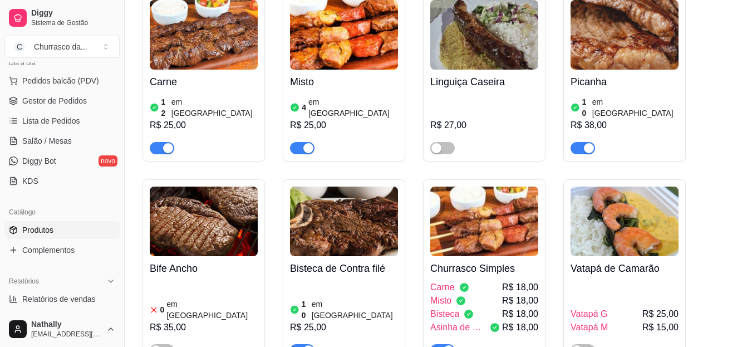
scroll to position [72, 0]
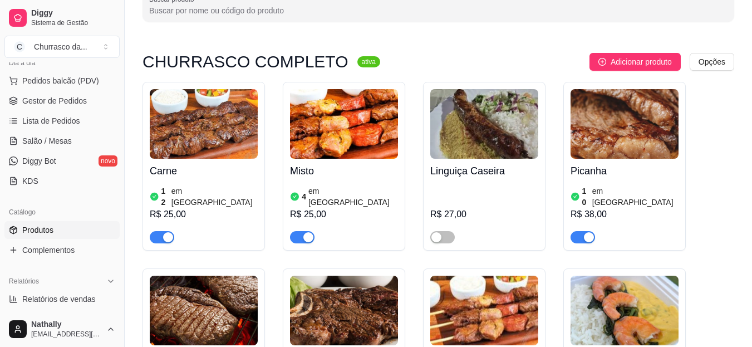
click at [74, 101] on span "Gestor de Pedidos" at bounding box center [54, 100] width 65 height 11
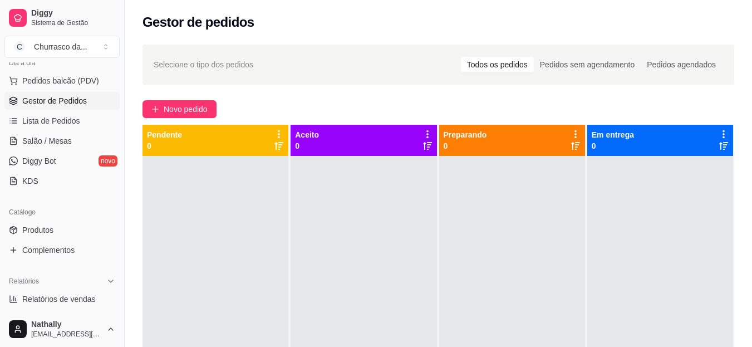
click at [72, 44] on div "Churrasco da ..." at bounding box center [60, 46] width 53 height 11
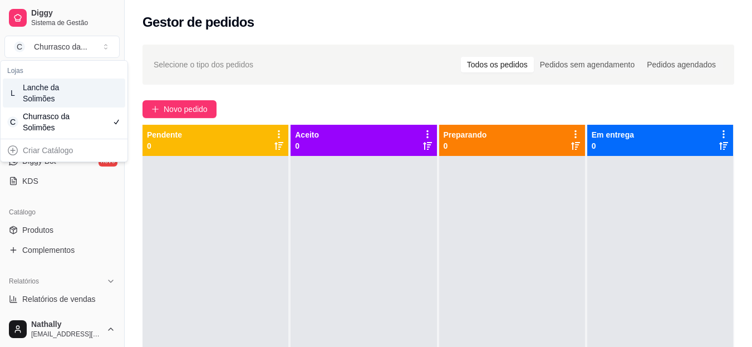
click at [84, 95] on div "L Lanche da Solimões" at bounding box center [64, 93] width 123 height 29
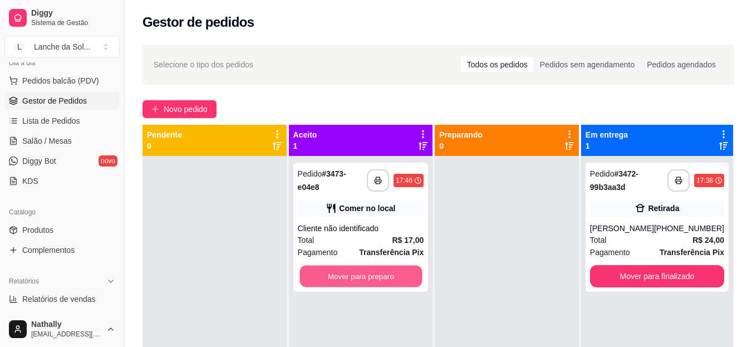
click at [319, 276] on button "Mover para preparo" at bounding box center [361, 277] width 123 height 22
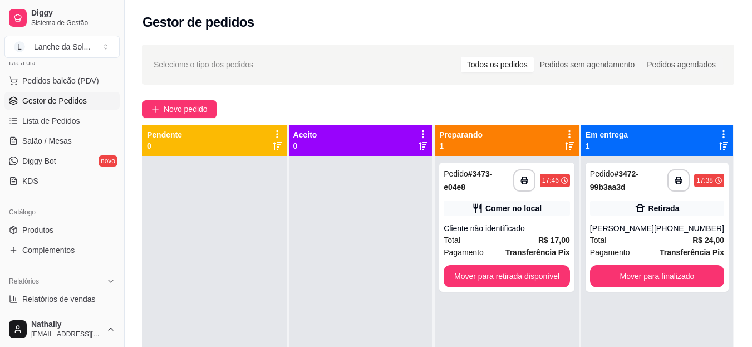
click at [630, 237] on div "Total R$ 24,00" at bounding box center [657, 240] width 134 height 12
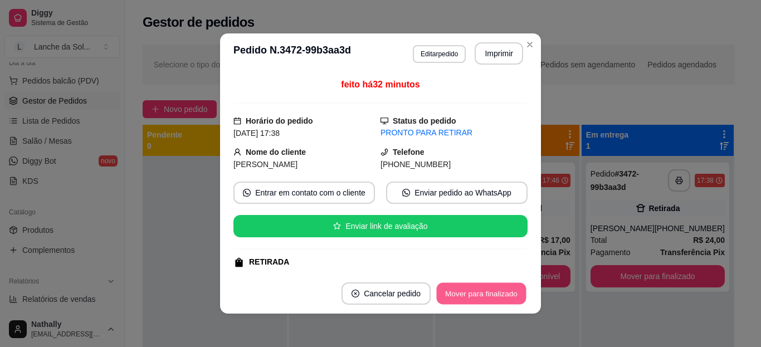
click at [484, 298] on button "Mover para finalizado" at bounding box center [482, 294] width 90 height 22
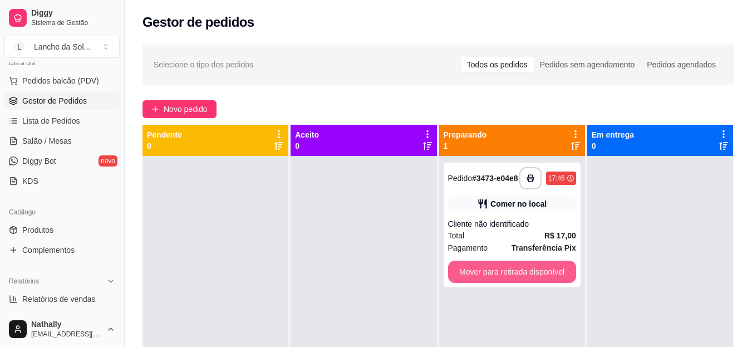
click at [536, 277] on button "Mover para retirada disponível" at bounding box center [512, 272] width 128 height 22
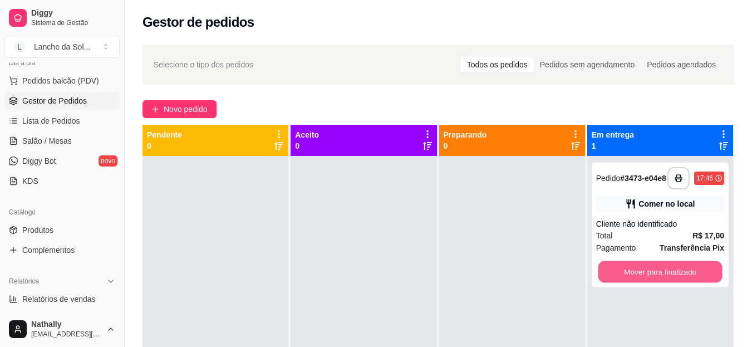
click at [609, 274] on button "Mover para finalizado" at bounding box center [660, 272] width 124 height 22
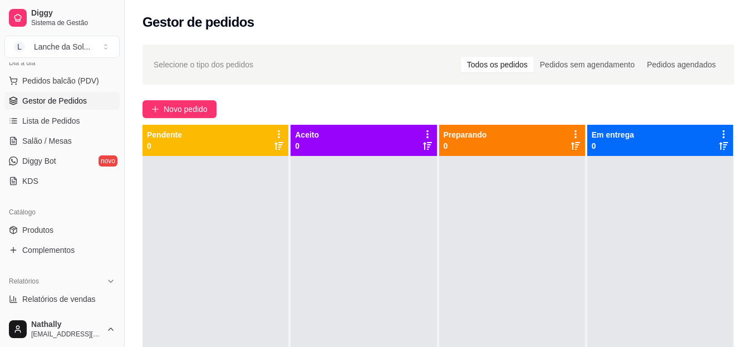
click at [43, 139] on span "Salão / Mesas" at bounding box center [47, 140] width 50 height 11
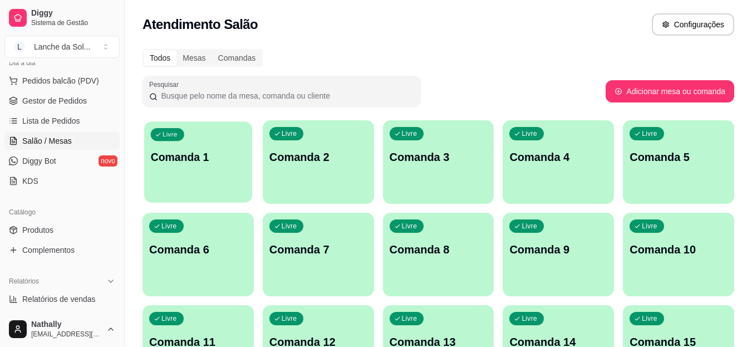
click at [242, 178] on div "Livre Comanda 1" at bounding box center [198, 155] width 108 height 68
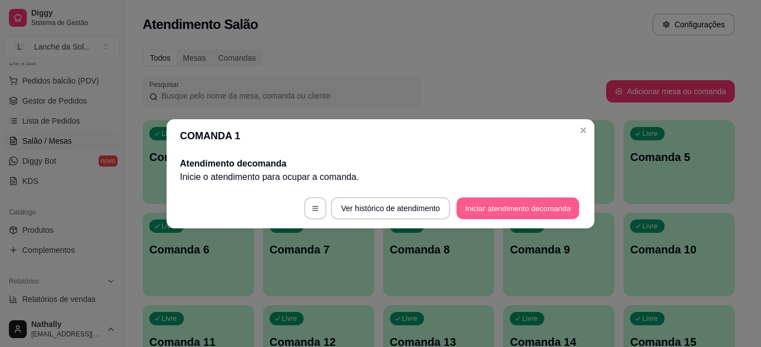
click at [462, 203] on button "Iniciar atendimento de comanda" at bounding box center [517, 208] width 123 height 22
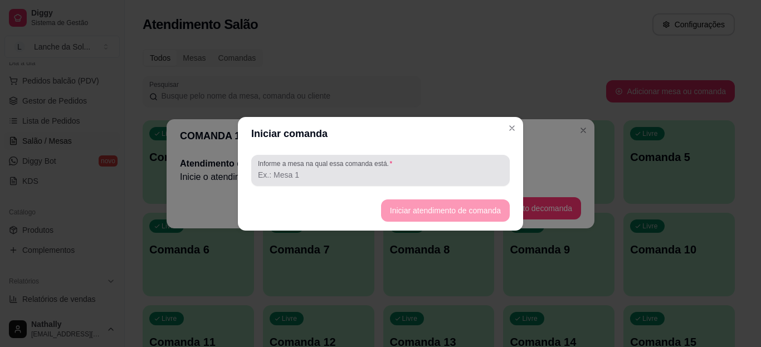
click at [419, 164] on div at bounding box center [380, 170] width 245 height 22
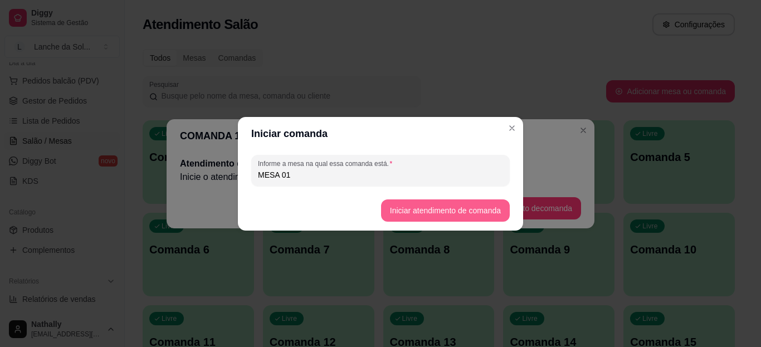
type input "MESA 01"
click at [392, 210] on button "Iniciar atendimento de comanda" at bounding box center [445, 210] width 129 height 22
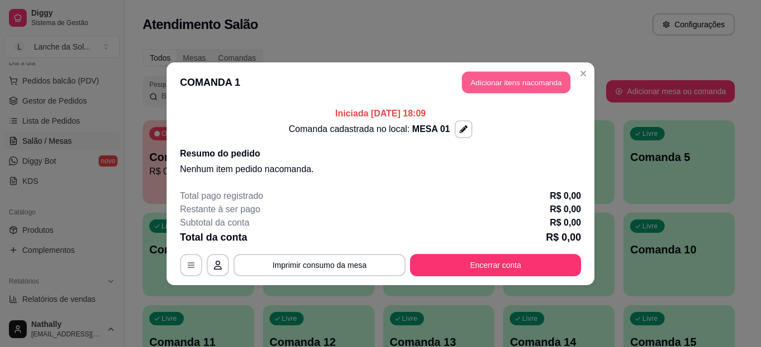
click at [509, 80] on button "Adicionar itens na comanda" at bounding box center [516, 82] width 109 height 22
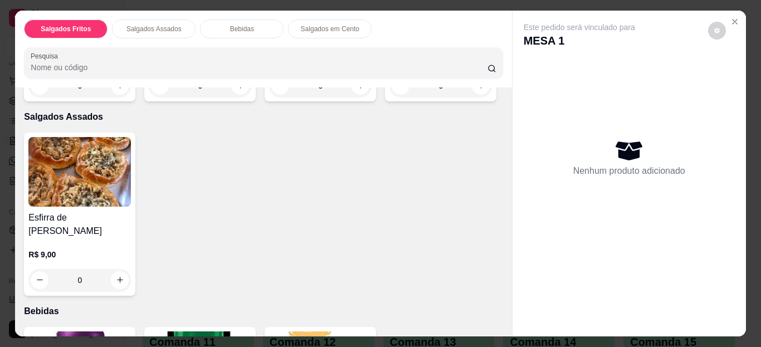
scroll to position [223, 0]
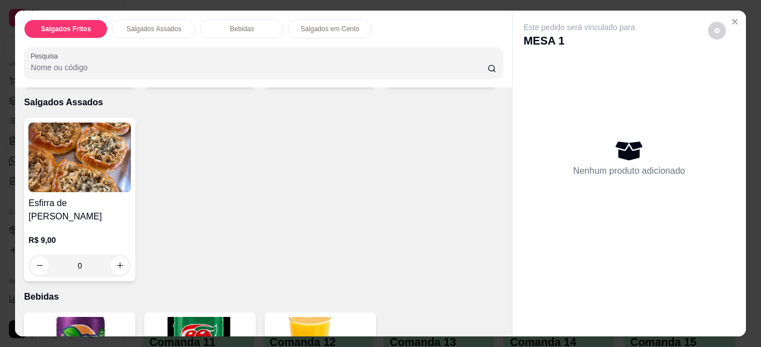
click at [477, 75] on icon "increase-product-quantity" at bounding box center [481, 71] width 8 height 8
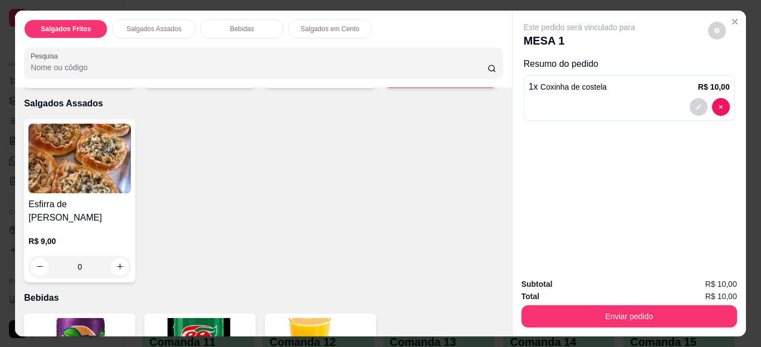
click at [476, 76] on icon "increase-product-quantity" at bounding box center [480, 71] width 8 height 8
type input "2"
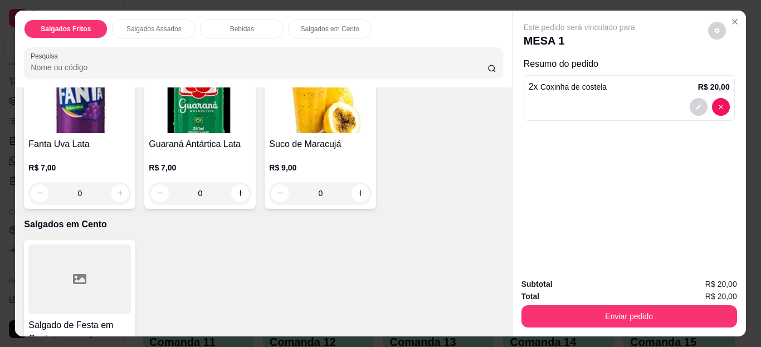
scroll to position [535, 0]
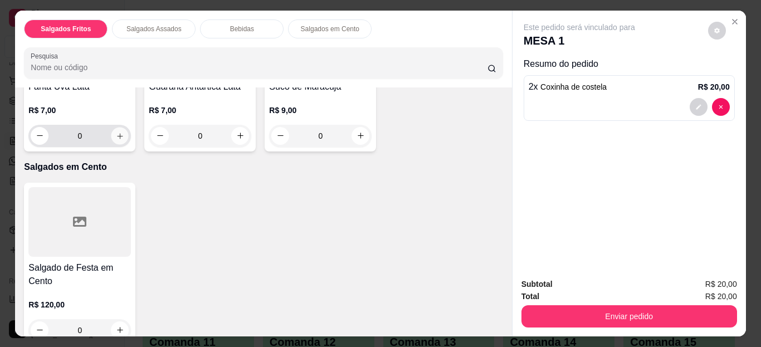
click at [119, 140] on icon "increase-product-quantity" at bounding box center [120, 135] width 8 height 8
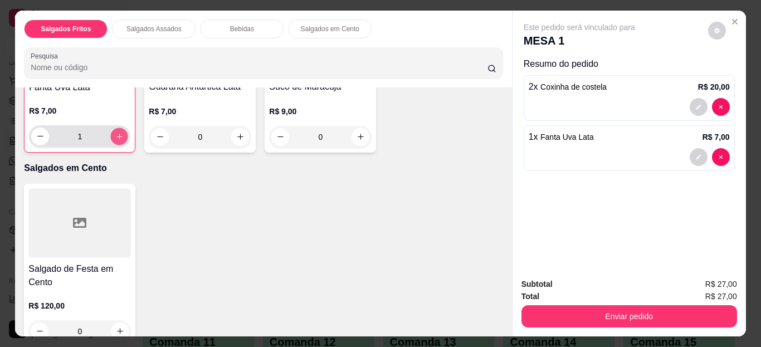
click at [119, 140] on icon "increase-product-quantity" at bounding box center [119, 136] width 8 height 8
type input "2"
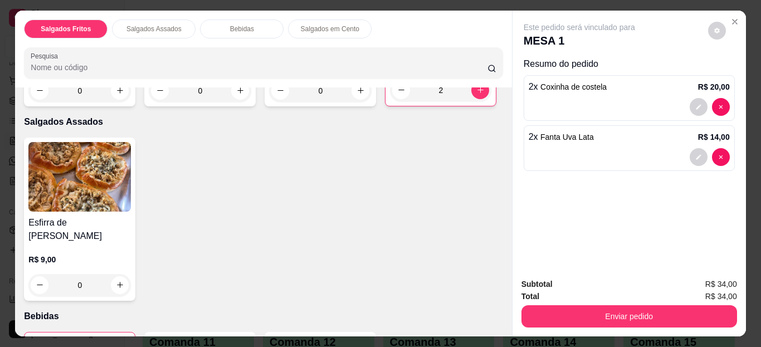
scroll to position [200, 0]
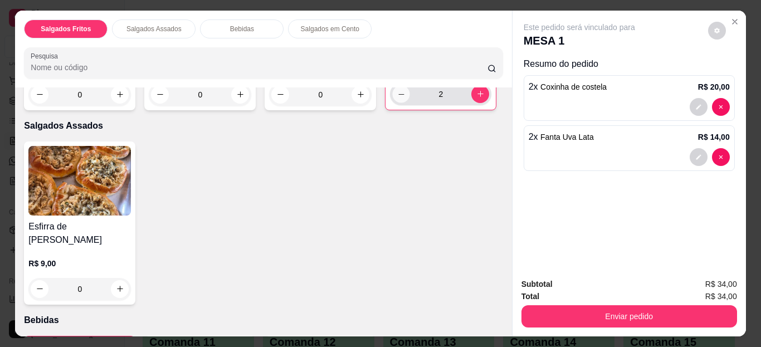
click at [393, 102] on button "decrease-product-quantity" at bounding box center [401, 93] width 17 height 17
type input "0"
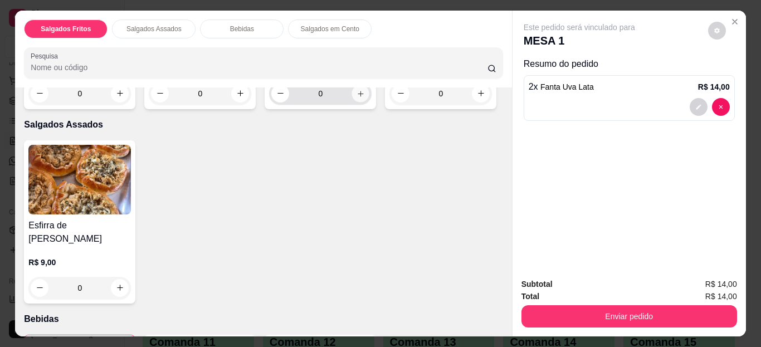
click at [352, 95] on button "increase-product-quantity" at bounding box center [360, 93] width 17 height 17
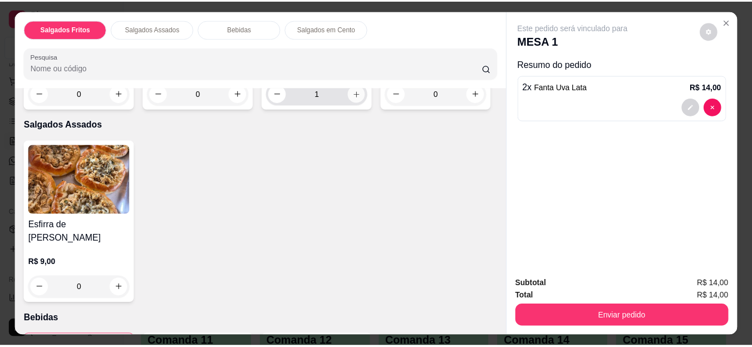
scroll to position [202, 0]
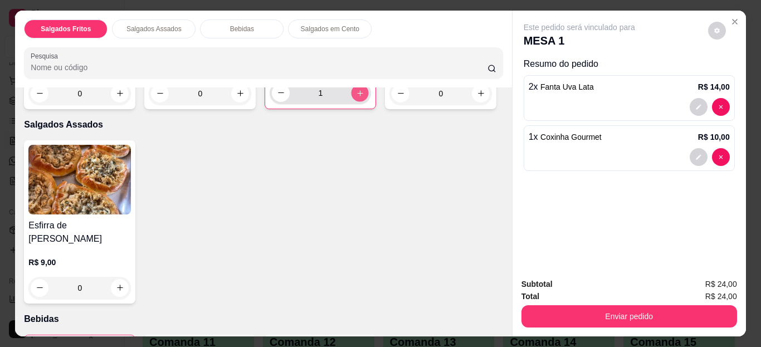
click at [352, 95] on button "increase-product-quantity" at bounding box center [359, 92] width 17 height 17
type input "2"
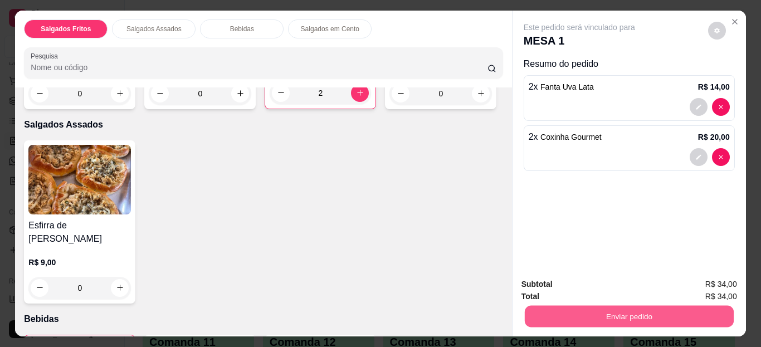
click at [553, 314] on button "Enviar pedido" at bounding box center [628, 317] width 209 height 22
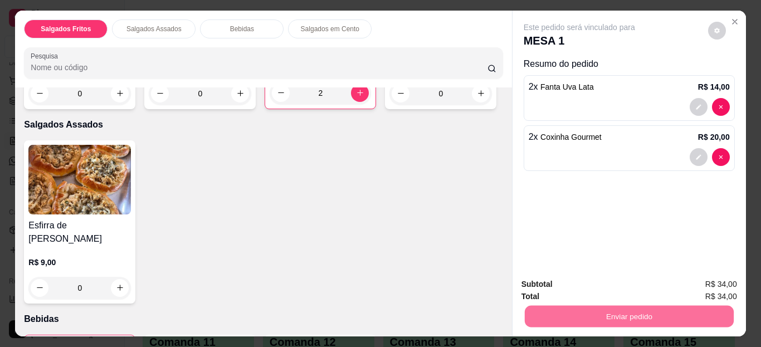
click at [564, 287] on button "Não registrar e enviar pedido" at bounding box center [592, 285] width 112 height 21
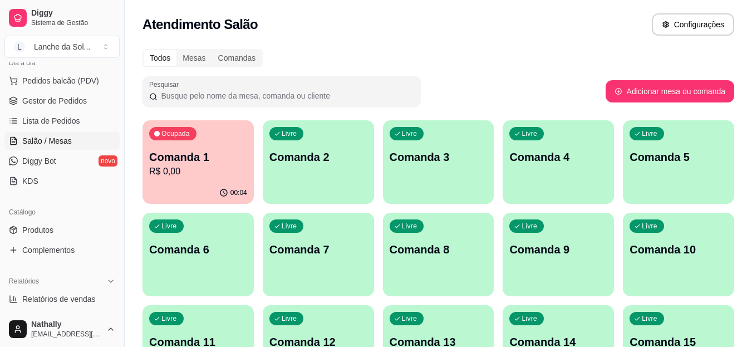
click at [92, 227] on link "Produtos" at bounding box center [61, 230] width 115 height 18
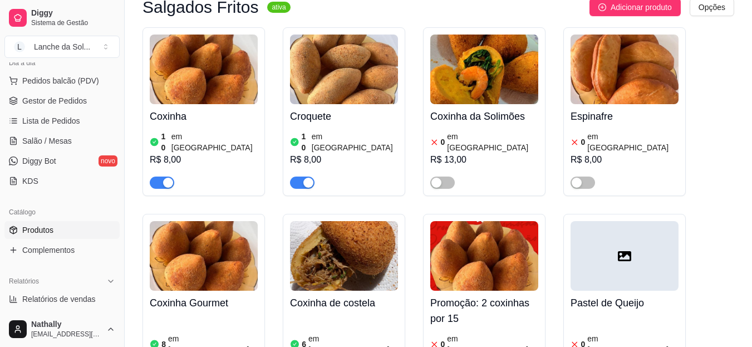
scroll to position [178, 0]
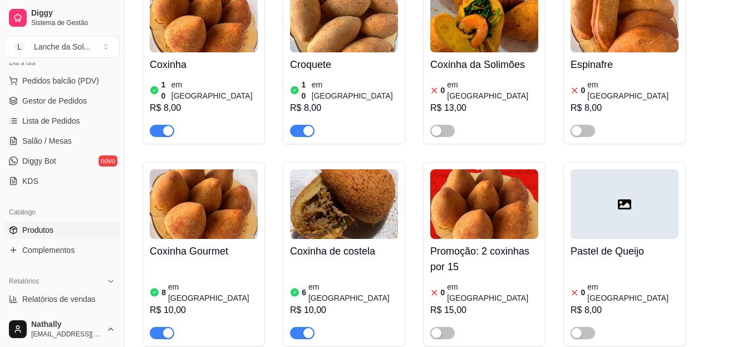
click at [296, 327] on span "button" at bounding box center [302, 333] width 25 height 12
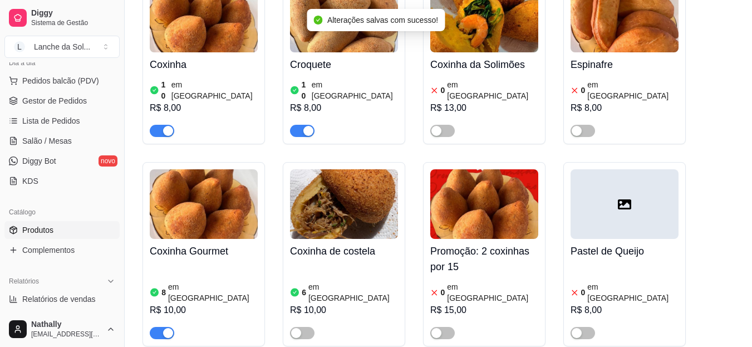
click at [66, 134] on link "Salão / Mesas" at bounding box center [61, 141] width 115 height 18
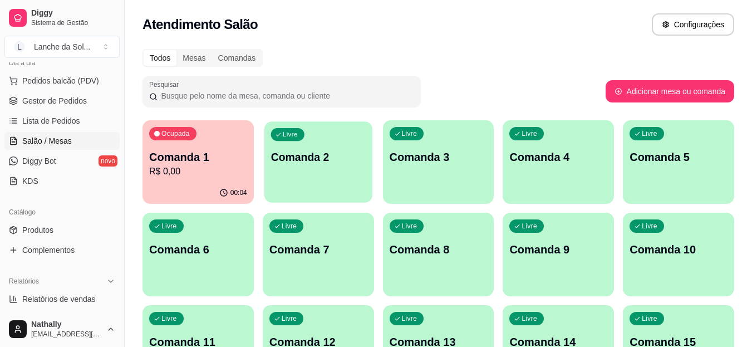
click at [296, 152] on p "Comanda 2" at bounding box center [318, 157] width 95 height 15
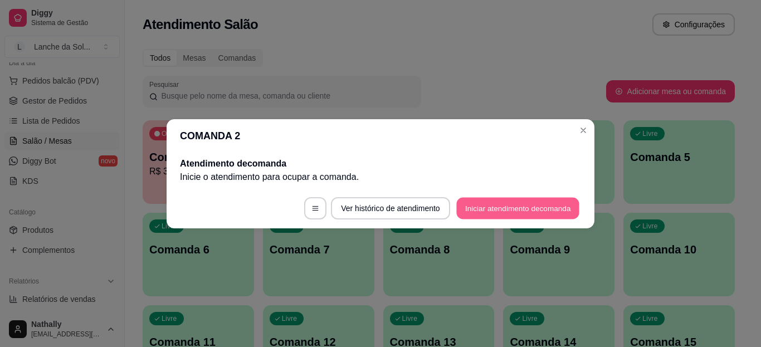
click at [508, 203] on button "Iniciar atendimento de comanda" at bounding box center [517, 208] width 123 height 22
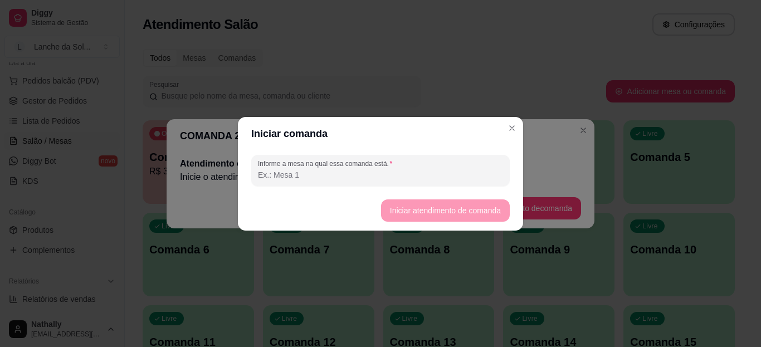
click at [444, 178] on input "Informe a mesa na qual essa comanda está." at bounding box center [380, 174] width 245 height 11
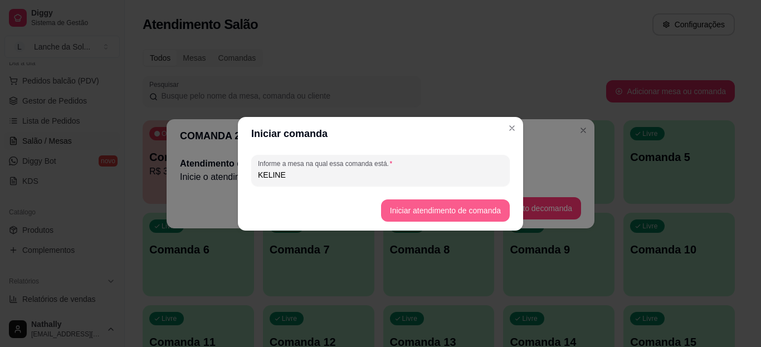
type input "KELINE"
click at [396, 210] on button "Iniciar atendimento de comanda" at bounding box center [445, 210] width 125 height 22
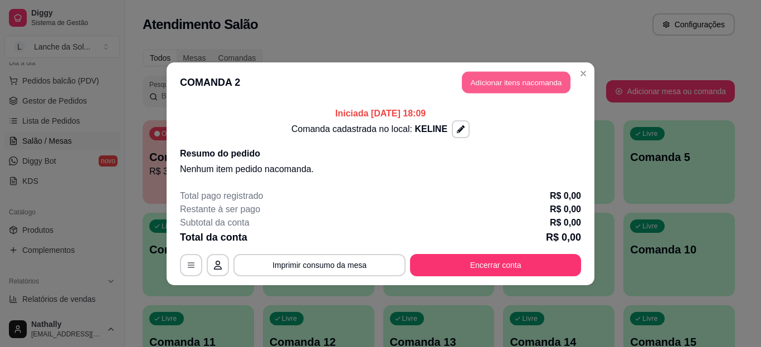
click at [482, 83] on button "Adicionar itens na comanda" at bounding box center [516, 82] width 109 height 22
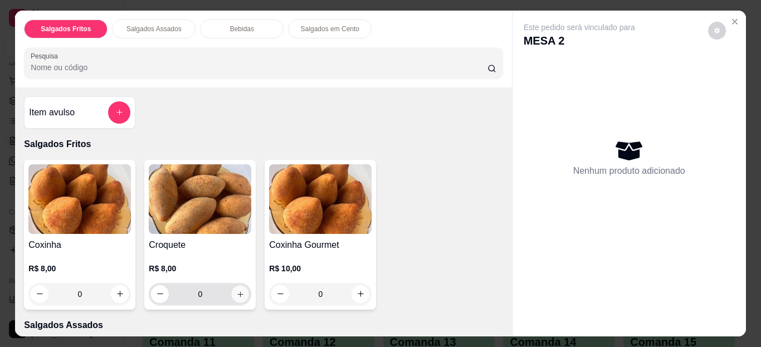
click at [236, 293] on icon "increase-product-quantity" at bounding box center [240, 294] width 8 height 8
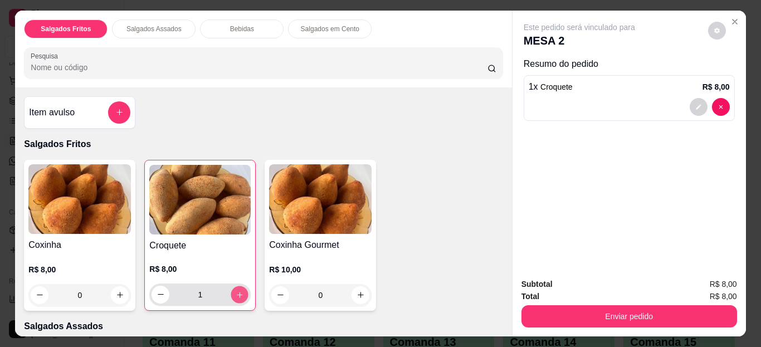
click at [236, 293] on icon "increase-product-quantity" at bounding box center [240, 294] width 8 height 8
type input "2"
click at [116, 293] on icon "increase-product-quantity" at bounding box center [120, 295] width 8 height 8
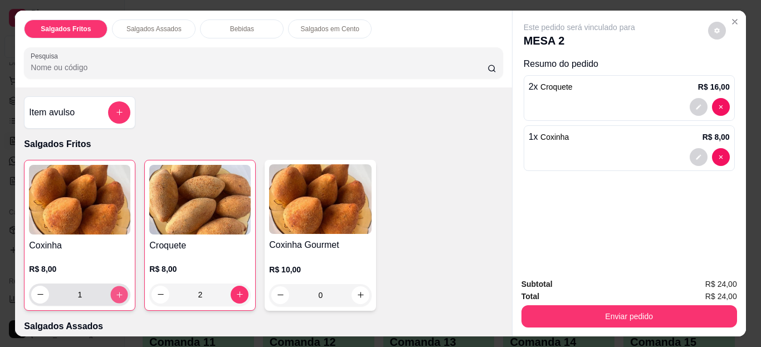
click at [115, 293] on icon "increase-product-quantity" at bounding box center [119, 294] width 8 height 8
type input "2"
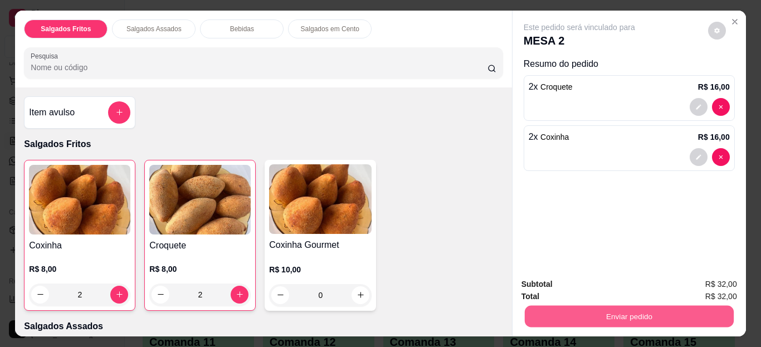
click at [528, 315] on button "Enviar pedido" at bounding box center [628, 317] width 209 height 22
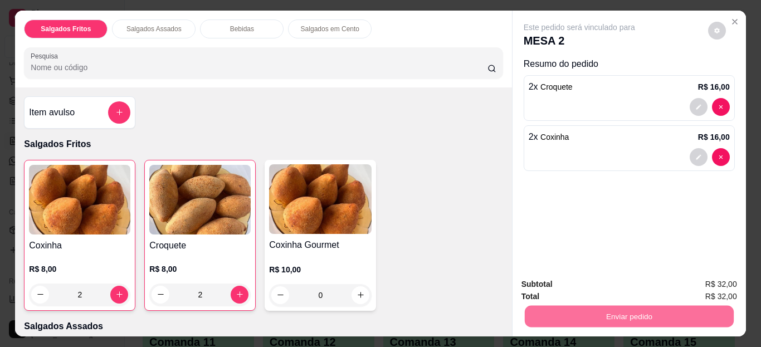
click at [557, 281] on button "Não registrar e enviar pedido" at bounding box center [592, 285] width 112 height 21
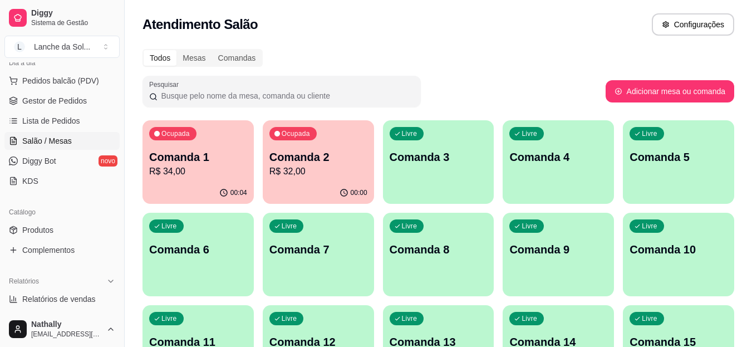
click at [58, 95] on link "Gestor de Pedidos" at bounding box center [61, 101] width 115 height 18
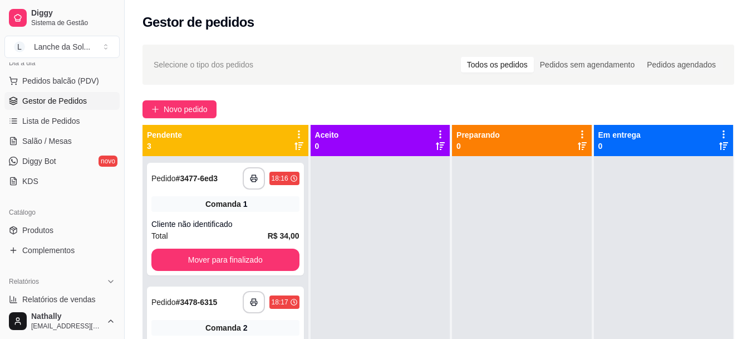
click at [111, 145] on div "Dia a dia Pedidos balcão (PDV) Gestor de Pedidos Lista de Pedidos Salão / Mesas…" at bounding box center [62, 122] width 124 height 145
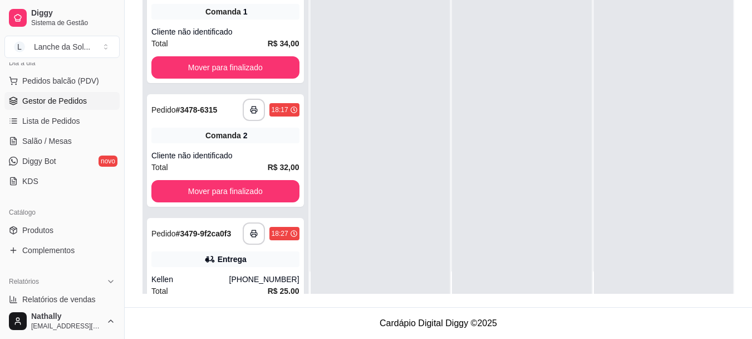
scroll to position [40, 0]
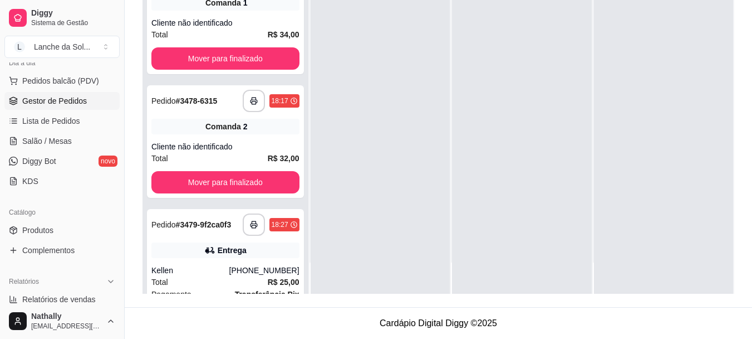
click at [266, 276] on div "Total R$ 25,00" at bounding box center [225, 282] width 148 height 12
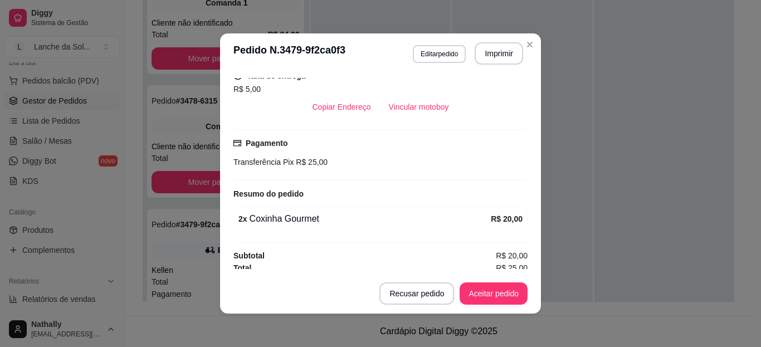
scroll to position [242, 0]
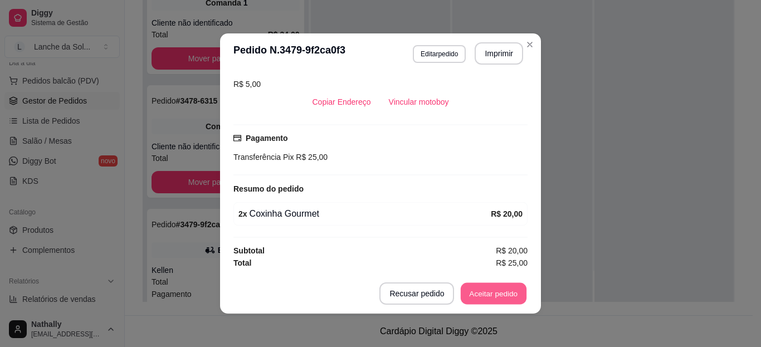
click at [502, 290] on button "Aceitar pedido" at bounding box center [493, 294] width 66 height 22
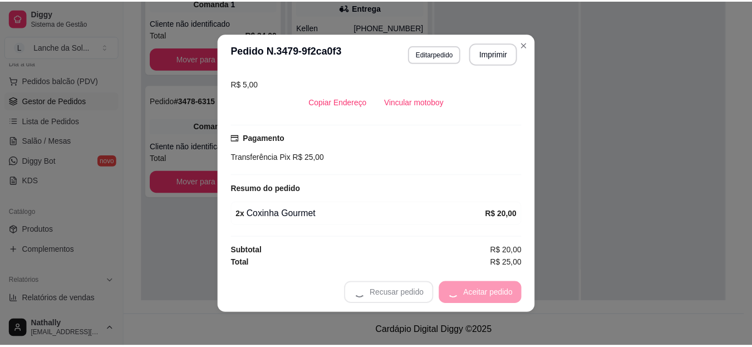
scroll to position [31, 0]
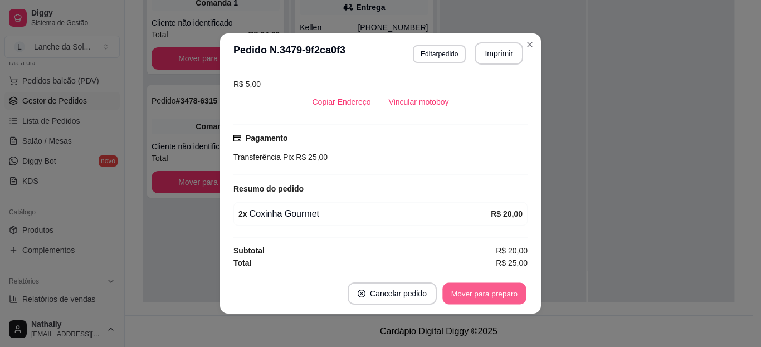
click at [502, 290] on button "Mover para preparo" at bounding box center [484, 294] width 84 height 22
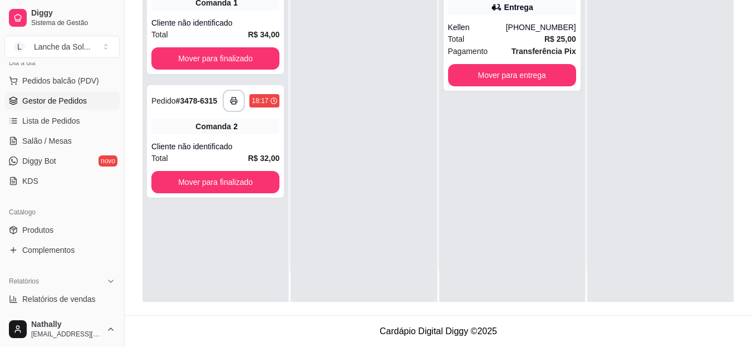
click at [58, 137] on span "Salão / Mesas" at bounding box center [47, 140] width 50 height 11
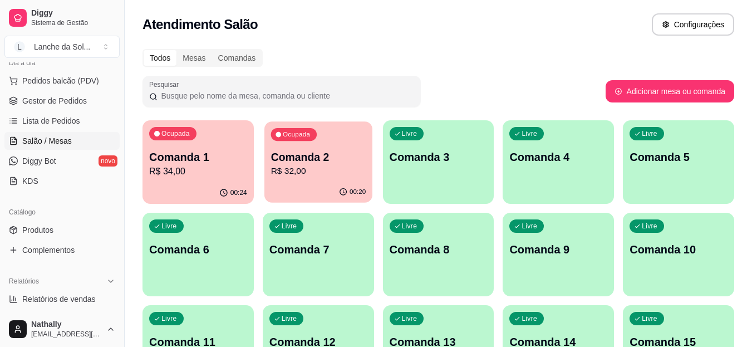
click at [297, 170] on p "R$ 32,00" at bounding box center [318, 171] width 95 height 13
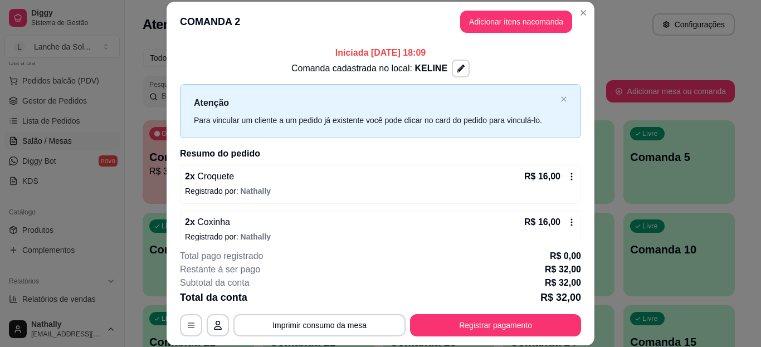
click at [486, 33] on header "COMANDA 2 Adicionar itens na comanda" at bounding box center [380, 22] width 428 height 40
click at [473, 28] on button "Adicionar itens na comanda" at bounding box center [516, 22] width 109 height 22
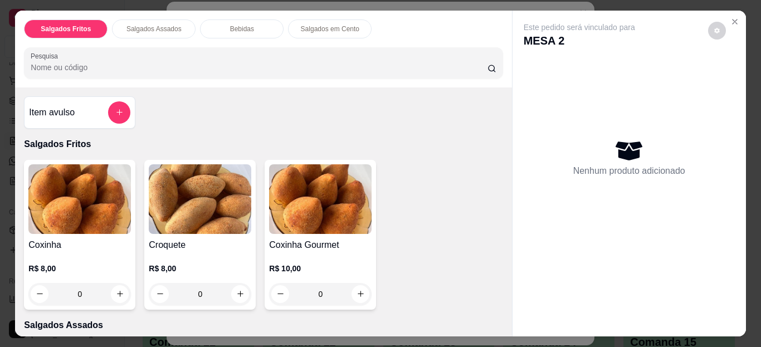
click at [512, 321] on div at bounding box center [628, 328] width 233 height 18
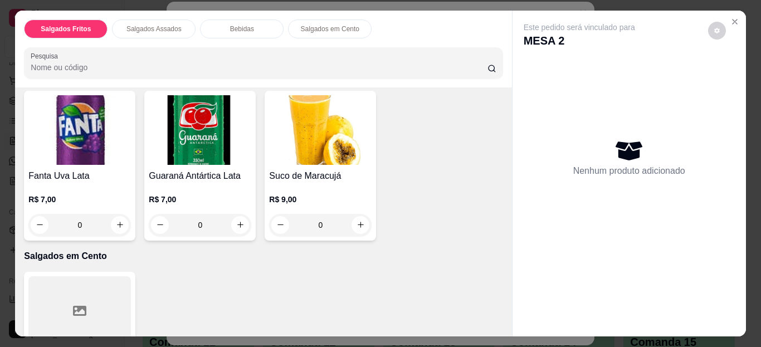
scroll to position [445, 0]
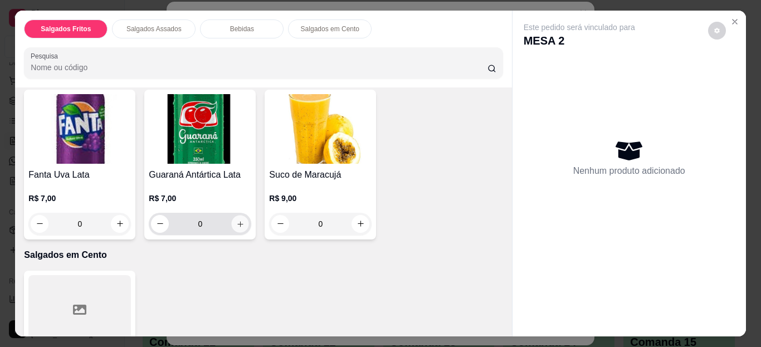
click at [236, 219] on icon "increase-product-quantity" at bounding box center [240, 223] width 8 height 8
type input "1"
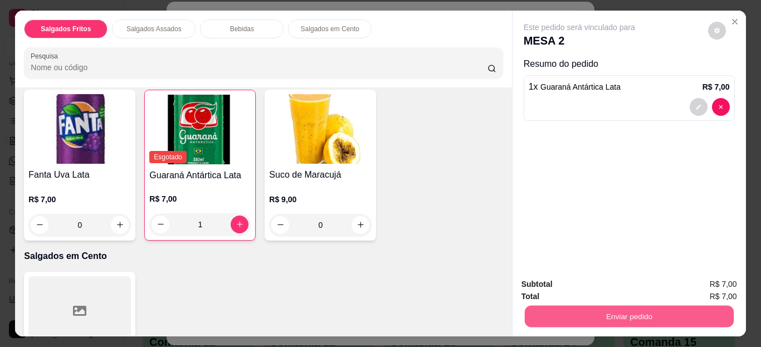
click at [587, 317] on button "Enviar pedido" at bounding box center [628, 317] width 209 height 22
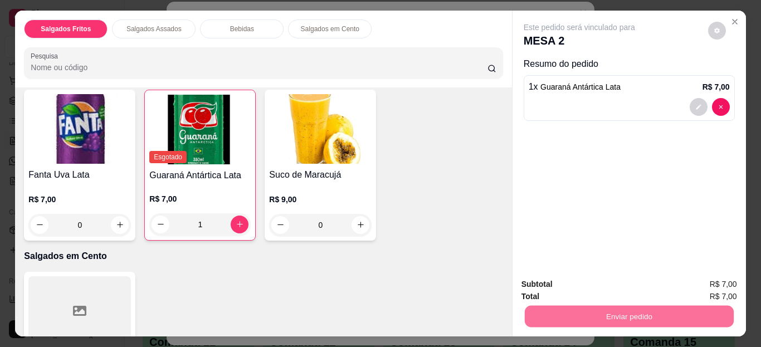
click at [593, 290] on button "Não registrar e enviar pedido" at bounding box center [592, 285] width 116 height 21
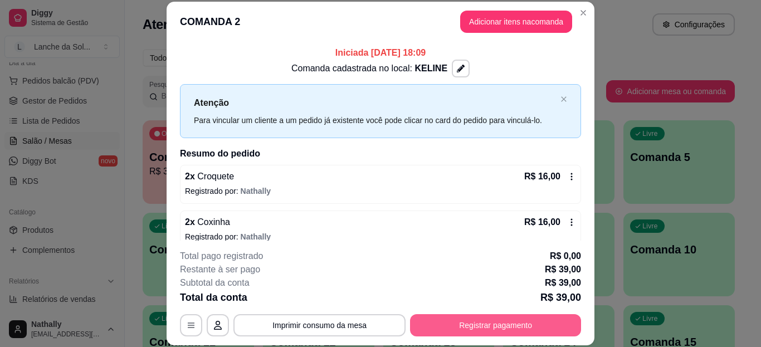
click at [443, 321] on button "Registrar pagamento" at bounding box center [495, 325] width 171 height 22
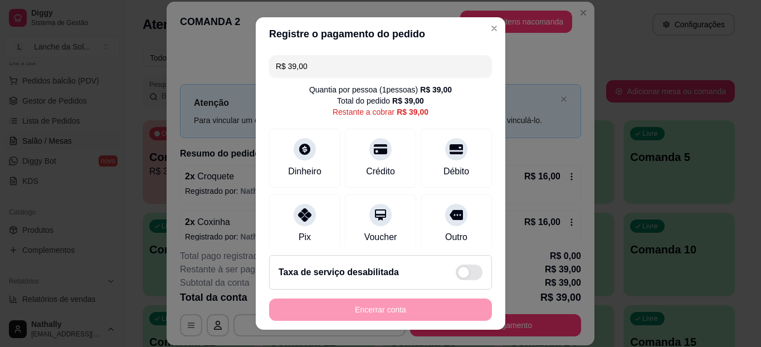
click at [303, 225] on div "Pix" at bounding box center [304, 223] width 71 height 59
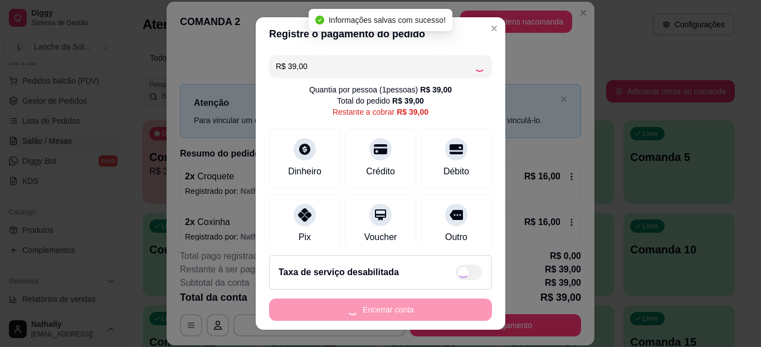
type input "R$ 0,00"
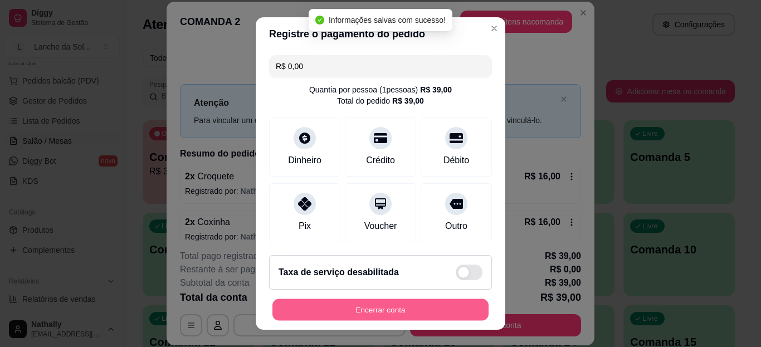
click at [346, 313] on button "Encerrar conta" at bounding box center [380, 309] width 216 height 22
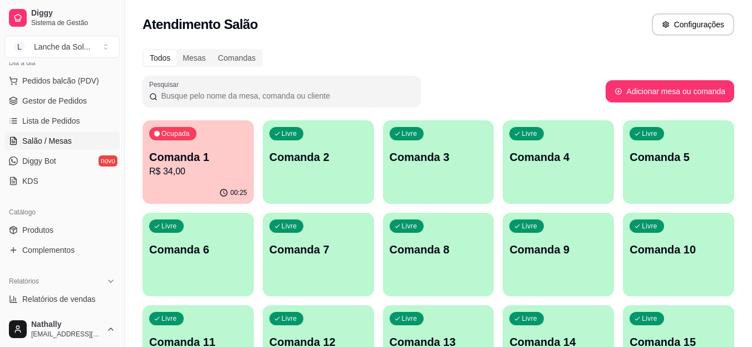
click at [89, 95] on link "Gestor de Pedidos" at bounding box center [61, 101] width 115 height 18
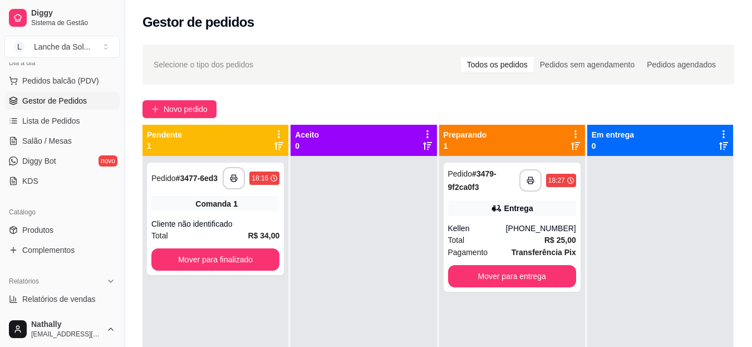
click at [512, 240] on div "Total R$ 25,00" at bounding box center [512, 240] width 128 height 12
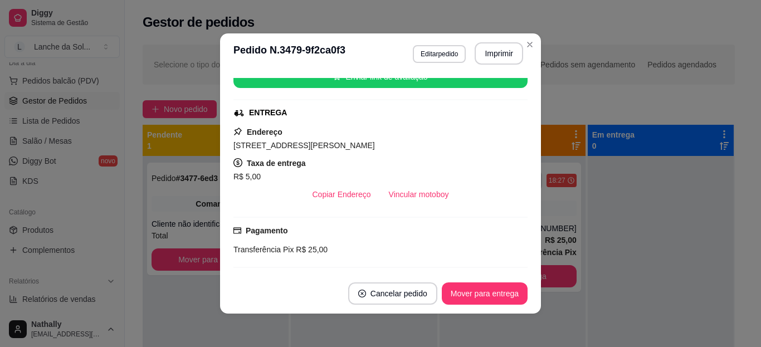
scroll to position [200, 0]
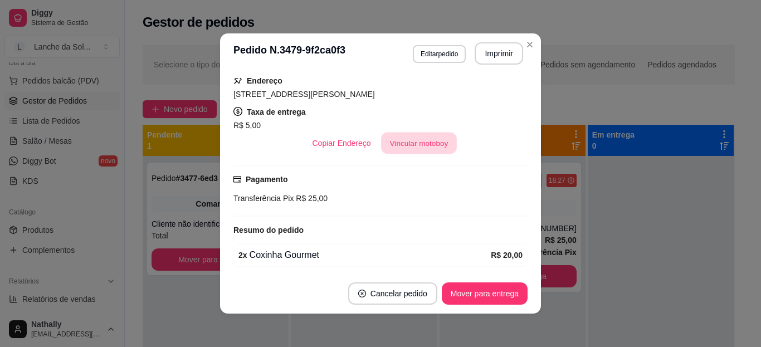
click at [400, 149] on button "Vincular motoboy" at bounding box center [419, 144] width 76 height 22
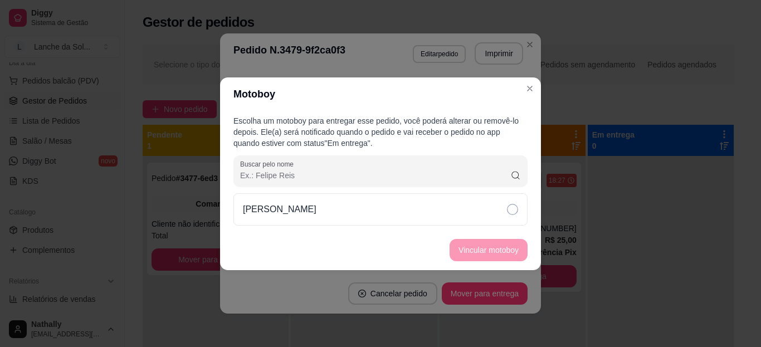
click at [436, 213] on div "[PERSON_NAME]" at bounding box center [380, 209] width 294 height 32
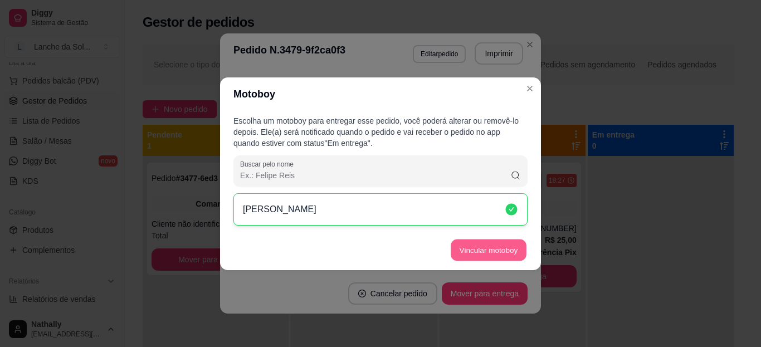
click at [468, 251] on button "Vincular motoboy" at bounding box center [488, 250] width 76 height 22
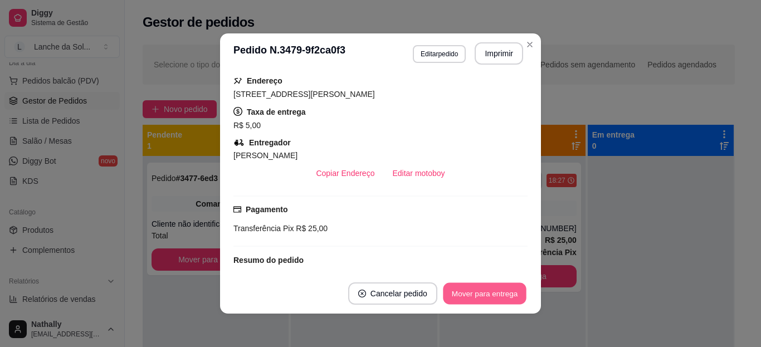
click at [487, 293] on button "Mover para entrega" at bounding box center [485, 294] width 84 height 22
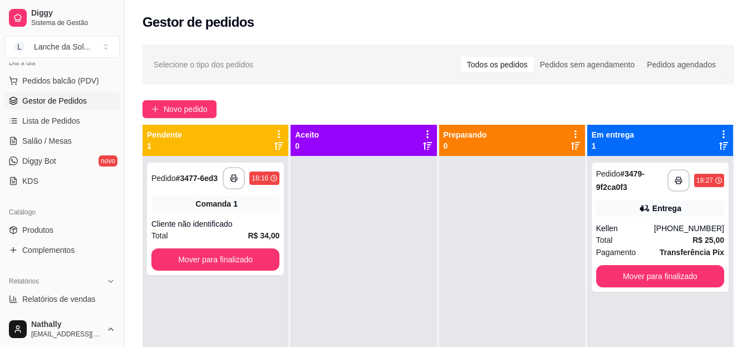
click at [69, 135] on span "Salão / Mesas" at bounding box center [47, 140] width 50 height 11
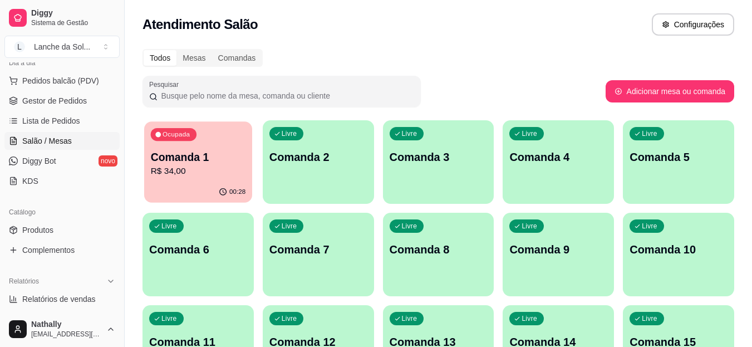
click at [178, 167] on p "R$ 34,00" at bounding box center [198, 171] width 95 height 13
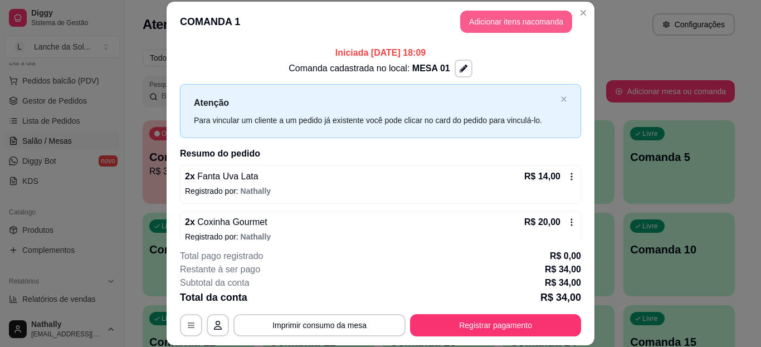
click at [473, 22] on button "Adicionar itens na comanda" at bounding box center [516, 22] width 112 height 22
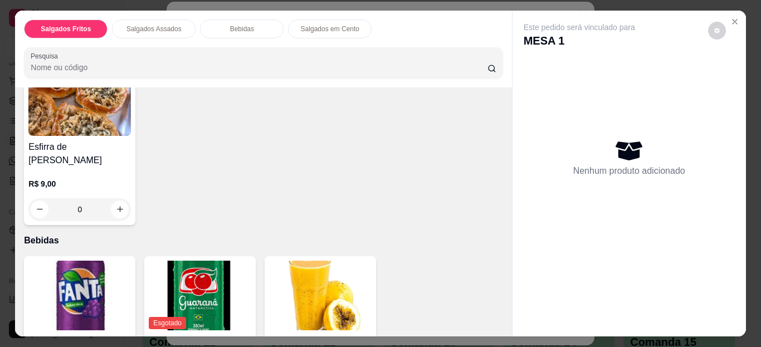
scroll to position [290, 0]
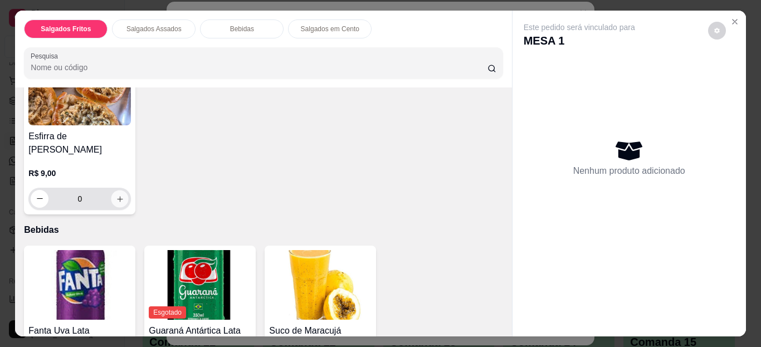
click at [114, 190] on button "increase-product-quantity" at bounding box center [119, 198] width 17 height 17
type input "1"
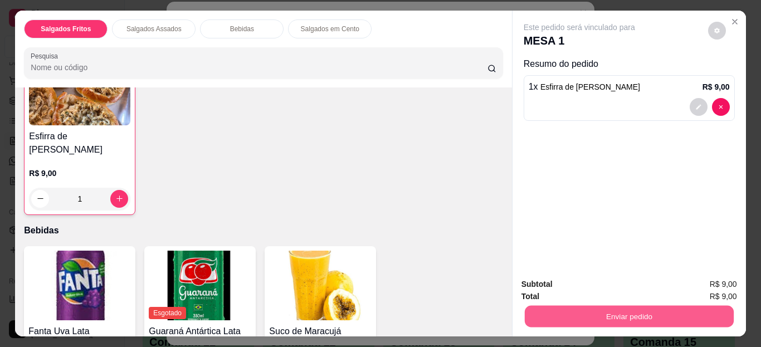
click at [590, 306] on button "Enviar pedido" at bounding box center [628, 317] width 209 height 22
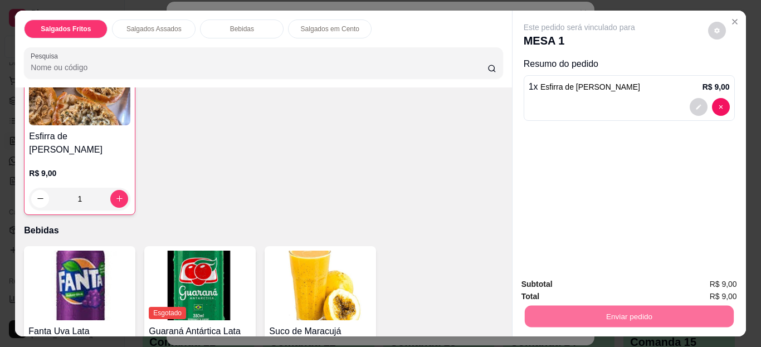
click at [577, 280] on button "Não registrar e enviar pedido" at bounding box center [592, 285] width 116 height 21
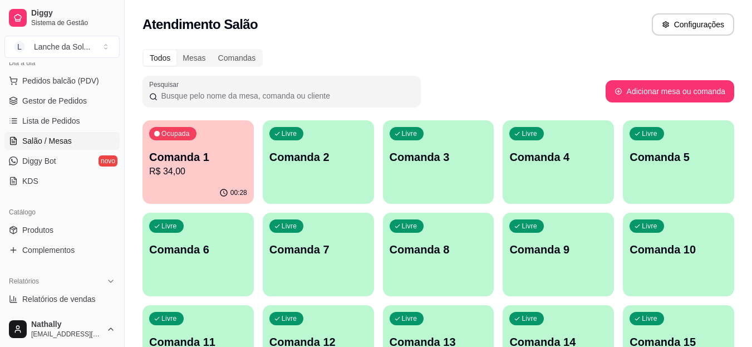
click at [59, 49] on div "Lanche da Sol ..." at bounding box center [62, 46] width 56 height 11
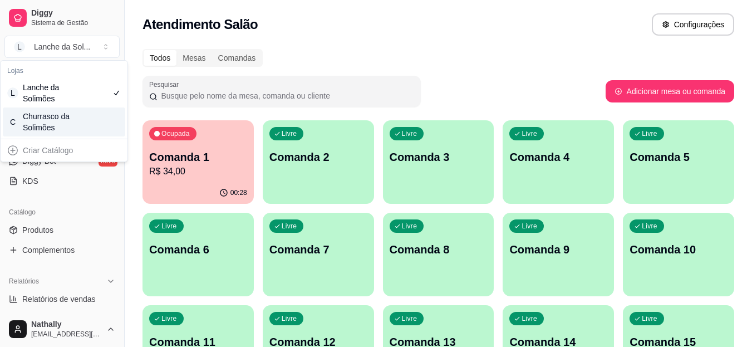
click at [67, 126] on div "Churrasco da Solimões" at bounding box center [48, 122] width 50 height 22
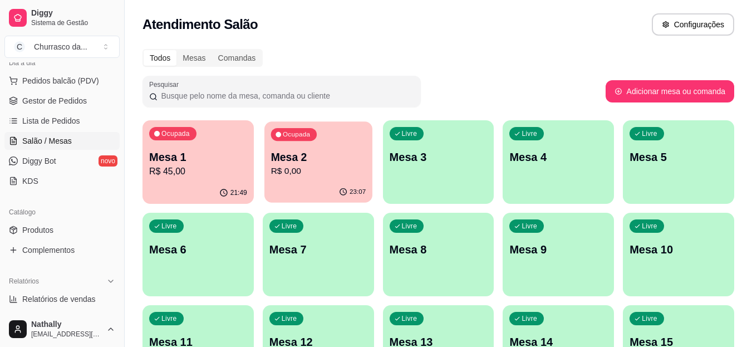
click at [301, 170] on p "R$ 0,00" at bounding box center [318, 171] width 95 height 13
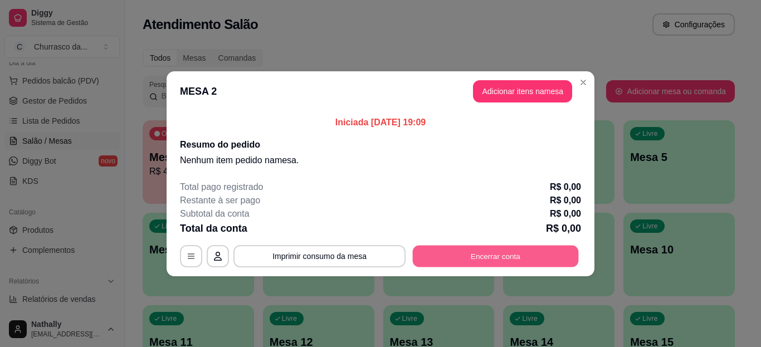
click at [468, 253] on button "Encerrar conta" at bounding box center [496, 256] width 166 height 22
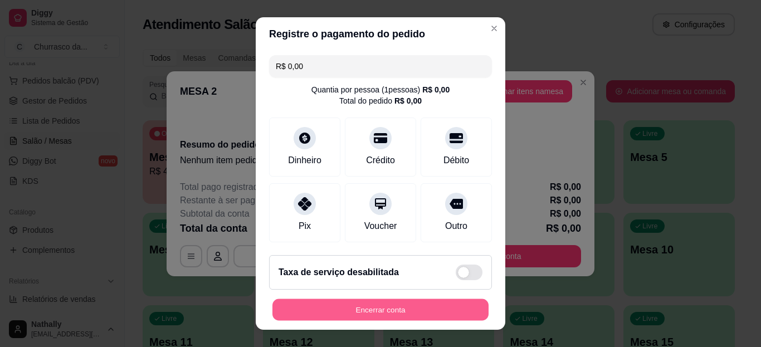
click at [461, 310] on button "Encerrar conta" at bounding box center [380, 309] width 216 height 22
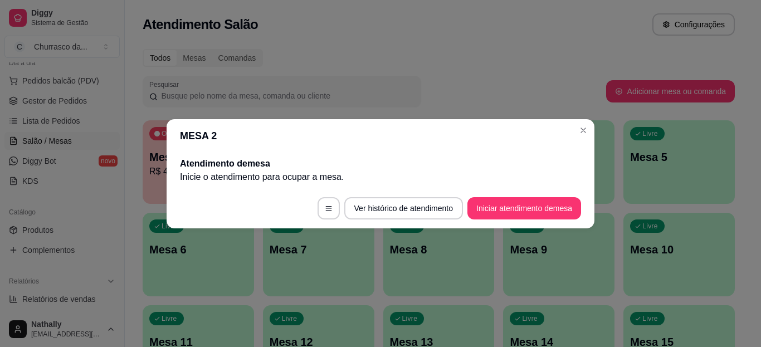
click at [573, 134] on header "MESA 2" at bounding box center [380, 135] width 428 height 33
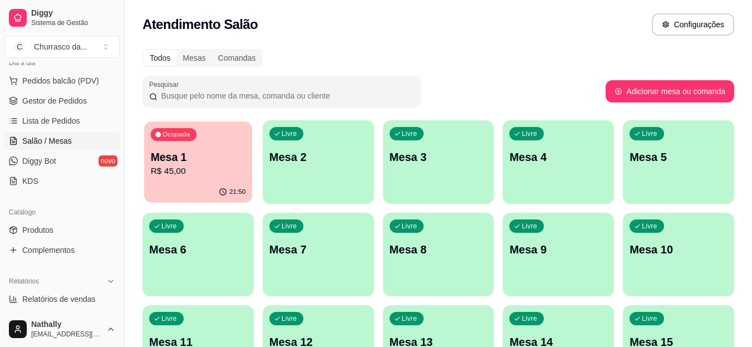
click at [207, 158] on p "Mesa 1" at bounding box center [198, 157] width 95 height 15
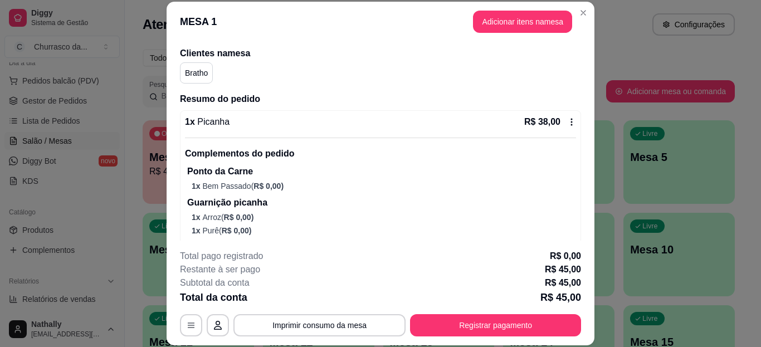
scroll to position [149, 0]
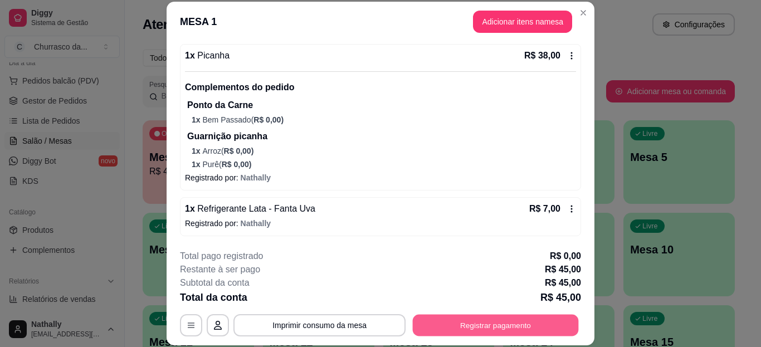
click at [501, 329] on button "Registrar pagamento" at bounding box center [496, 325] width 166 height 22
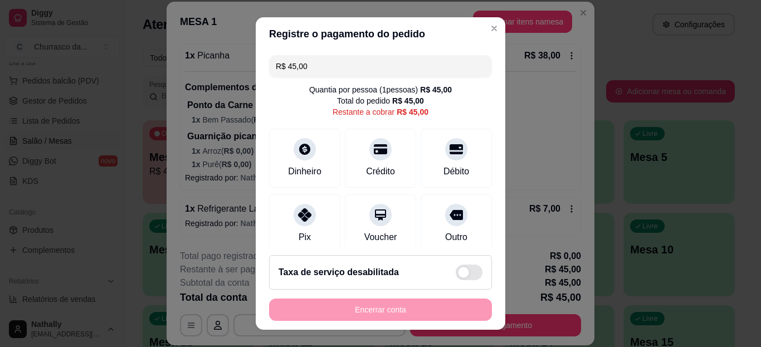
click at [295, 204] on div at bounding box center [304, 215] width 22 height 22
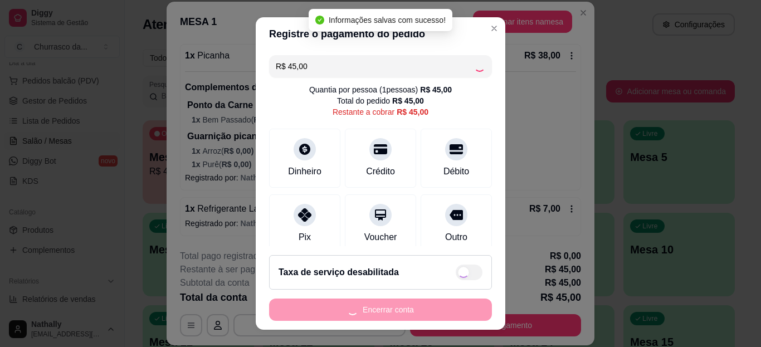
type input "R$ 0,00"
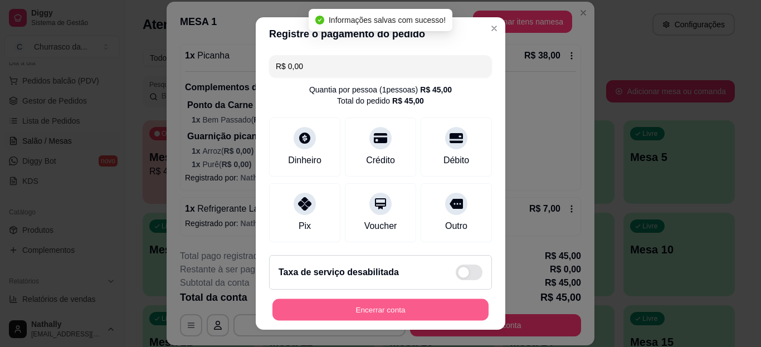
click at [325, 310] on button "Encerrar conta" at bounding box center [380, 309] width 216 height 22
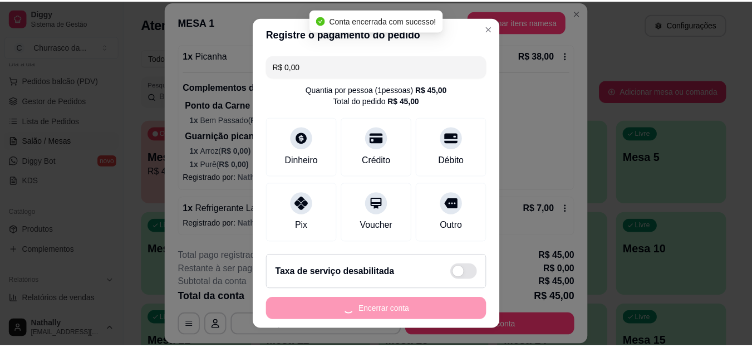
scroll to position [0, 0]
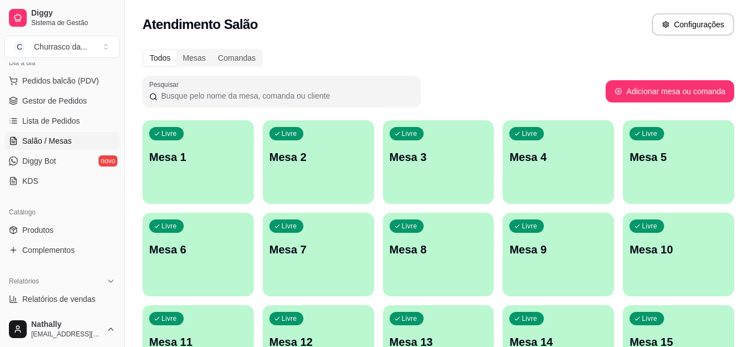
click at [81, 234] on link "Produtos" at bounding box center [61, 230] width 115 height 18
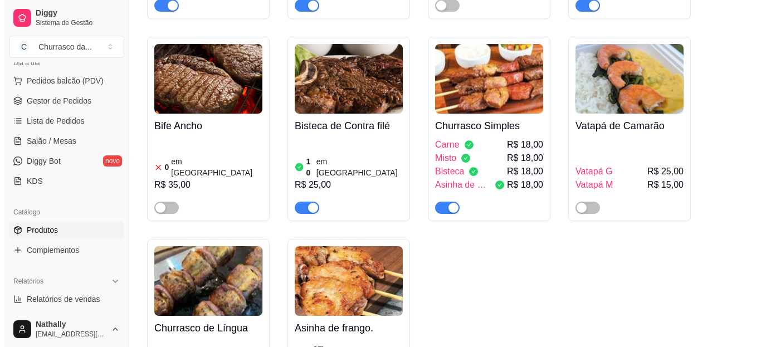
scroll to position [607, 0]
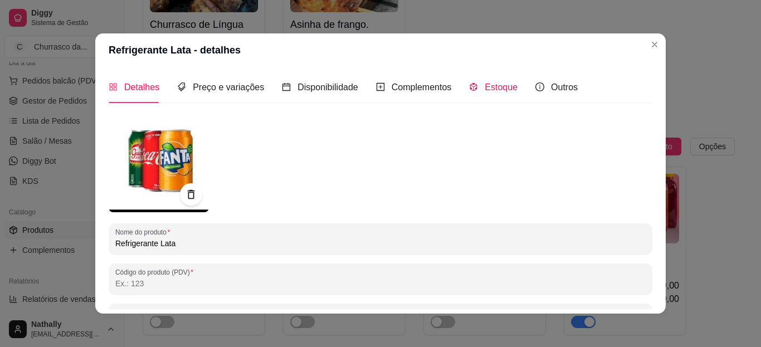
click at [497, 91] on span "Estoque" at bounding box center [500, 86] width 33 height 9
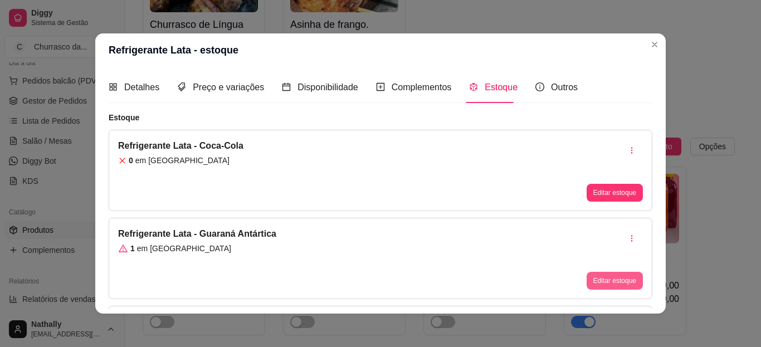
click at [601, 277] on button "Editar estoque" at bounding box center [614, 281] width 56 height 18
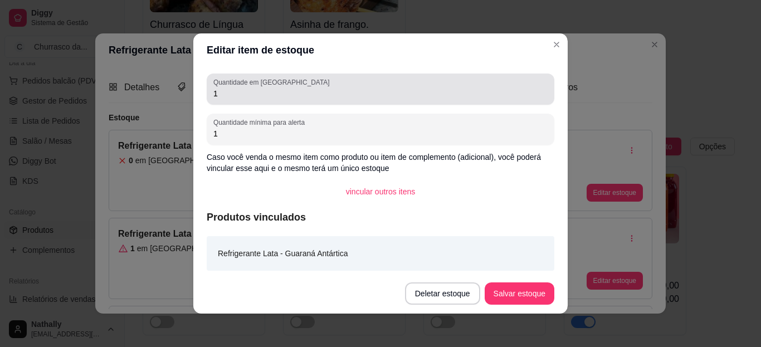
click at [461, 77] on div "Quantidade em estoque 1" at bounding box center [380, 89] width 347 height 31
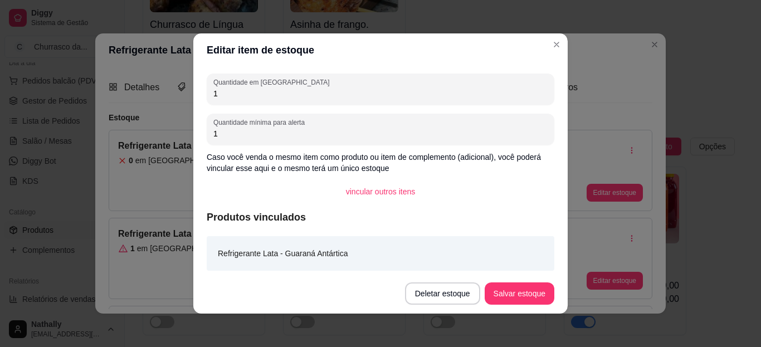
click at [455, 89] on input "1" at bounding box center [380, 93] width 334 height 11
type input "0"
click at [528, 300] on button "Salvar estoque" at bounding box center [519, 294] width 68 height 22
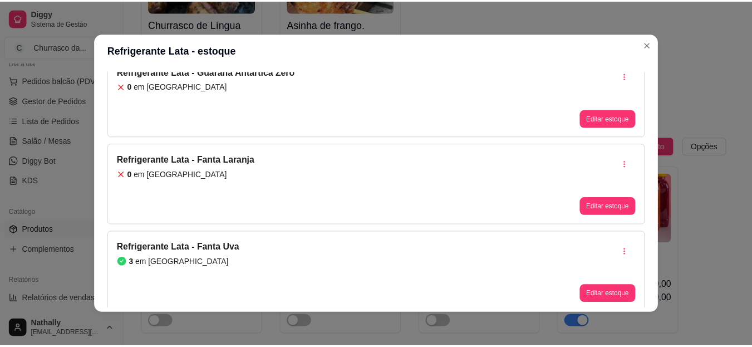
scroll to position [342, 0]
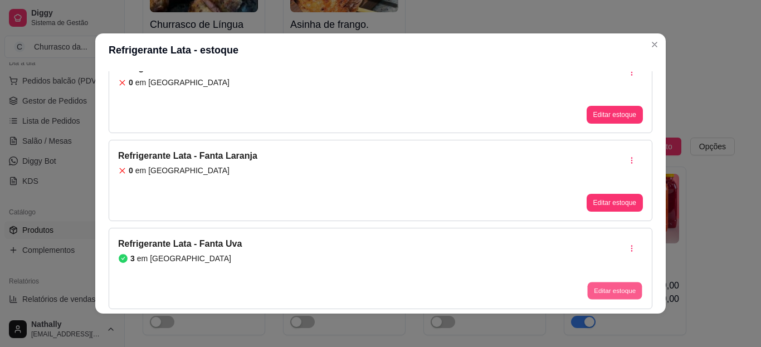
click at [599, 293] on button "Editar estoque" at bounding box center [614, 290] width 55 height 17
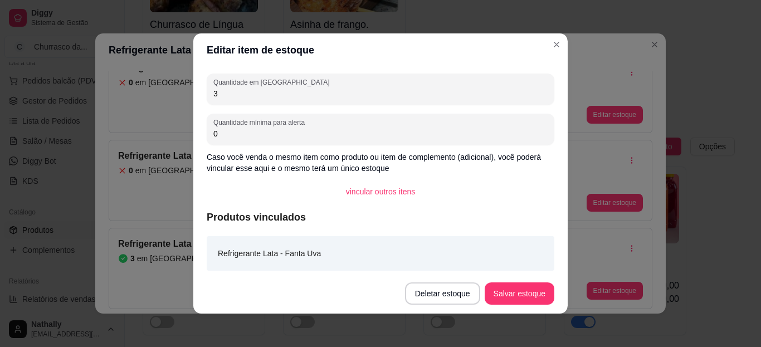
click at [474, 92] on input "3" at bounding box center [380, 93] width 334 height 11
type input "1"
click at [498, 301] on button "Salvar estoque" at bounding box center [519, 294] width 68 height 22
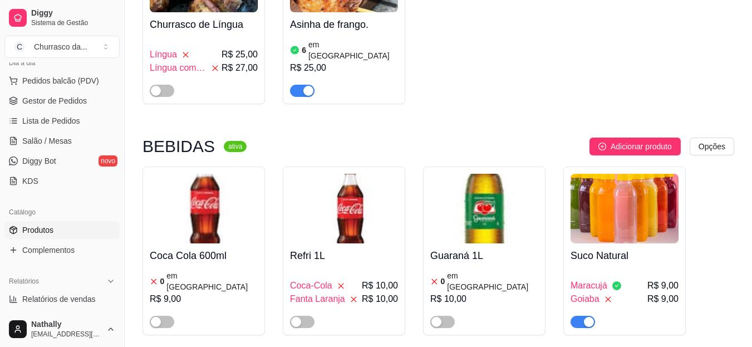
click at [62, 43] on div "Churrasco da ..." at bounding box center [60, 46] width 53 height 11
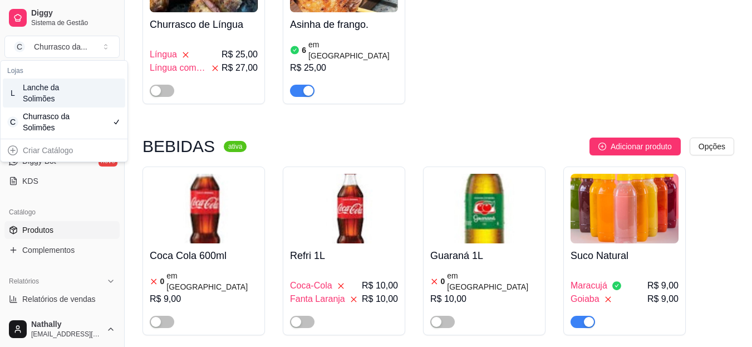
click at [57, 90] on div "Lanche da Solimões" at bounding box center [48, 93] width 50 height 22
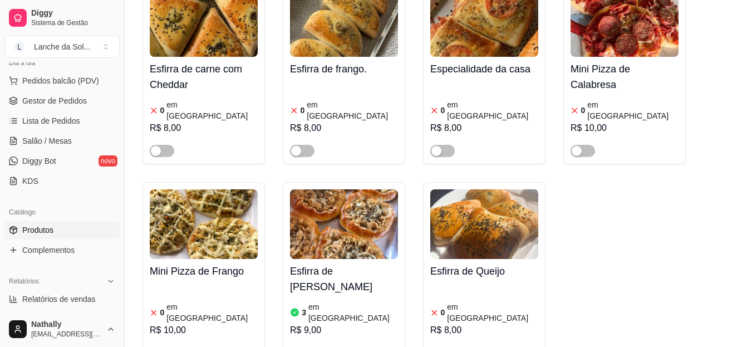
click at [68, 100] on span "Gestor de Pedidos" at bounding box center [54, 100] width 65 height 11
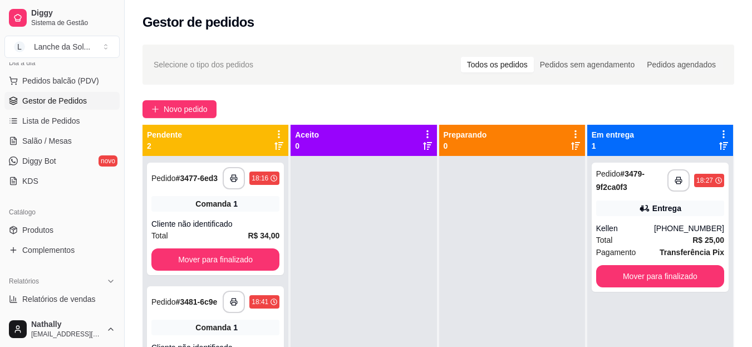
click at [674, 243] on div "Total R$ 25,00" at bounding box center [660, 240] width 128 height 12
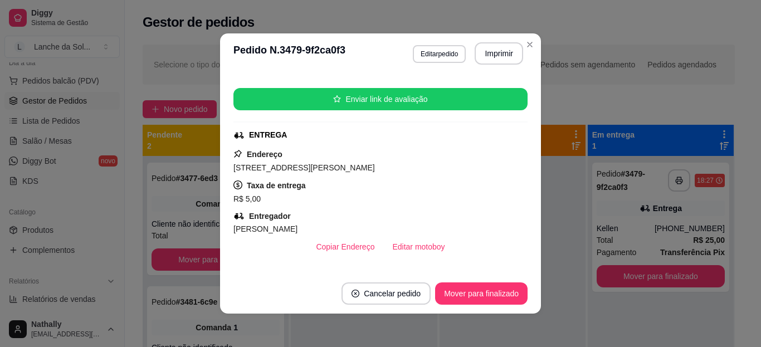
scroll to position [134, 0]
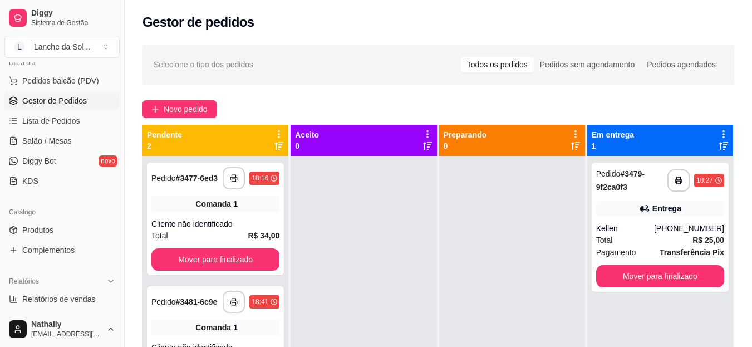
click at [68, 135] on span "Salão / Mesas" at bounding box center [47, 140] width 50 height 11
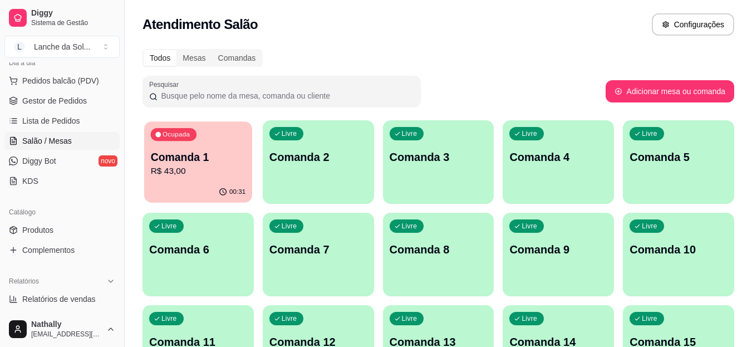
click at [234, 180] on div "Ocupada Comanda 1 R$ 43,00" at bounding box center [198, 151] width 108 height 60
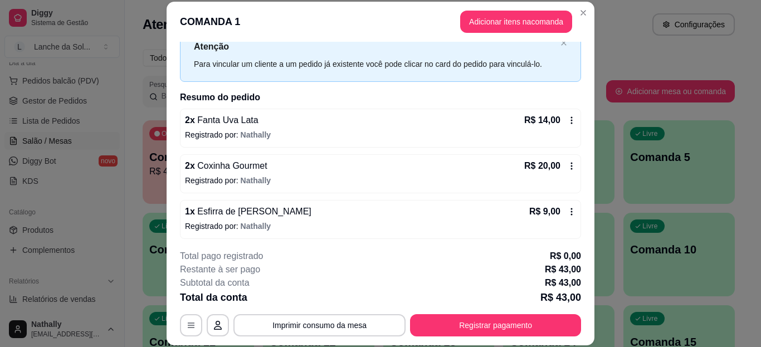
scroll to position [59, 0]
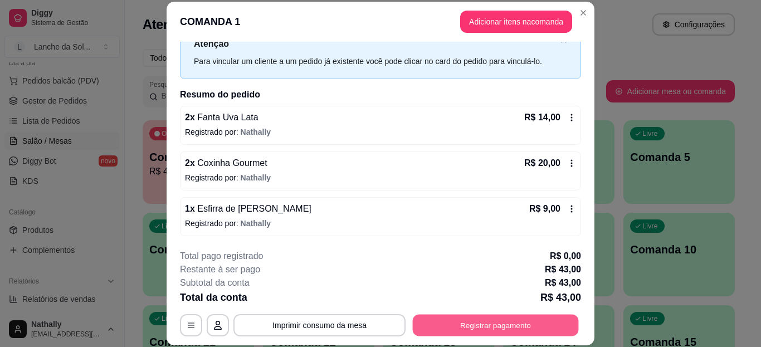
click at [528, 321] on button "Registrar pagamento" at bounding box center [496, 325] width 166 height 22
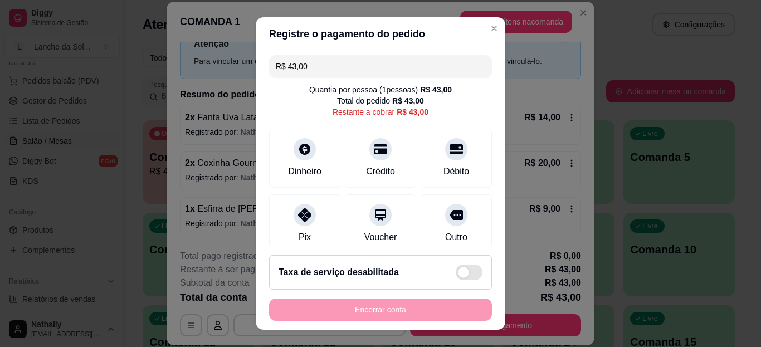
click at [291, 222] on div "Pix" at bounding box center [304, 223] width 71 height 59
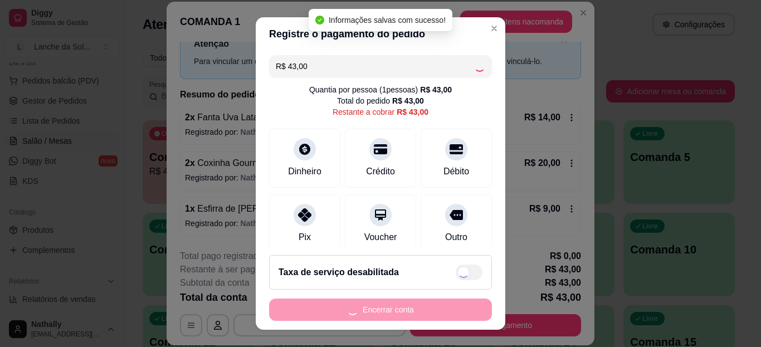
type input "R$ 0,00"
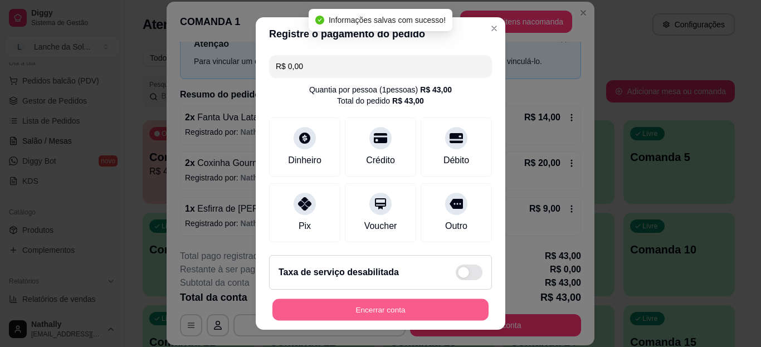
click at [344, 310] on button "Encerrar conta" at bounding box center [380, 309] width 216 height 22
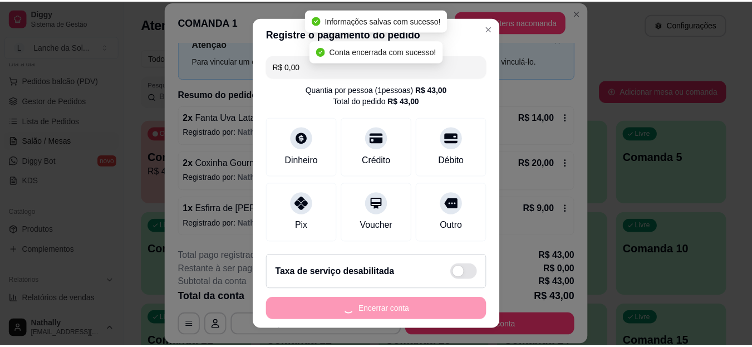
scroll to position [0, 0]
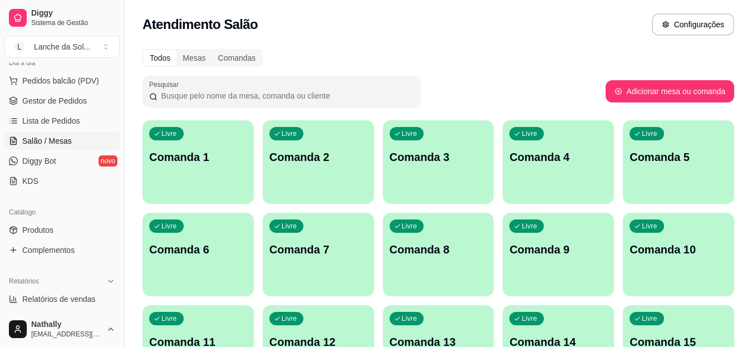
click at [53, 93] on link "Gestor de Pedidos" at bounding box center [61, 101] width 115 height 18
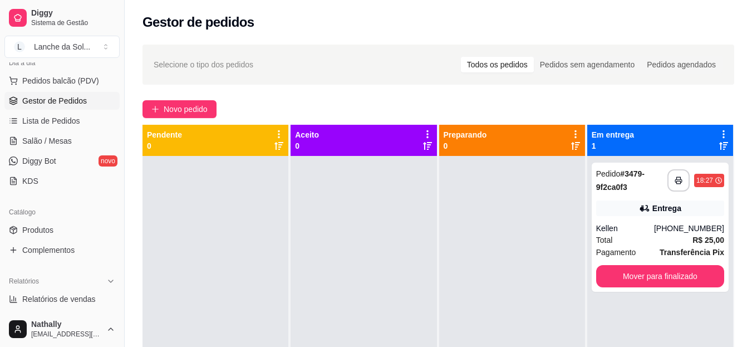
click at [62, 225] on link "Produtos" at bounding box center [61, 230] width 115 height 18
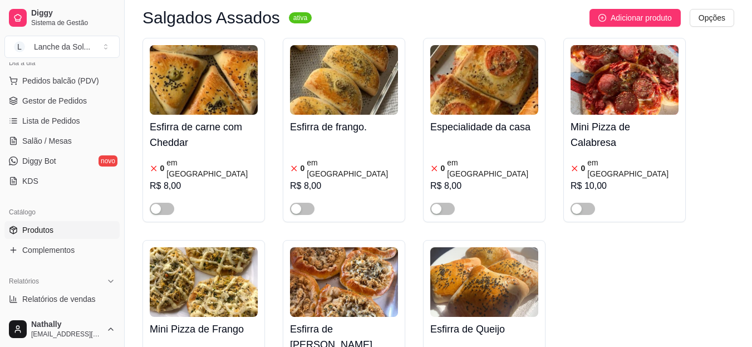
scroll to position [571, 0]
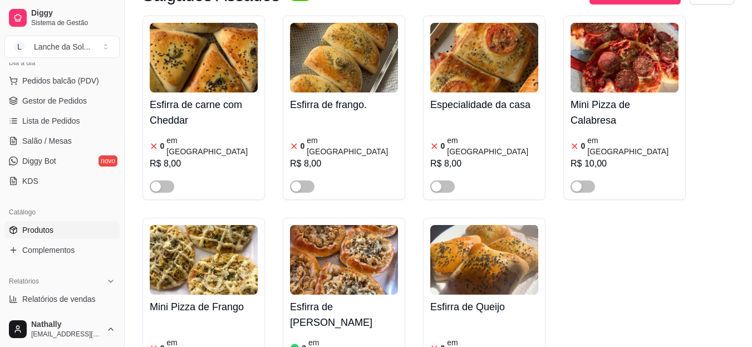
click at [329, 299] on h4 "Esfirra de [PERSON_NAME]" at bounding box center [344, 314] width 108 height 31
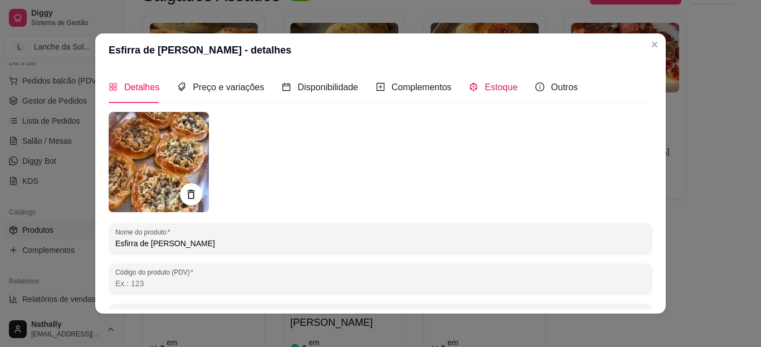
click at [488, 85] on span "Estoque" at bounding box center [500, 86] width 33 height 9
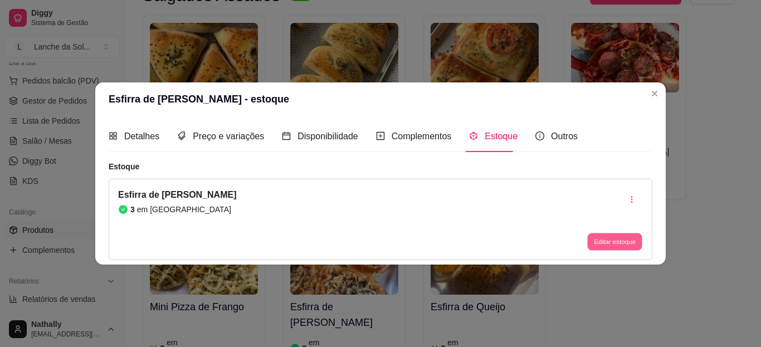
click at [595, 241] on button "Editar estoque" at bounding box center [614, 241] width 55 height 17
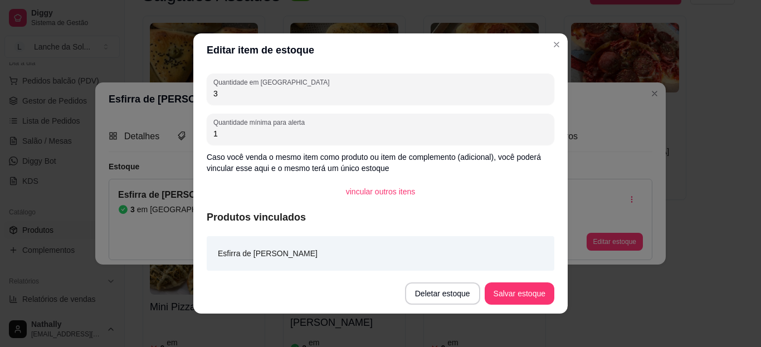
click at [462, 94] on input "3" at bounding box center [380, 93] width 334 height 11
type input "2"
click at [507, 293] on button "Salvar estoque" at bounding box center [519, 294] width 68 height 22
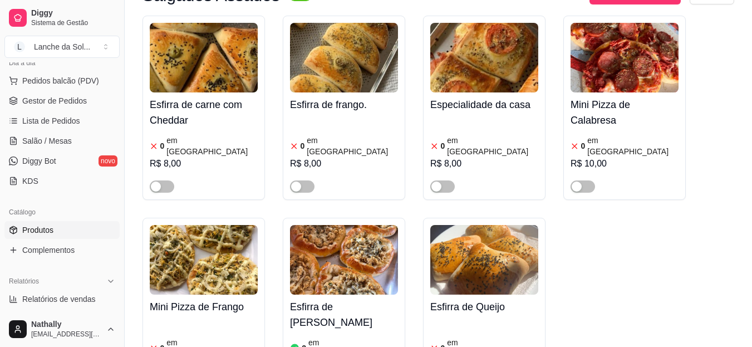
click at [60, 99] on span "Gestor de Pedidos" at bounding box center [54, 100] width 65 height 11
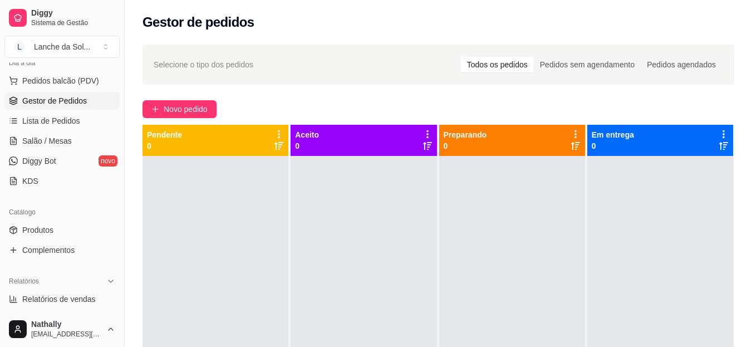
click at [53, 226] on span "Produtos" at bounding box center [37, 229] width 31 height 11
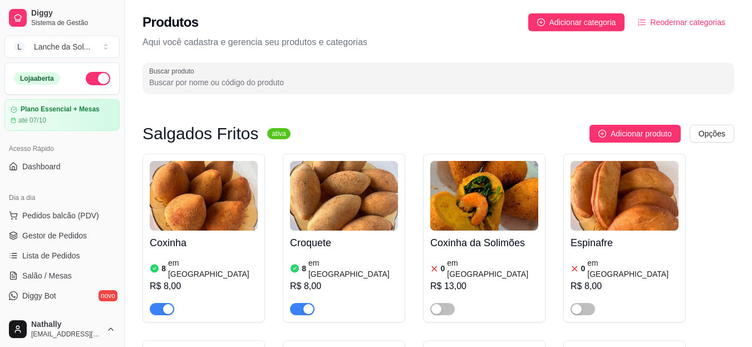
click at [94, 80] on button "button" at bounding box center [98, 78] width 25 height 13
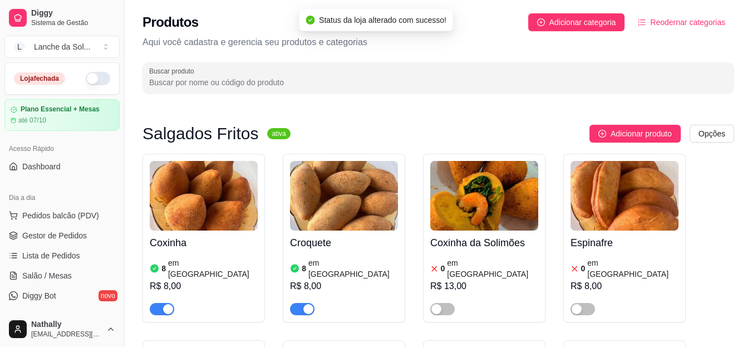
click at [83, 48] on div "Lanche da Sol ..." at bounding box center [62, 46] width 56 height 11
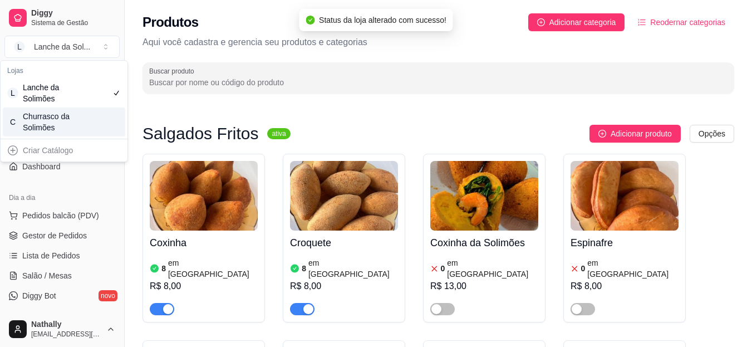
click at [77, 126] on div "C Churrasco da Solimões" at bounding box center [64, 121] width 123 height 29
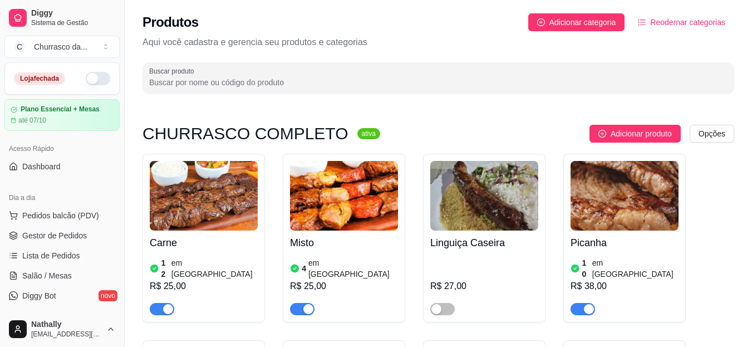
click at [89, 78] on button "button" at bounding box center [98, 78] width 25 height 13
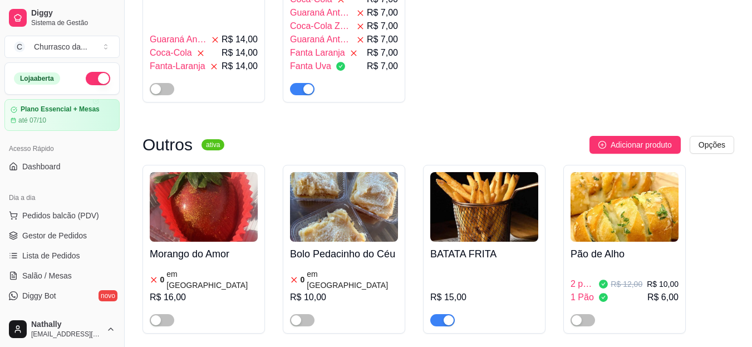
scroll to position [1069, 0]
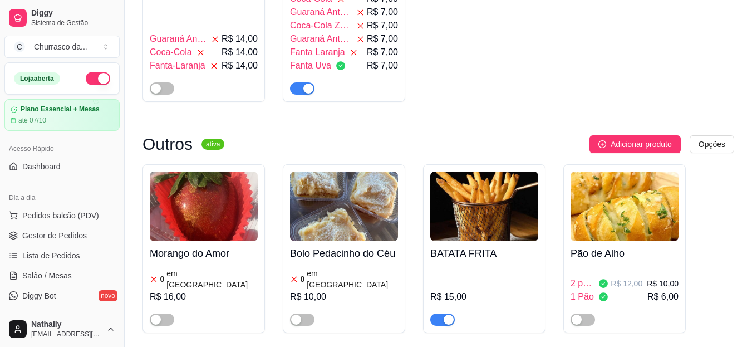
click at [47, 232] on span "Gestor de Pedidos" at bounding box center [54, 235] width 65 height 11
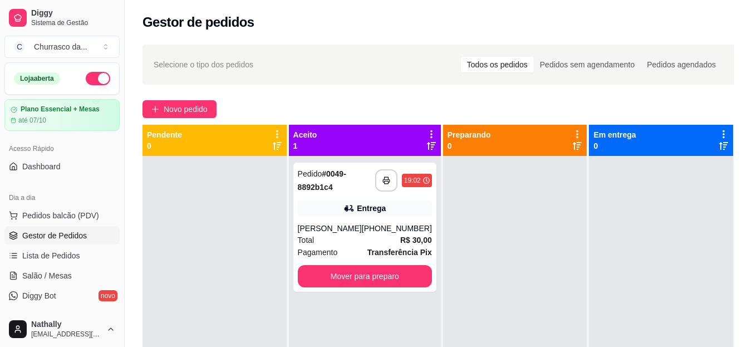
click at [4, 227] on link "Gestor de Pedidos" at bounding box center [61, 236] width 115 height 18
click at [353, 239] on div "Total R$ 30,00" at bounding box center [365, 240] width 134 height 12
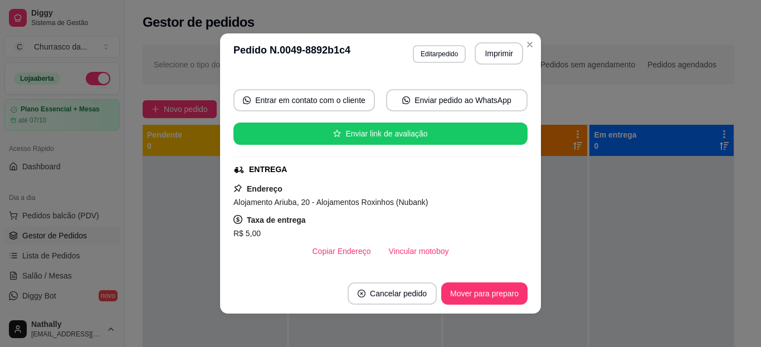
scroll to position [82, 0]
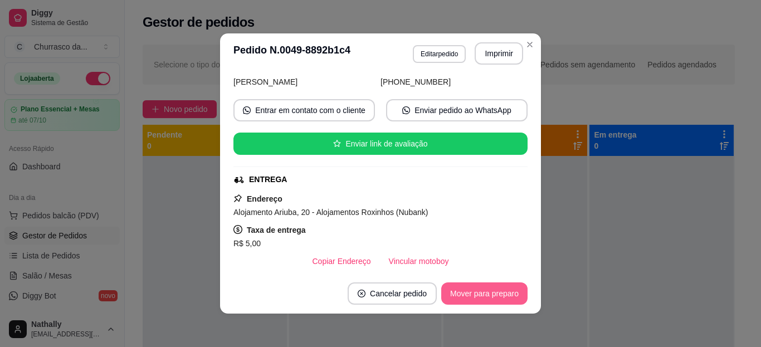
click at [475, 294] on button "Mover para preparo" at bounding box center [484, 293] width 86 height 22
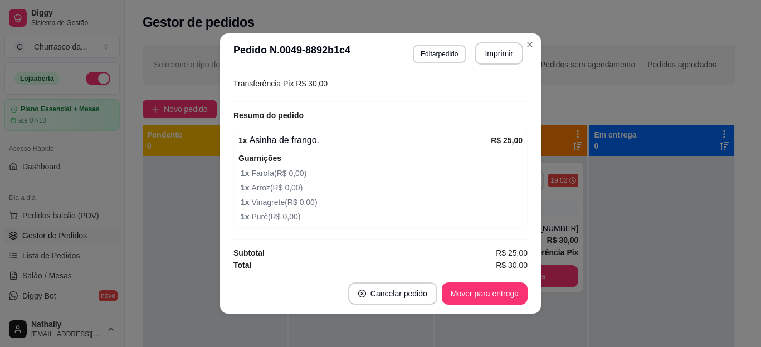
scroll to position [317, 0]
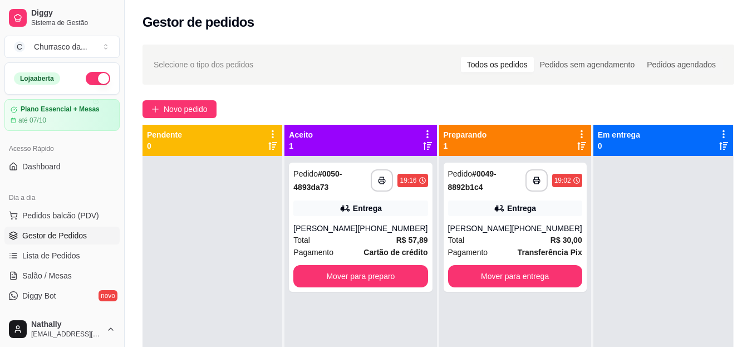
click at [348, 194] on div "**********" at bounding box center [360, 227] width 143 height 129
click at [342, 237] on div "Total R$ 57,89" at bounding box center [360, 240] width 134 height 12
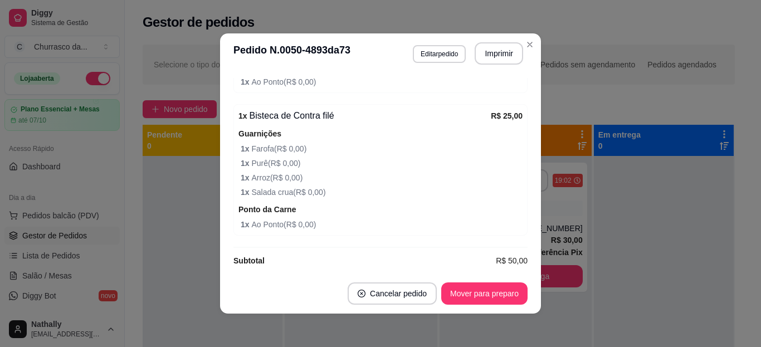
scroll to position [492, 0]
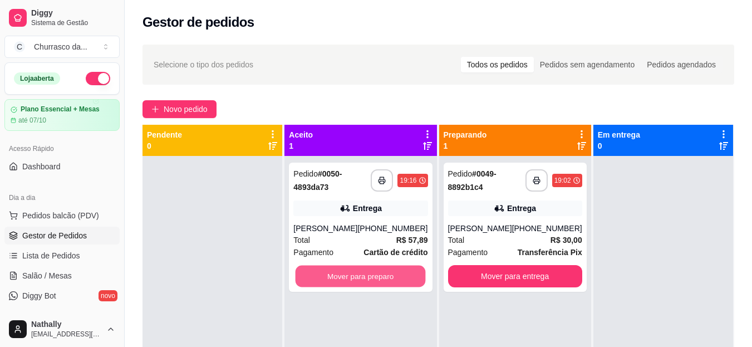
click at [400, 284] on button "Mover para preparo" at bounding box center [361, 277] width 130 height 22
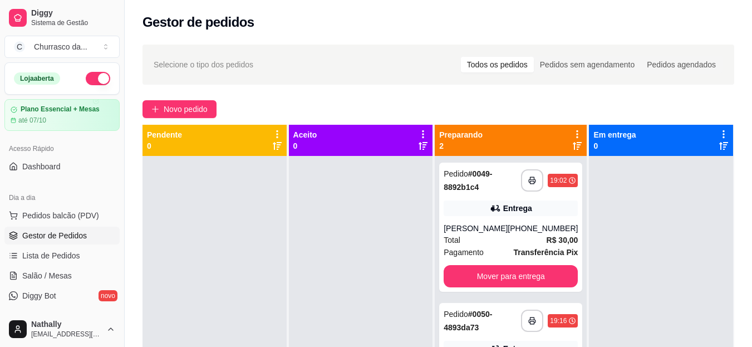
click at [520, 217] on div "**********" at bounding box center [510, 227] width 143 height 129
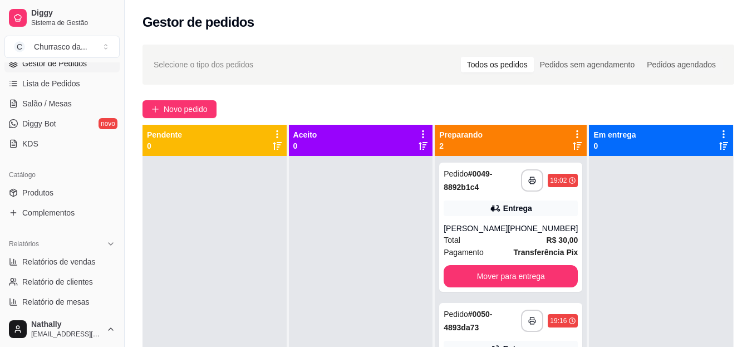
scroll to position [193, 0]
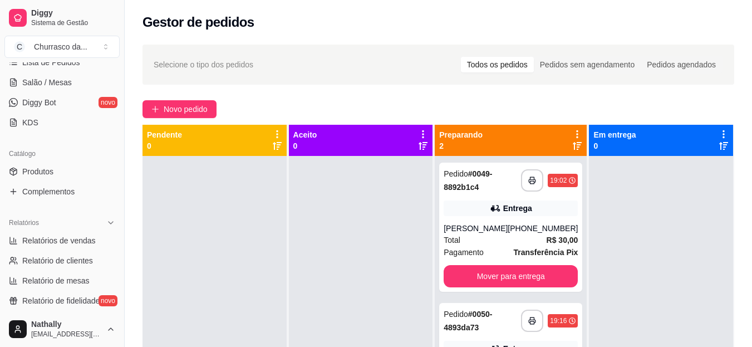
click at [89, 194] on link "Complementos" at bounding box center [61, 192] width 115 height 18
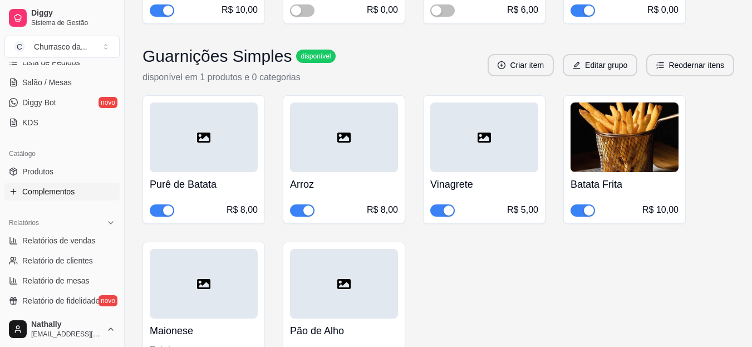
scroll to position [512, 0]
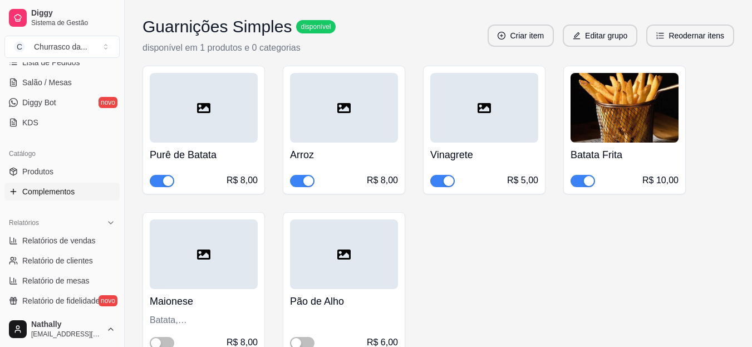
click at [444, 182] on div "button" at bounding box center [449, 181] width 10 height 10
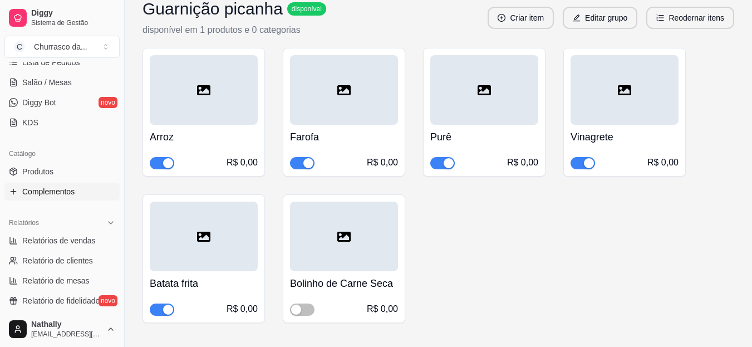
scroll to position [1314, 0]
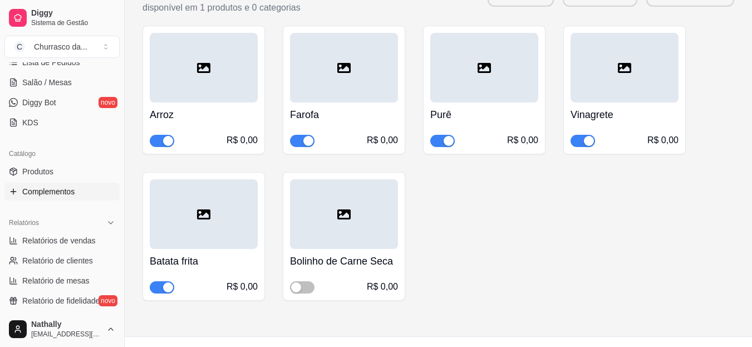
click at [586, 140] on div "button" at bounding box center [589, 141] width 10 height 10
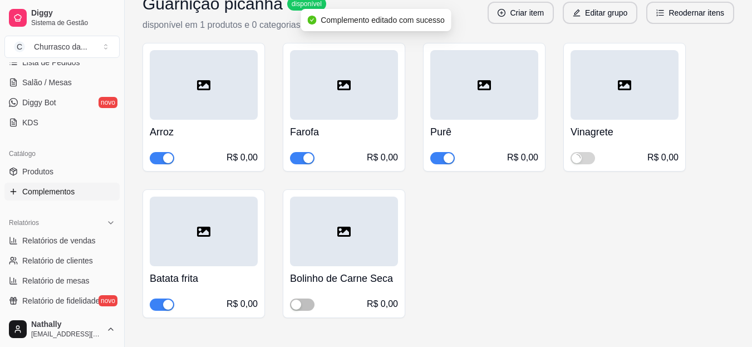
scroll to position [1292, 0]
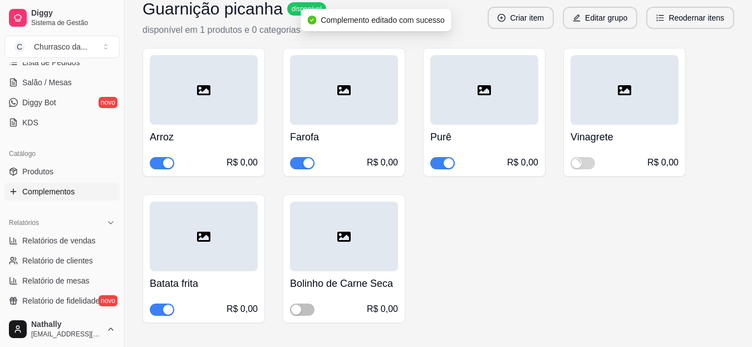
click at [644, 87] on div at bounding box center [625, 90] width 108 height 70
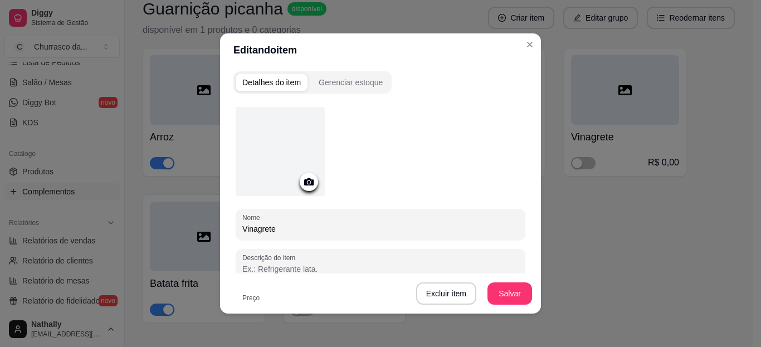
click at [388, 230] on input "Vinagrete" at bounding box center [380, 228] width 276 height 11
type input "V"
type input "Salada Crua"
click at [519, 295] on button "Salvar" at bounding box center [509, 294] width 43 height 22
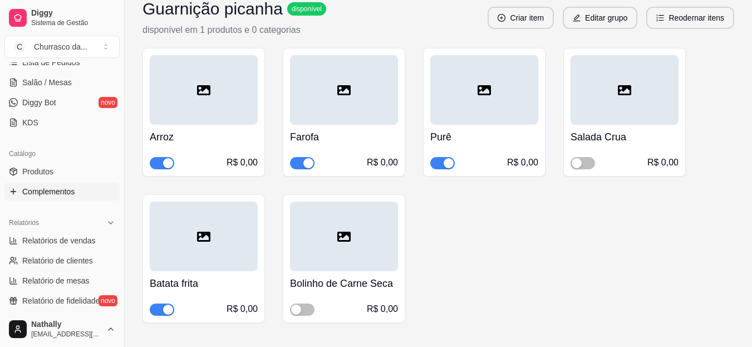
click at [580, 164] on div "button" at bounding box center [577, 163] width 10 height 10
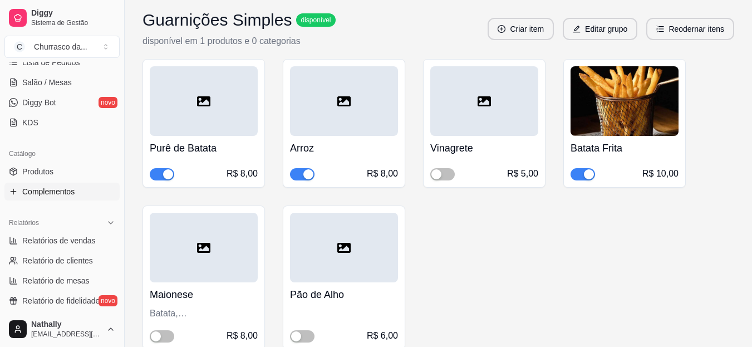
scroll to position [518, 0]
click at [479, 128] on div at bounding box center [484, 102] width 108 height 70
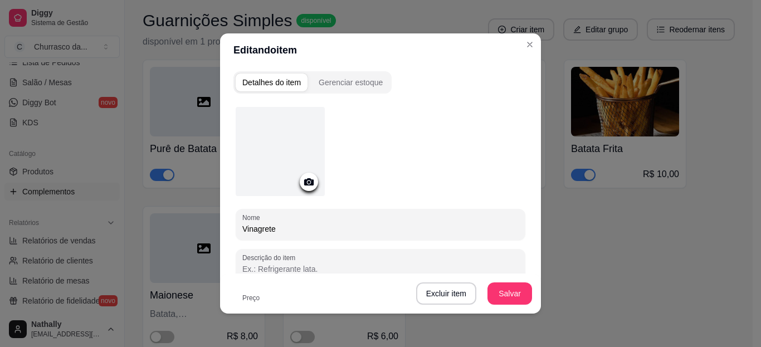
click at [432, 233] on input "Vinagrete" at bounding box center [380, 228] width 276 height 11
type input "V"
type input "Salada Crua"
click at [503, 291] on button "Salvar" at bounding box center [509, 294] width 43 height 22
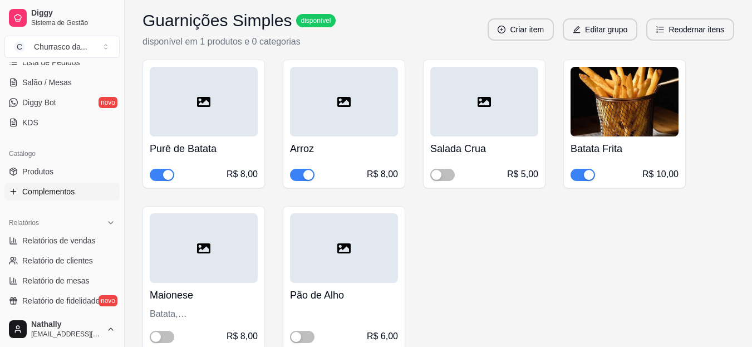
click at [443, 178] on span "button" at bounding box center [442, 175] width 25 height 12
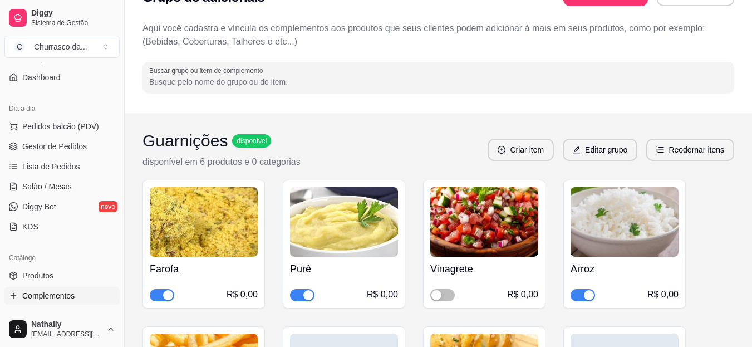
scroll to position [52, 0]
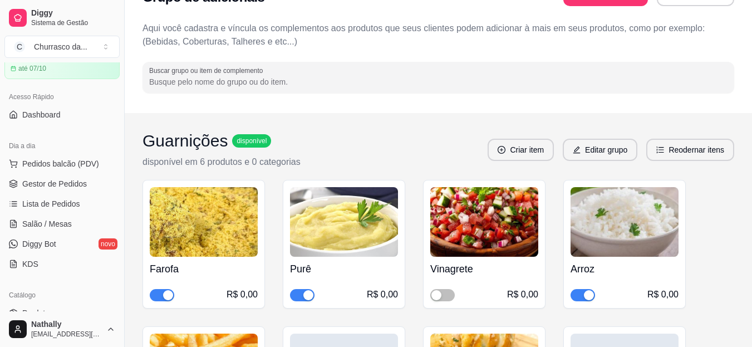
click at [75, 183] on span "Gestor de Pedidos" at bounding box center [54, 183] width 65 height 11
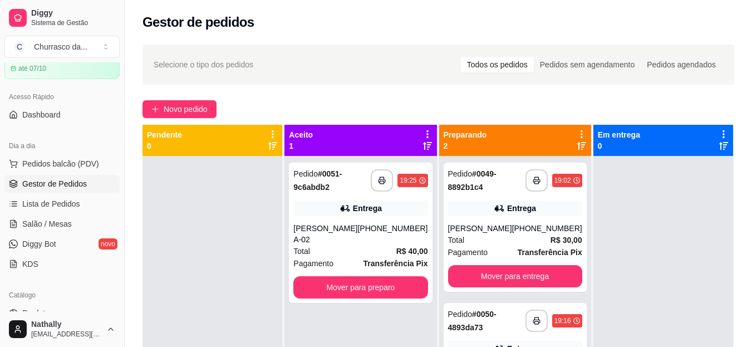
click at [376, 249] on div "Total R$ 40,00" at bounding box center [360, 251] width 134 height 12
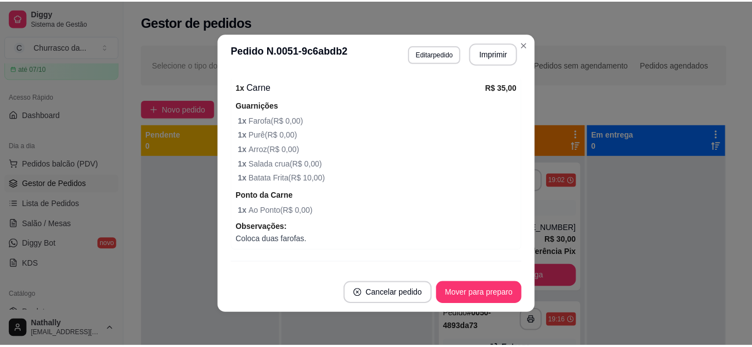
scroll to position [349, 0]
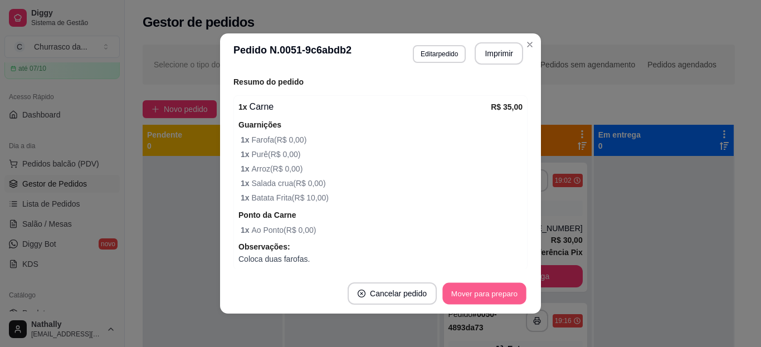
click at [493, 289] on button "Mover para preparo" at bounding box center [484, 294] width 84 height 22
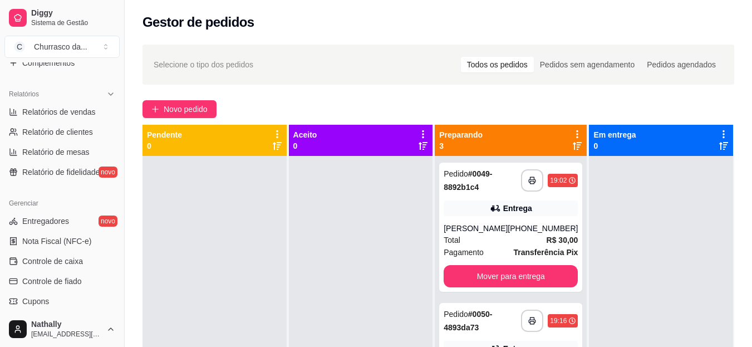
scroll to position [327, 0]
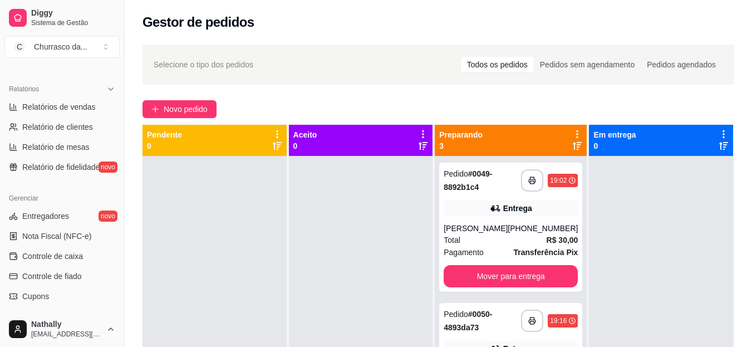
click at [57, 217] on span "Entregadores" at bounding box center [45, 215] width 47 height 11
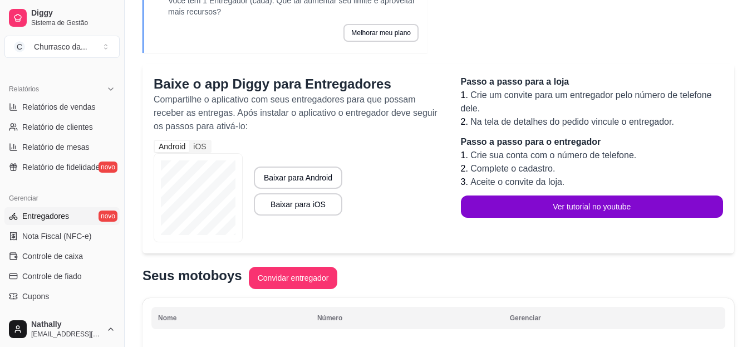
scroll to position [126, 0]
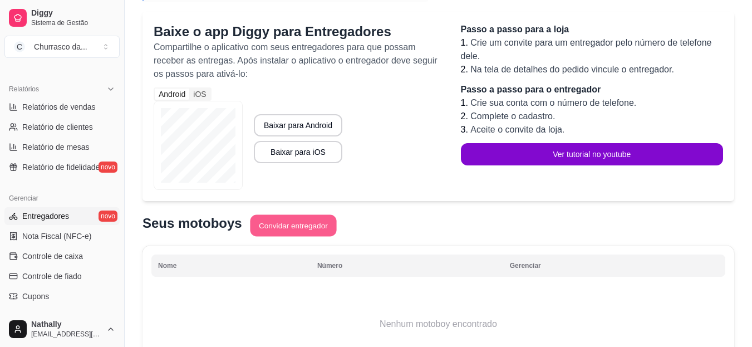
click at [312, 220] on button "Convidar entregador" at bounding box center [293, 226] width 86 height 22
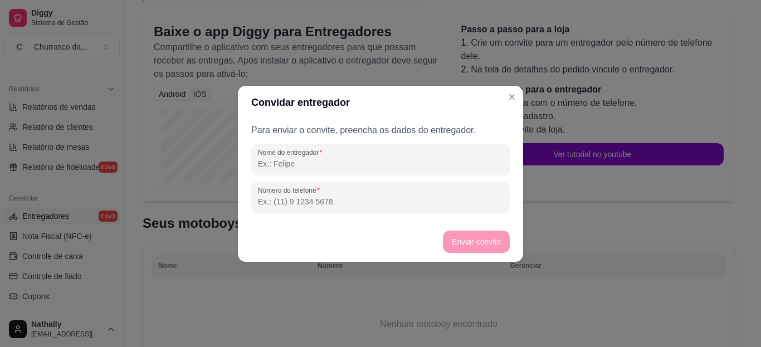
click at [334, 158] on input "Nome do entregador" at bounding box center [380, 163] width 245 height 11
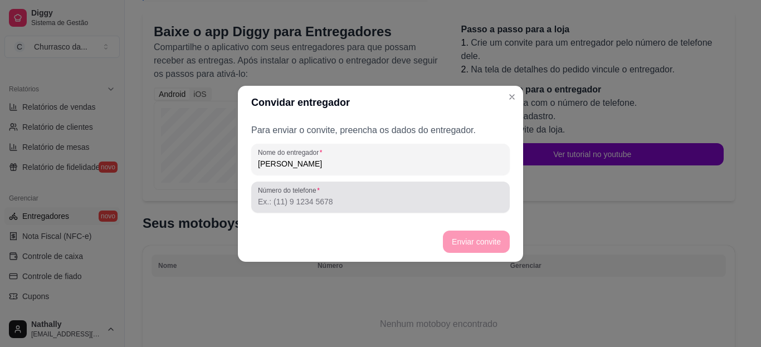
type input "[PERSON_NAME]"
click at [301, 197] on input "Número do telefone" at bounding box center [380, 201] width 245 height 11
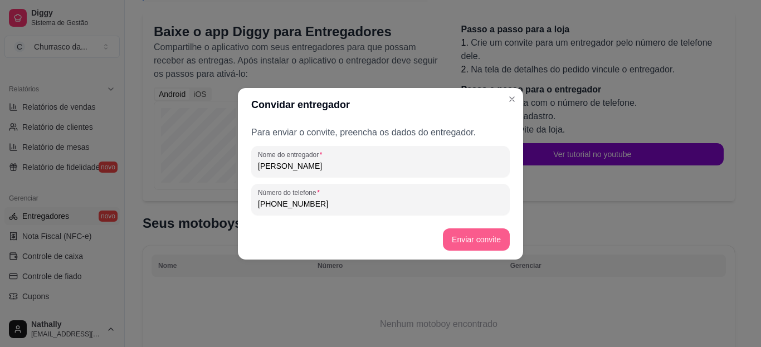
type input "[PHONE_NUMBER]"
click at [459, 234] on button "Enviar convite" at bounding box center [476, 239] width 65 height 22
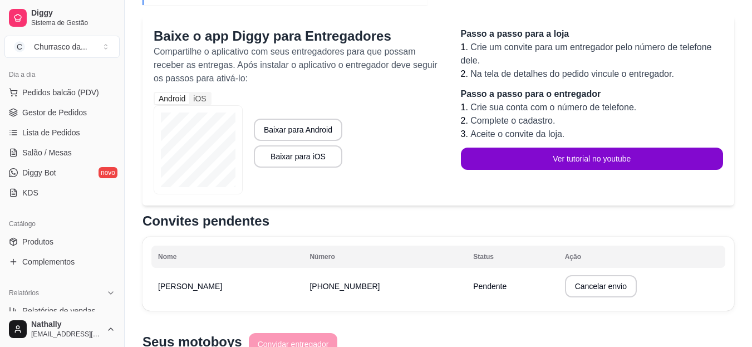
scroll to position [119, 0]
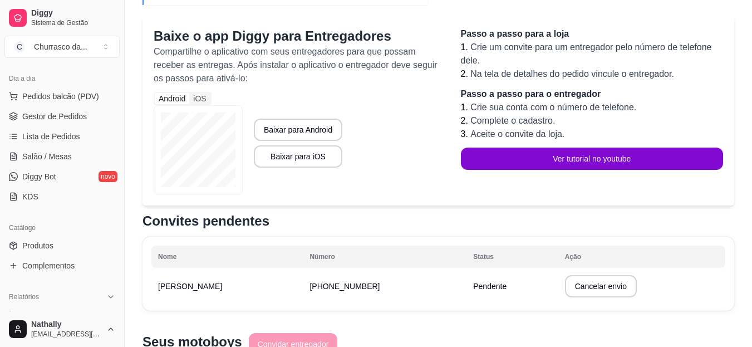
click at [80, 111] on span "Gestor de Pedidos" at bounding box center [54, 116] width 65 height 11
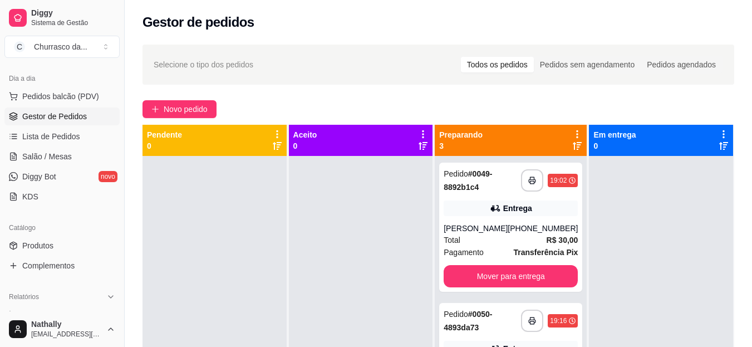
click at [513, 244] on div "Total R$ 30,00" at bounding box center [511, 240] width 134 height 12
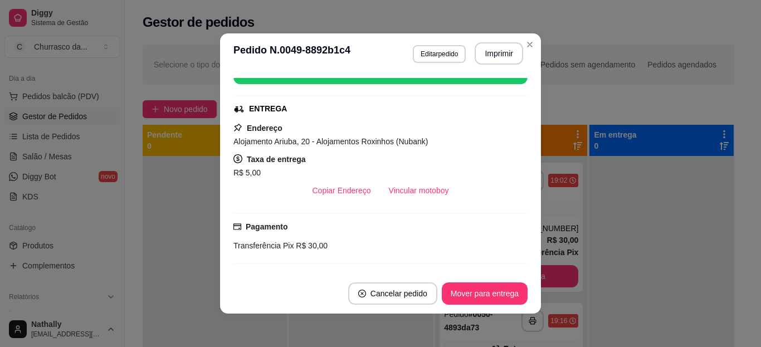
scroll to position [156, 0]
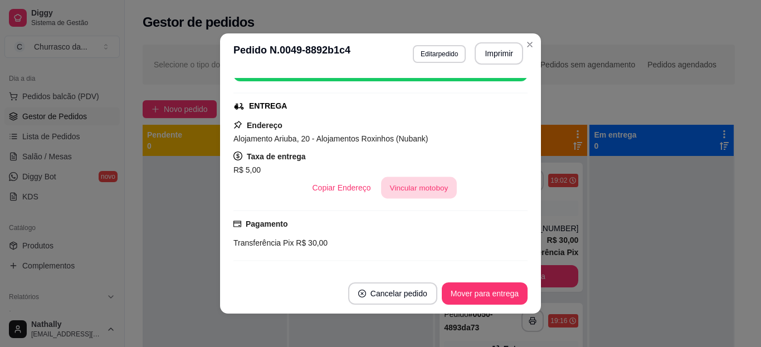
click at [412, 181] on button "Vincular motoboy" at bounding box center [419, 188] width 76 height 22
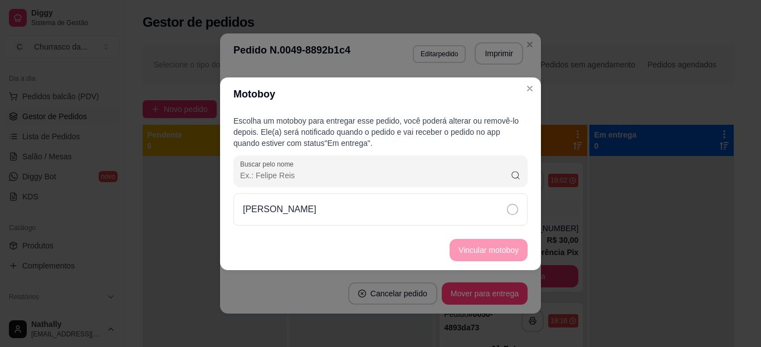
click at [517, 212] on icon at bounding box center [512, 209] width 11 height 11
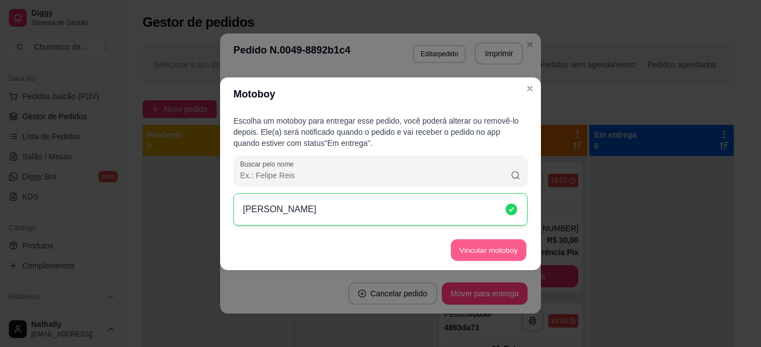
click at [505, 246] on button "Vincular motoboy" at bounding box center [488, 250] width 76 height 22
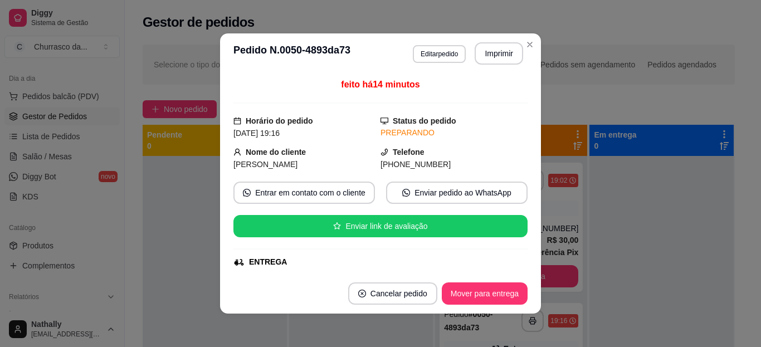
click at [513, 265] on div "ENTREGA" at bounding box center [380, 262] width 294 height 12
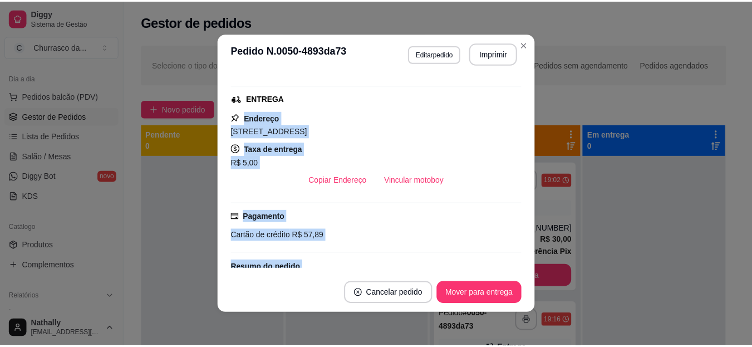
scroll to position [243, 0]
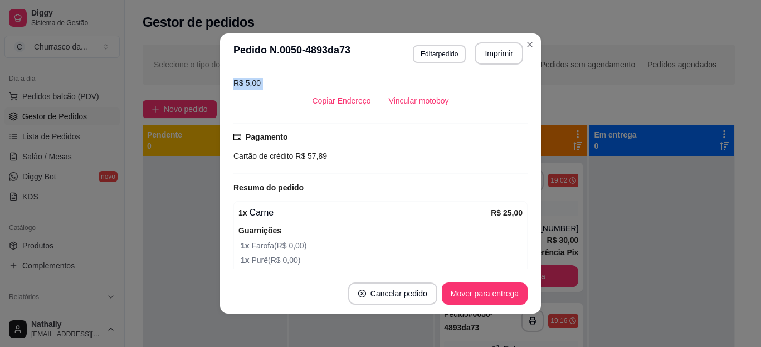
drag, startPoint x: 513, startPoint y: 265, endPoint x: 417, endPoint y: 108, distance: 184.2
click at [417, 108] on div "feito há 14 minutos Horário do pedido [DATE] 19:16 Status do pedido PREPARANDO …" at bounding box center [380, 173] width 294 height 191
click at [417, 108] on button "Vincular motoboy" at bounding box center [419, 101] width 76 height 22
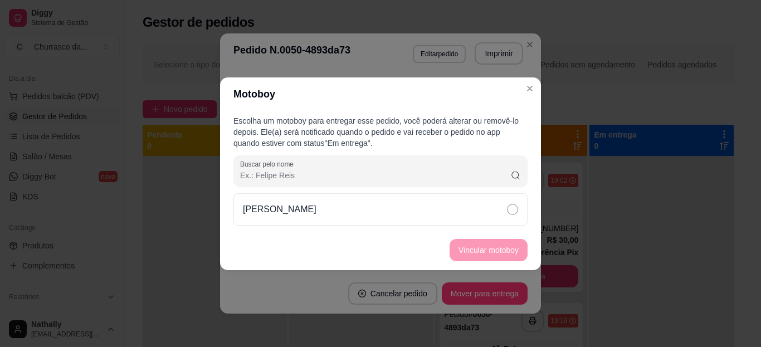
click at [471, 218] on div "[PERSON_NAME]" at bounding box center [380, 209] width 294 height 32
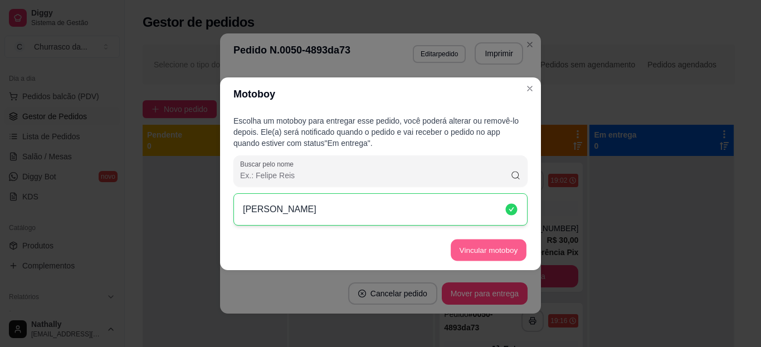
click at [483, 247] on button "Vincular motoboy" at bounding box center [488, 250] width 76 height 22
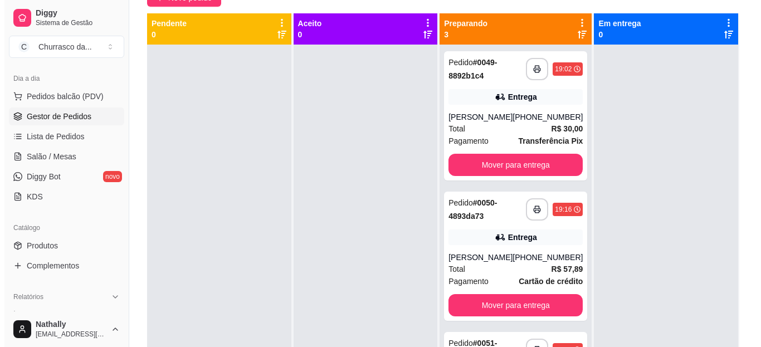
scroll to position [134, 0]
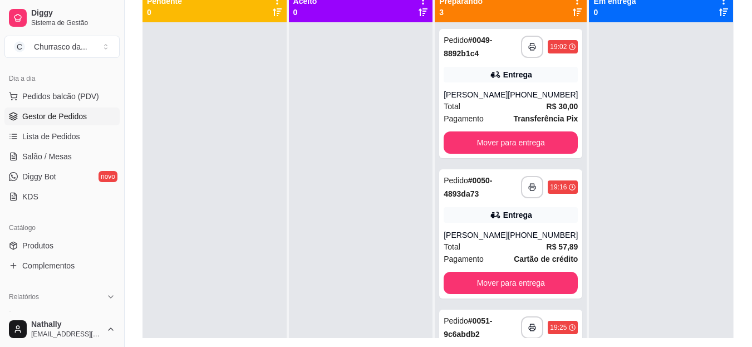
click at [579, 325] on div "**********" at bounding box center [511, 180] width 153 height 378
click at [476, 324] on strong "# 0051-9c6abdb2" at bounding box center [468, 327] width 48 height 22
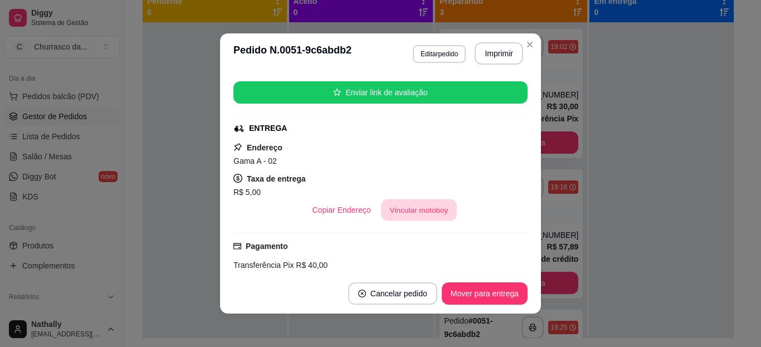
click at [424, 204] on button "Vincular motoboy" at bounding box center [419, 210] width 76 height 22
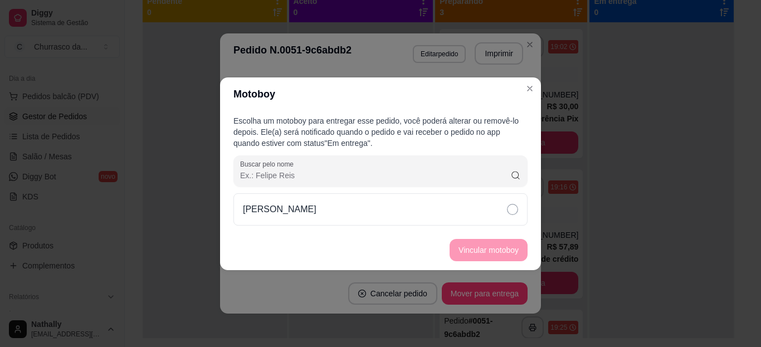
click at [480, 208] on div "[PERSON_NAME]" at bounding box center [380, 209] width 294 height 32
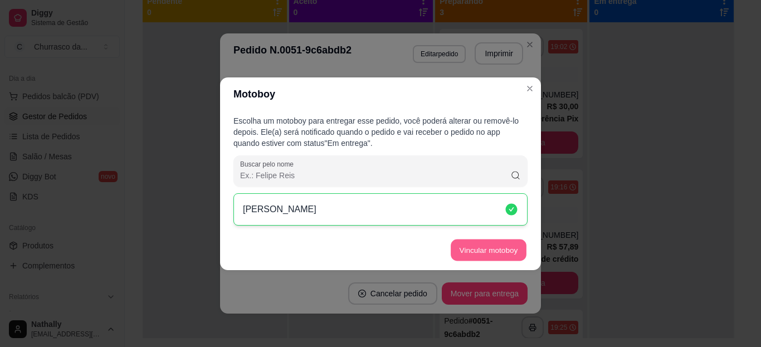
click at [482, 244] on button "Vincular motoboy" at bounding box center [488, 250] width 76 height 22
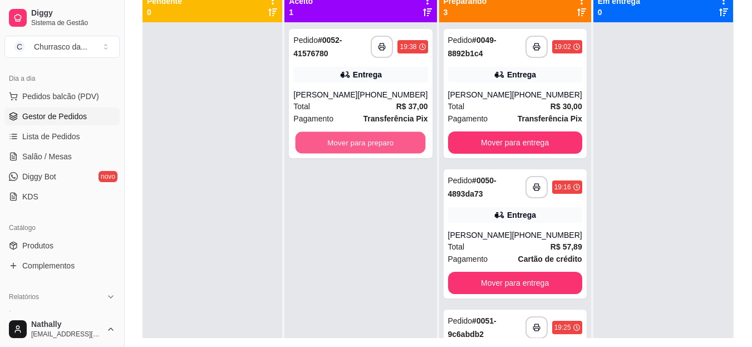
click at [395, 148] on button "Mover para preparo" at bounding box center [361, 143] width 130 height 22
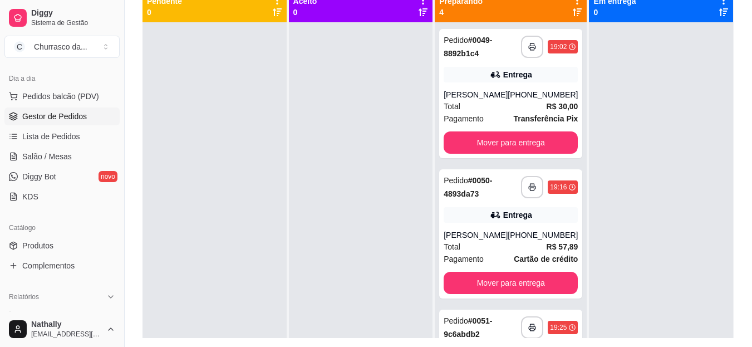
click at [528, 252] on div "Total R$ 57,89" at bounding box center [511, 247] width 134 height 12
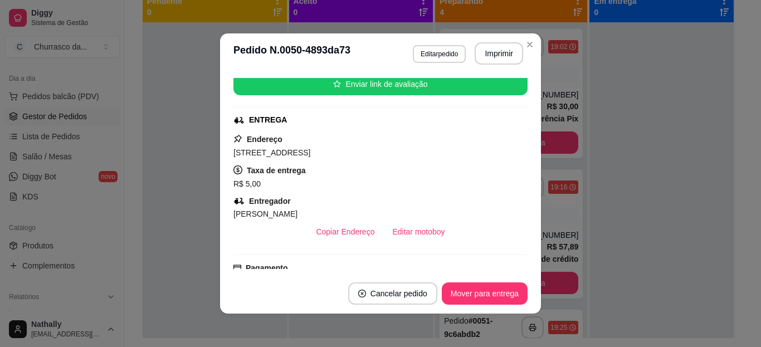
scroll to position [156, 0]
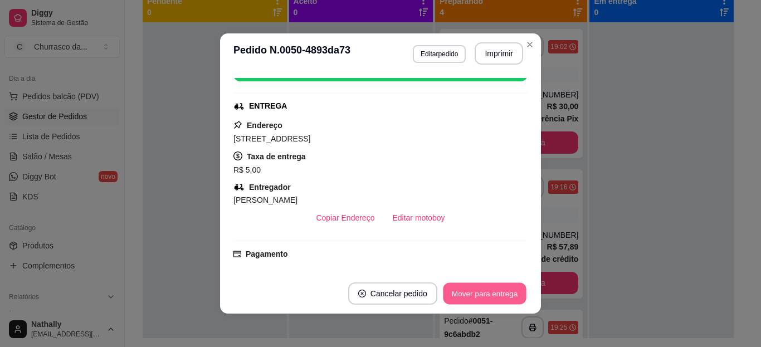
click at [483, 290] on button "Mover para entrega" at bounding box center [485, 294] width 84 height 22
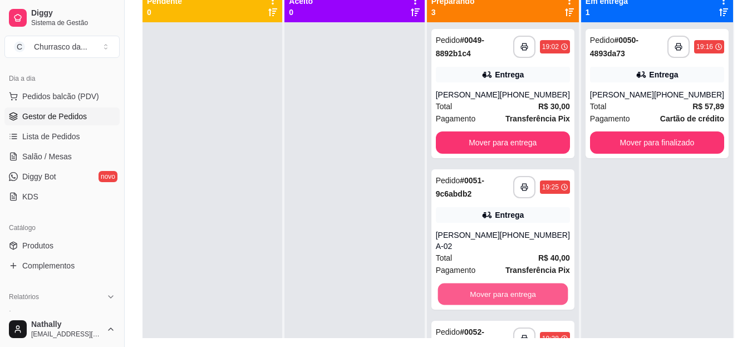
click at [517, 285] on button "Mover para entrega" at bounding box center [503, 294] width 130 height 22
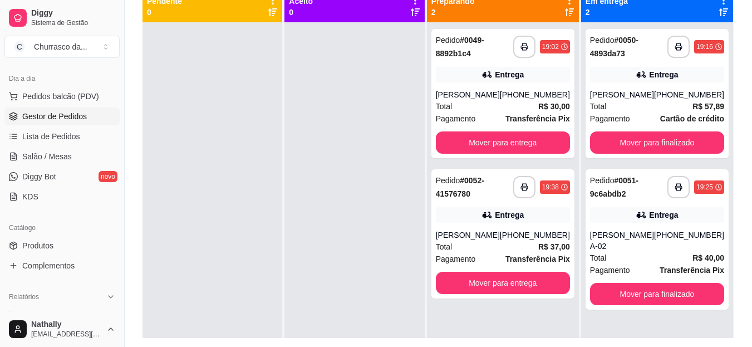
click at [645, 97] on div "[PERSON_NAME]" at bounding box center [622, 94] width 64 height 11
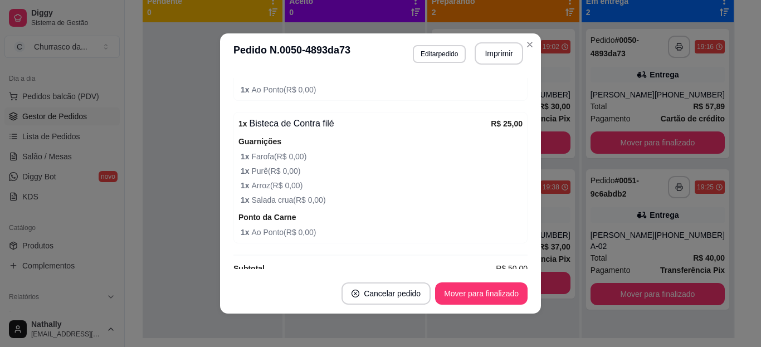
scroll to position [522, 0]
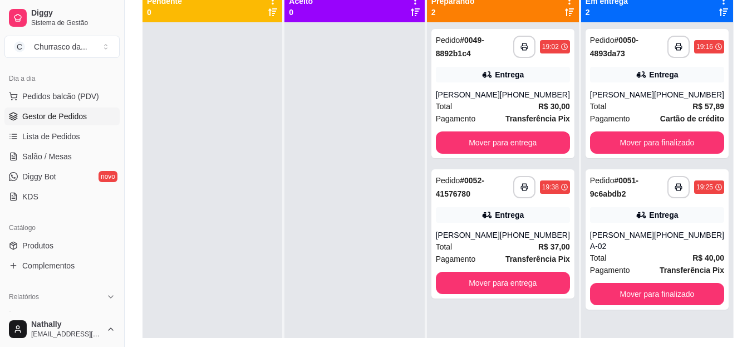
click at [629, 248] on div "[PERSON_NAME] A-02" at bounding box center [622, 240] width 64 height 22
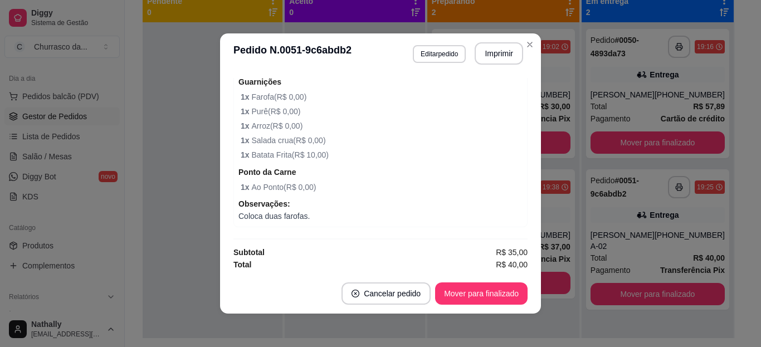
scroll to position [423, 0]
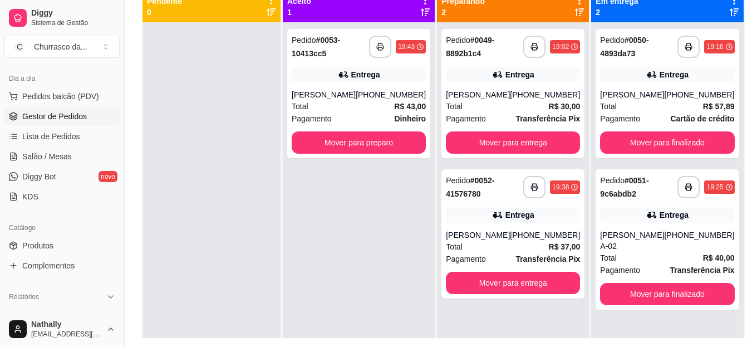
click at [356, 98] on div "[PERSON_NAME]" at bounding box center [324, 94] width 64 height 11
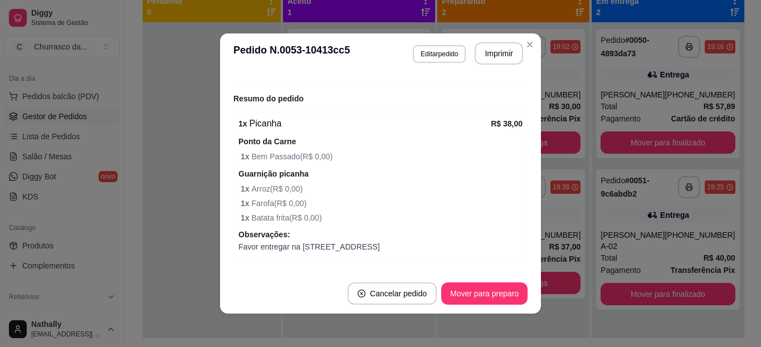
scroll to position [379, 0]
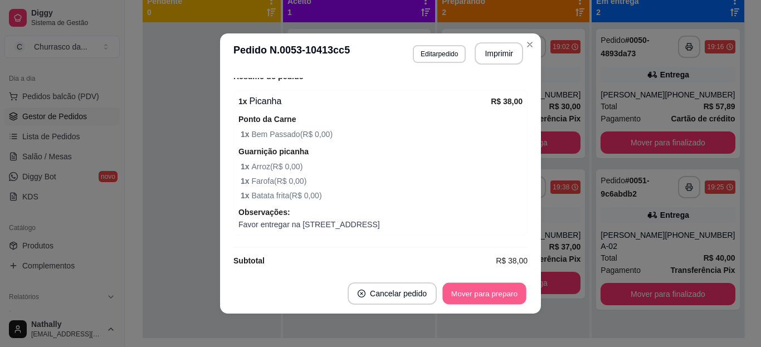
click at [492, 298] on button "Mover para preparo" at bounding box center [484, 294] width 84 height 22
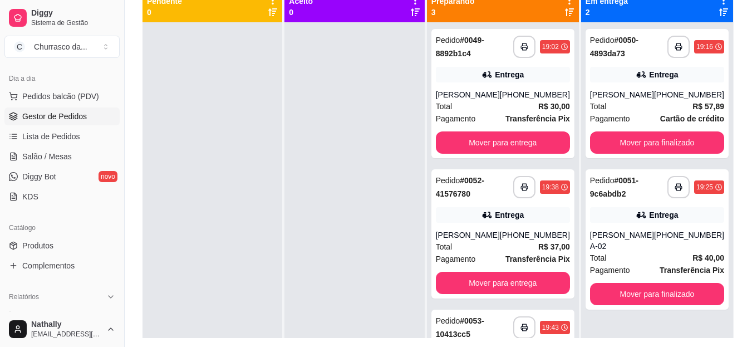
click at [507, 97] on div "[PHONE_NUMBER]" at bounding box center [535, 94] width 70 height 11
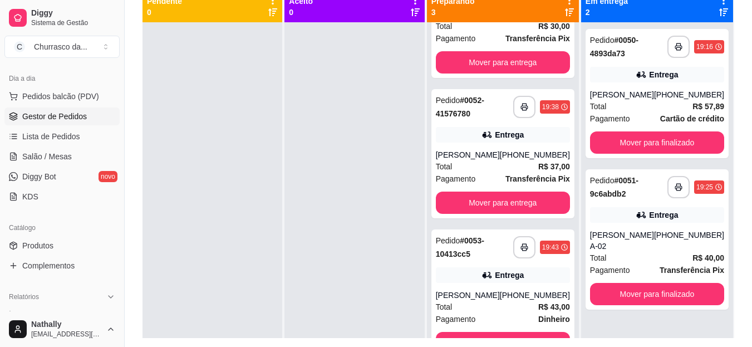
scroll to position [85, 0]
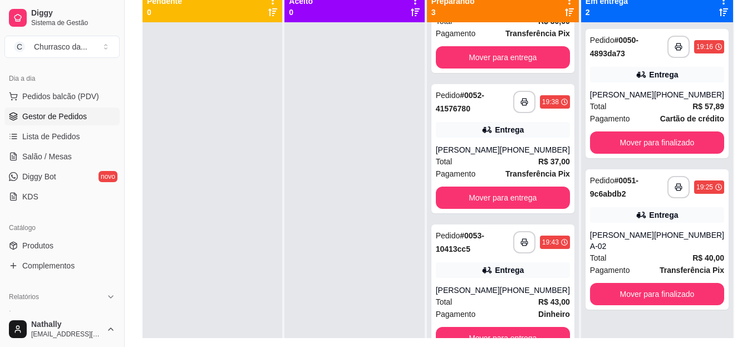
drag, startPoint x: 570, startPoint y: 309, endPoint x: 575, endPoint y: 288, distance: 21.1
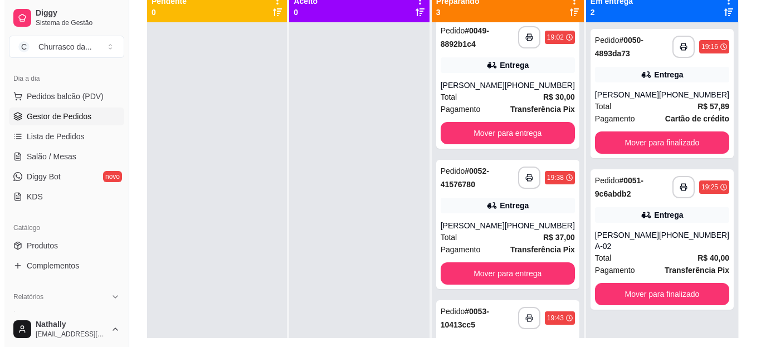
scroll to position [0, 0]
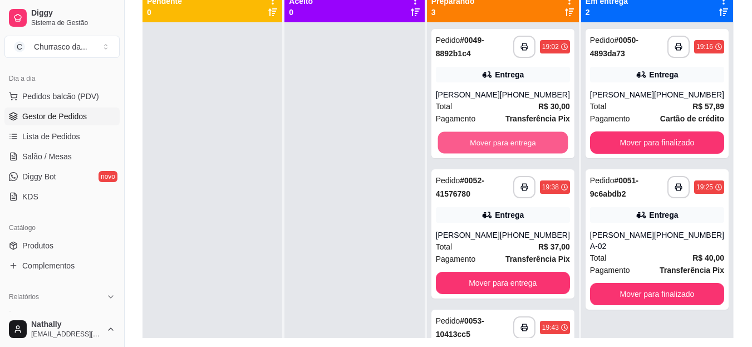
click at [526, 141] on button "Mover para entrega" at bounding box center [503, 143] width 130 height 22
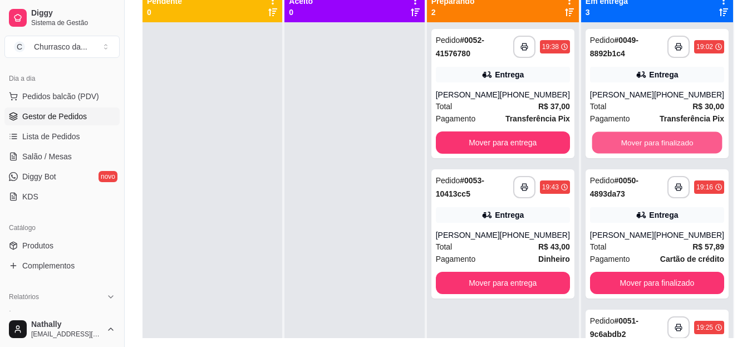
click at [619, 145] on button "Mover para finalizado" at bounding box center [657, 143] width 130 height 22
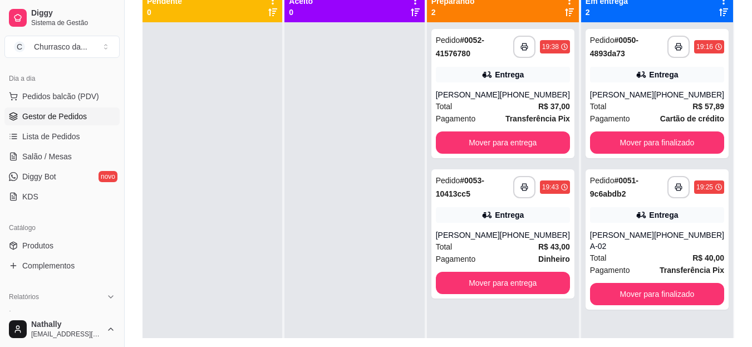
click at [572, 233] on div "**********" at bounding box center [503, 233] width 143 height 129
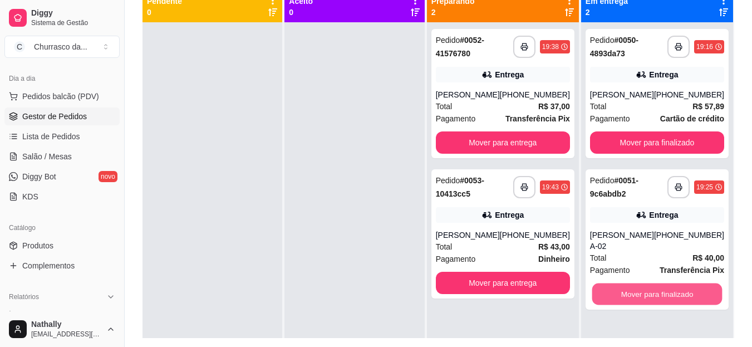
click at [628, 293] on button "Mover para finalizado" at bounding box center [657, 294] width 130 height 22
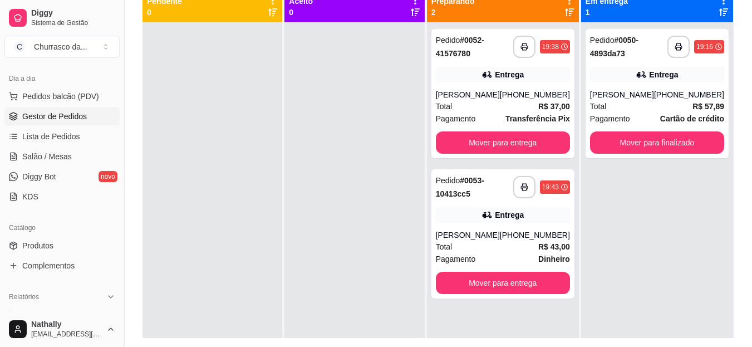
click at [550, 226] on div "**********" at bounding box center [503, 233] width 143 height 129
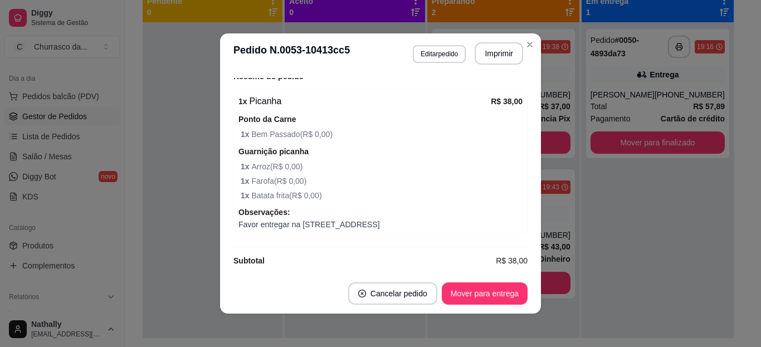
scroll to position [389, 0]
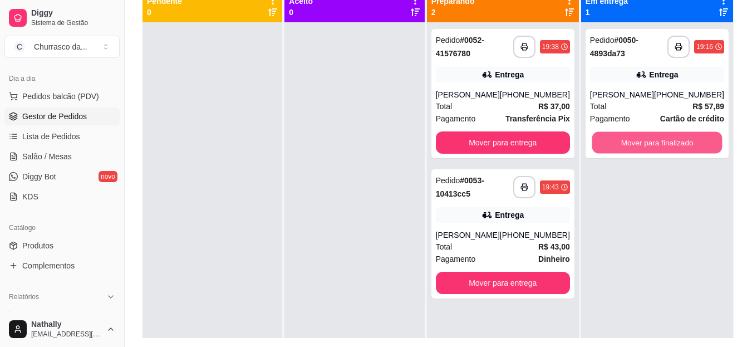
click at [678, 144] on button "Mover para finalizado" at bounding box center [657, 143] width 130 height 22
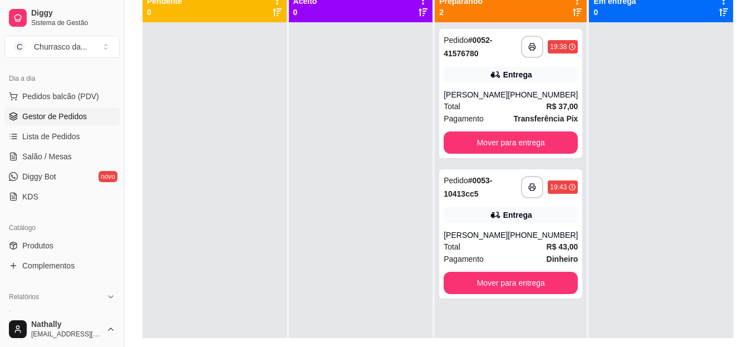
click at [538, 95] on div "[PHONE_NUMBER]" at bounding box center [543, 94] width 70 height 11
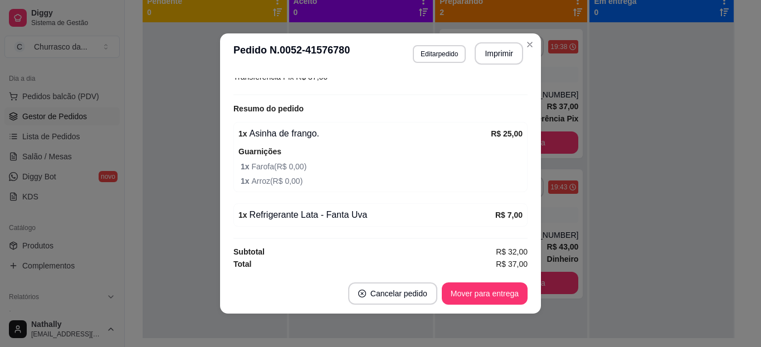
scroll to position [323, 0]
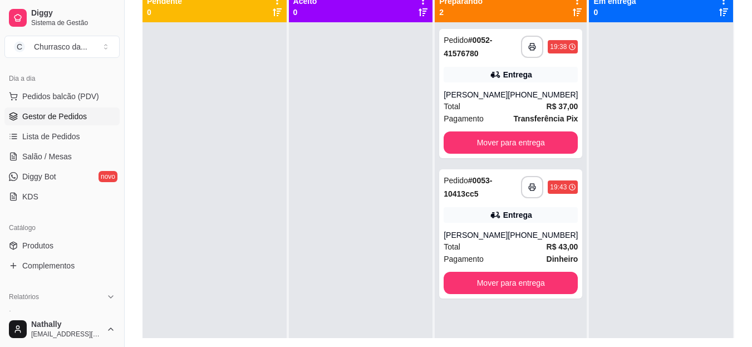
click at [528, 254] on div "Pagamento Dinheiro" at bounding box center [511, 259] width 134 height 12
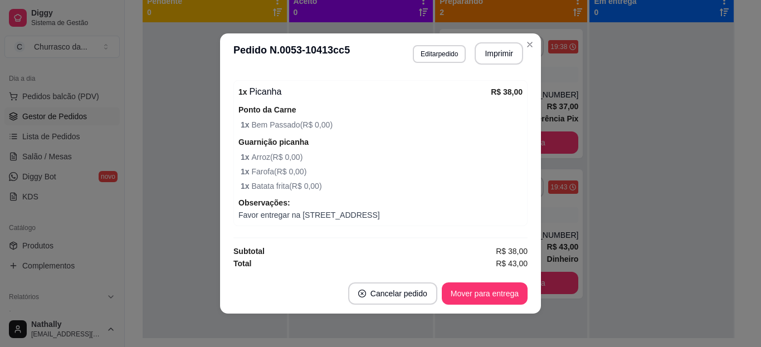
scroll to position [389, 0]
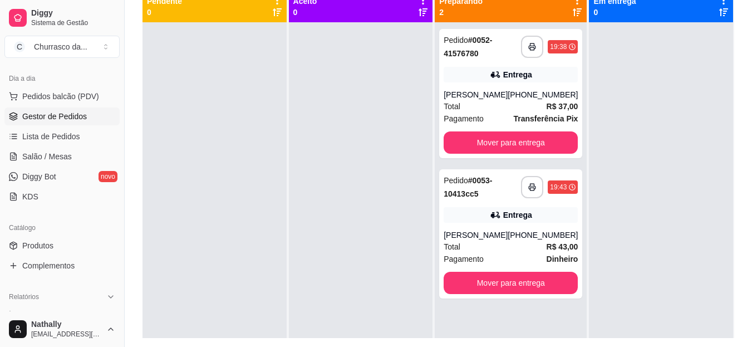
click at [174, 131] on div at bounding box center [215, 195] width 144 height 347
click at [490, 242] on div "Total R$ 43,00" at bounding box center [511, 247] width 134 height 12
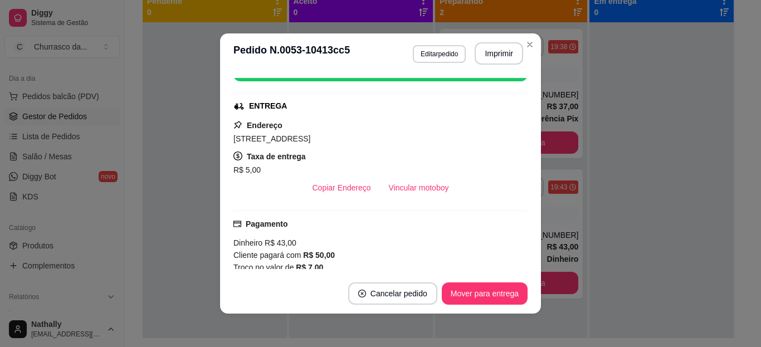
scroll to position [178, 0]
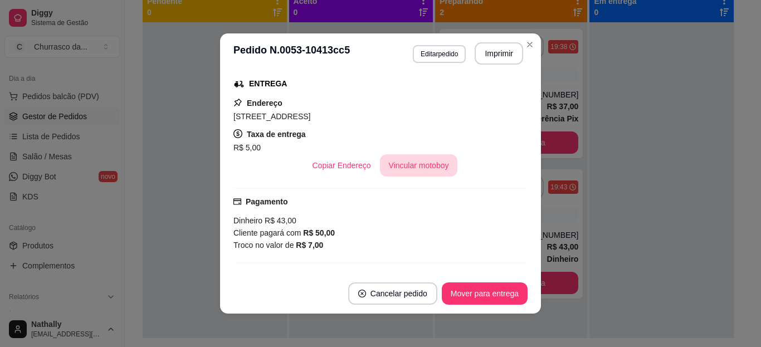
drag, startPoint x: 408, startPoint y: 145, endPoint x: 405, endPoint y: 169, distance: 24.0
click at [405, 169] on div "Endereço [STREET_ADDRESS] Taxa de entrega R$ 5,00 Copiar Endereço Vincular moto…" at bounding box center [380, 136] width 294 height 80
click at [405, 169] on button "Vincular motoboy" at bounding box center [419, 166] width 76 height 22
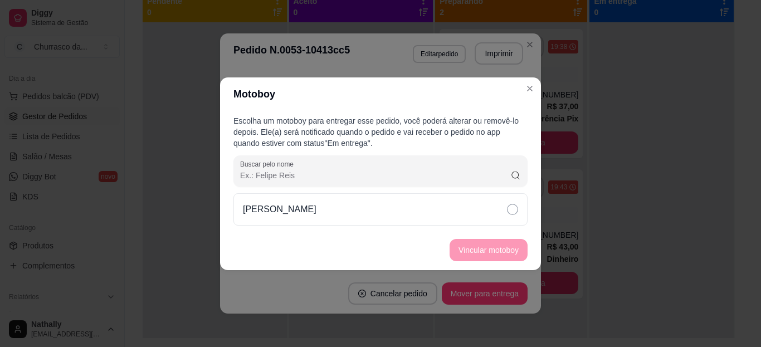
click at [442, 204] on div "[PERSON_NAME]" at bounding box center [380, 209] width 294 height 32
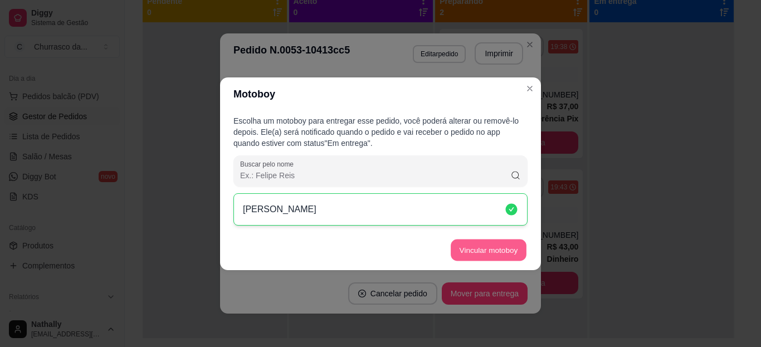
click at [462, 243] on button "Vincular motoboy" at bounding box center [488, 250] width 76 height 22
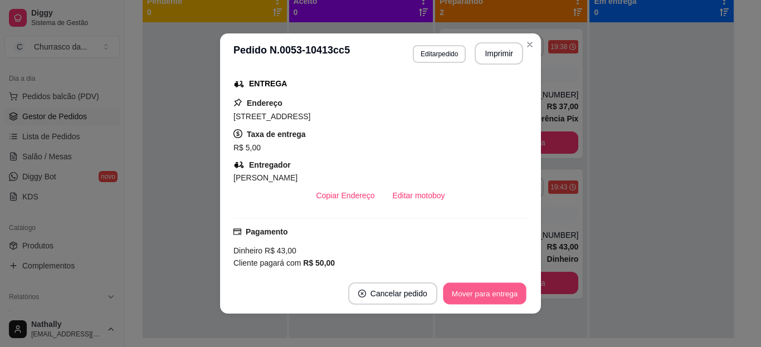
click at [502, 291] on button "Mover para entrega" at bounding box center [485, 294] width 84 height 22
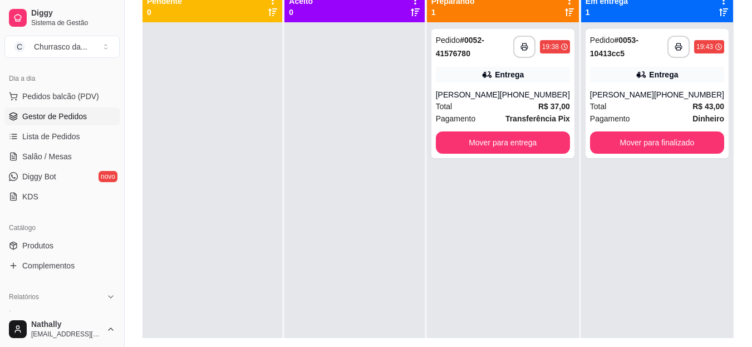
click at [535, 95] on div "[PHONE_NUMBER]" at bounding box center [535, 94] width 70 height 11
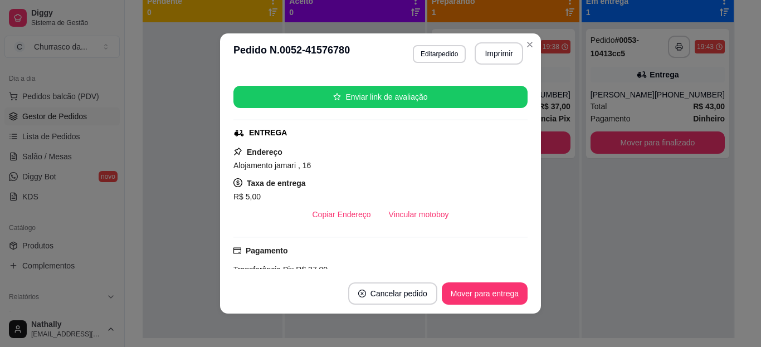
scroll to position [156, 0]
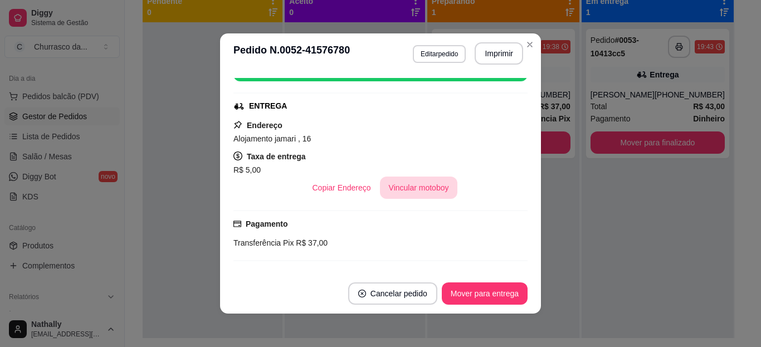
click at [416, 190] on button "Vincular motoboy" at bounding box center [419, 188] width 78 height 22
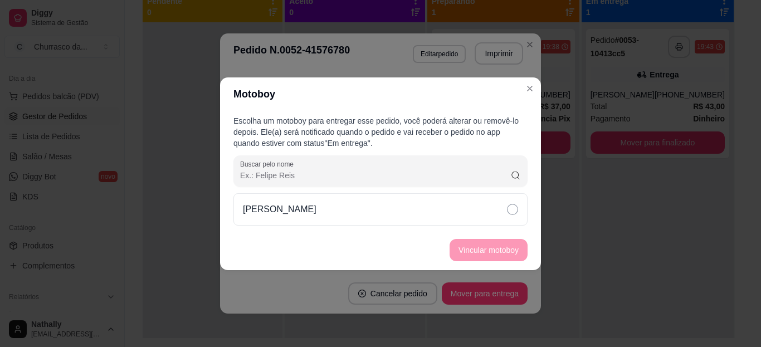
click at [441, 208] on div "[PERSON_NAME]" at bounding box center [380, 209] width 294 height 32
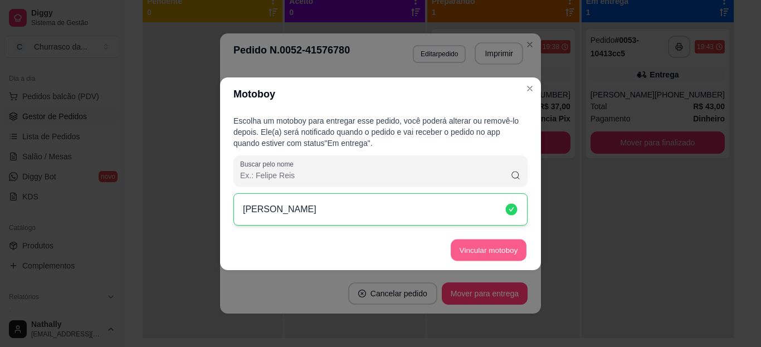
click at [487, 246] on button "Vincular motoboy" at bounding box center [488, 250] width 76 height 22
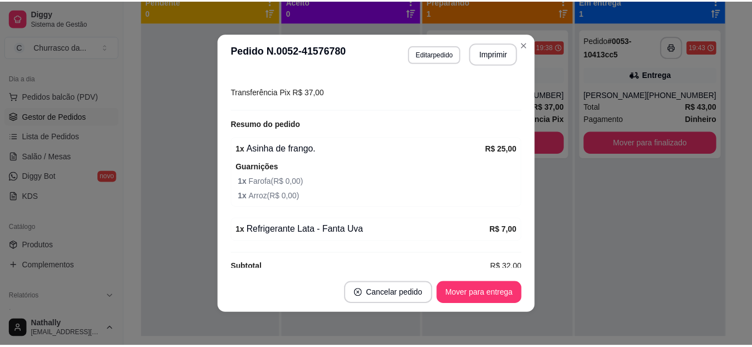
scroll to position [353, 0]
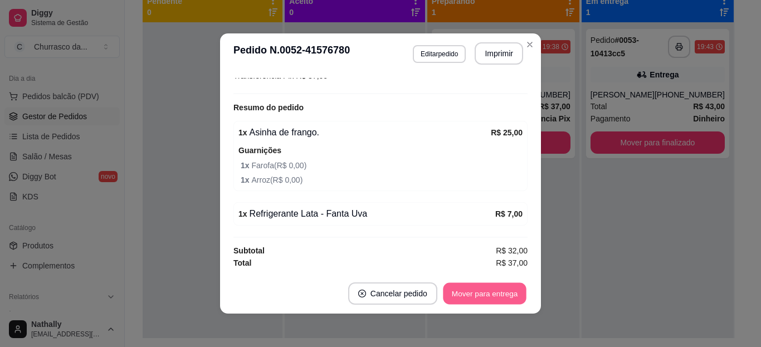
click at [483, 286] on button "Mover para entrega" at bounding box center [485, 294] width 84 height 22
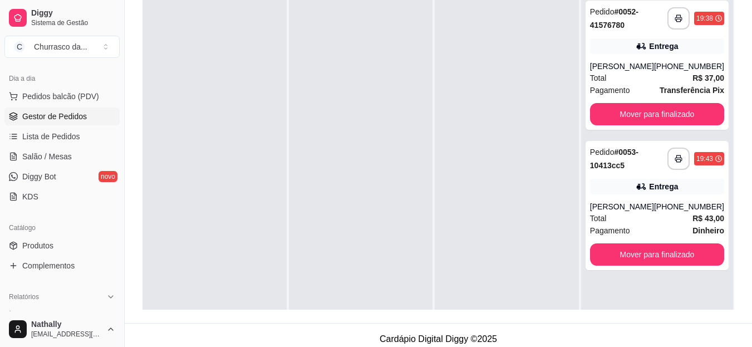
scroll to position [170, 0]
